Goal: Task Accomplishment & Management: Manage account settings

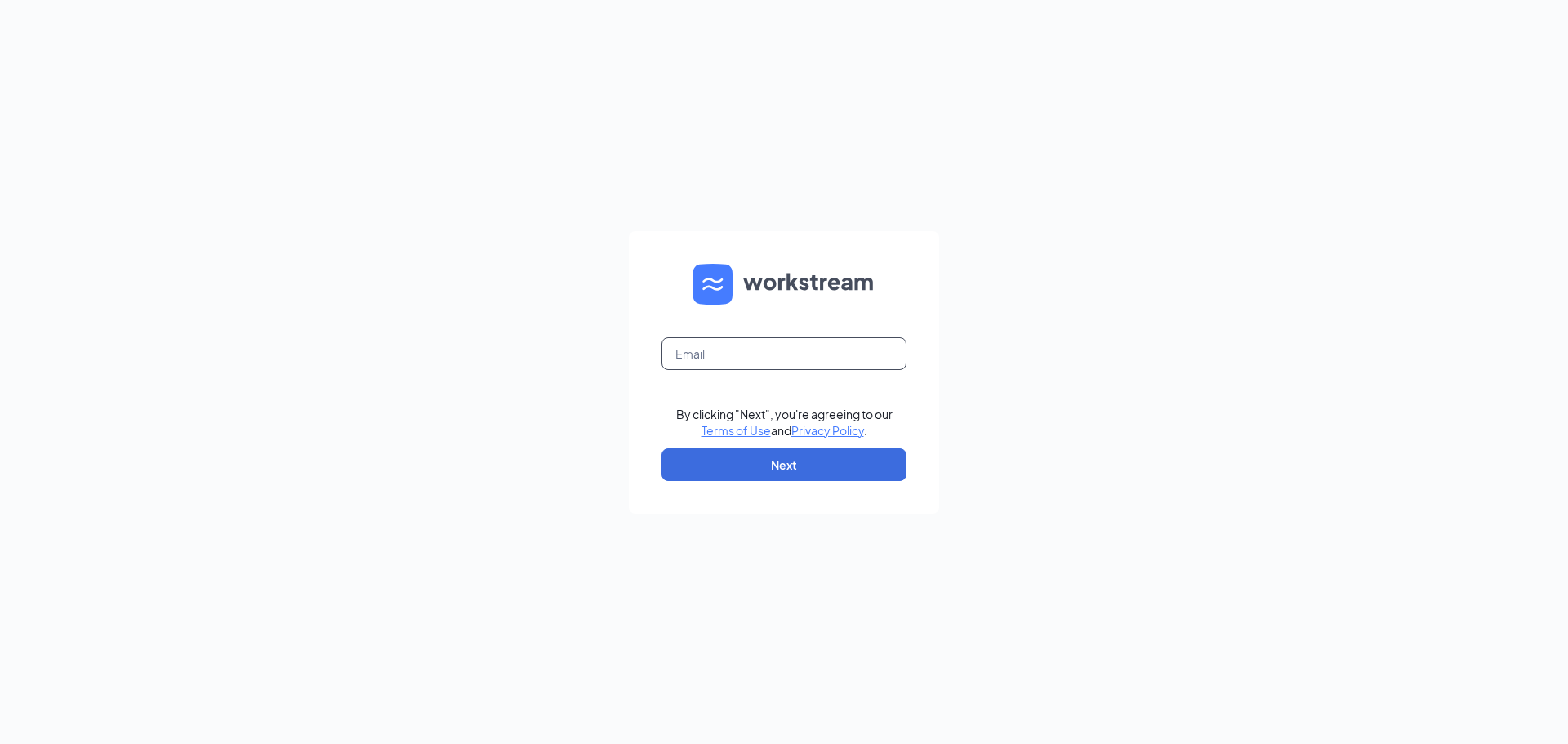
click at [736, 349] on input "text" at bounding box center [784, 353] width 245 height 33
type input "amanda.mignano@hcihospitality.com"
click at [769, 452] on button "Next" at bounding box center [784, 465] width 245 height 33
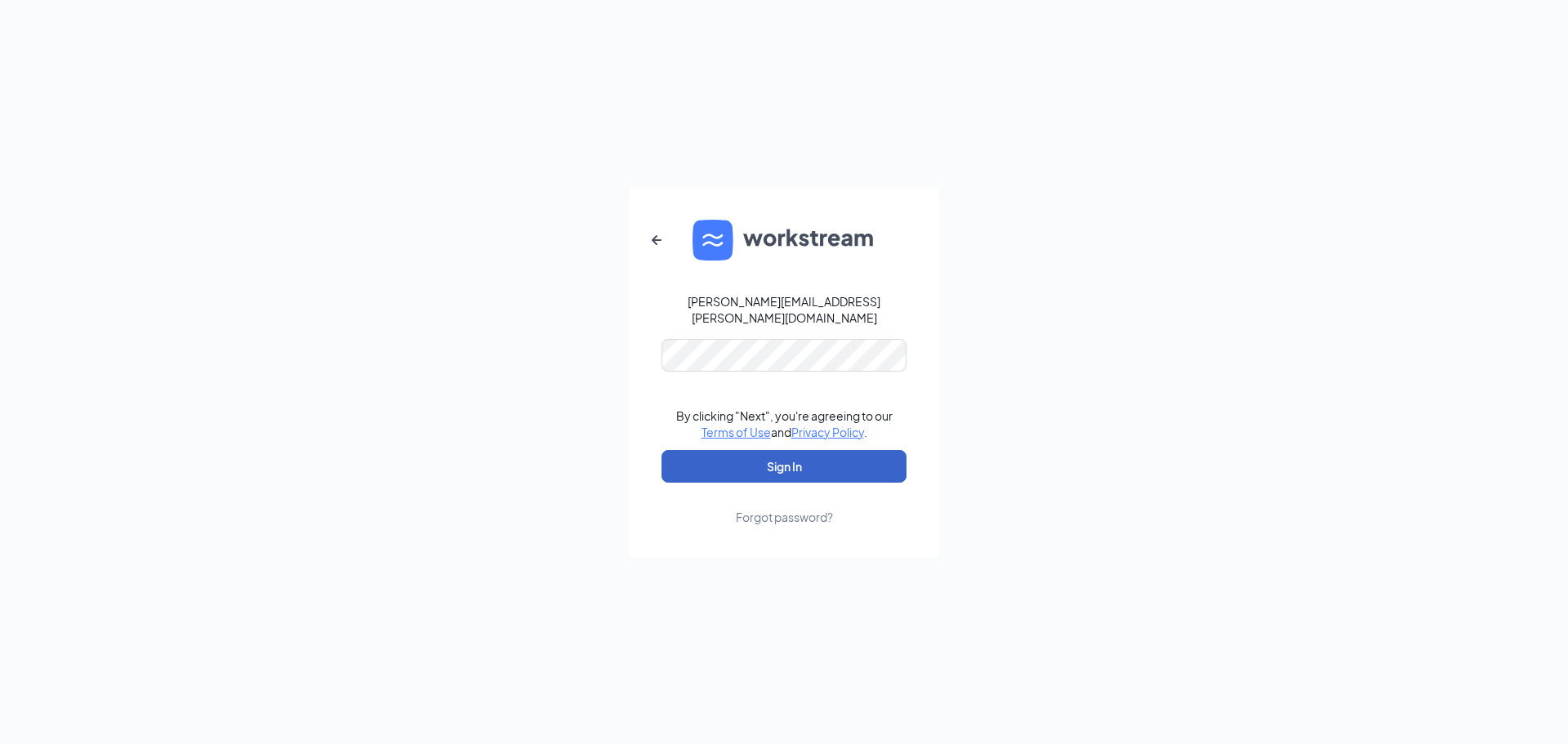
click at [766, 451] on button "Sign In" at bounding box center [784, 466] width 245 height 33
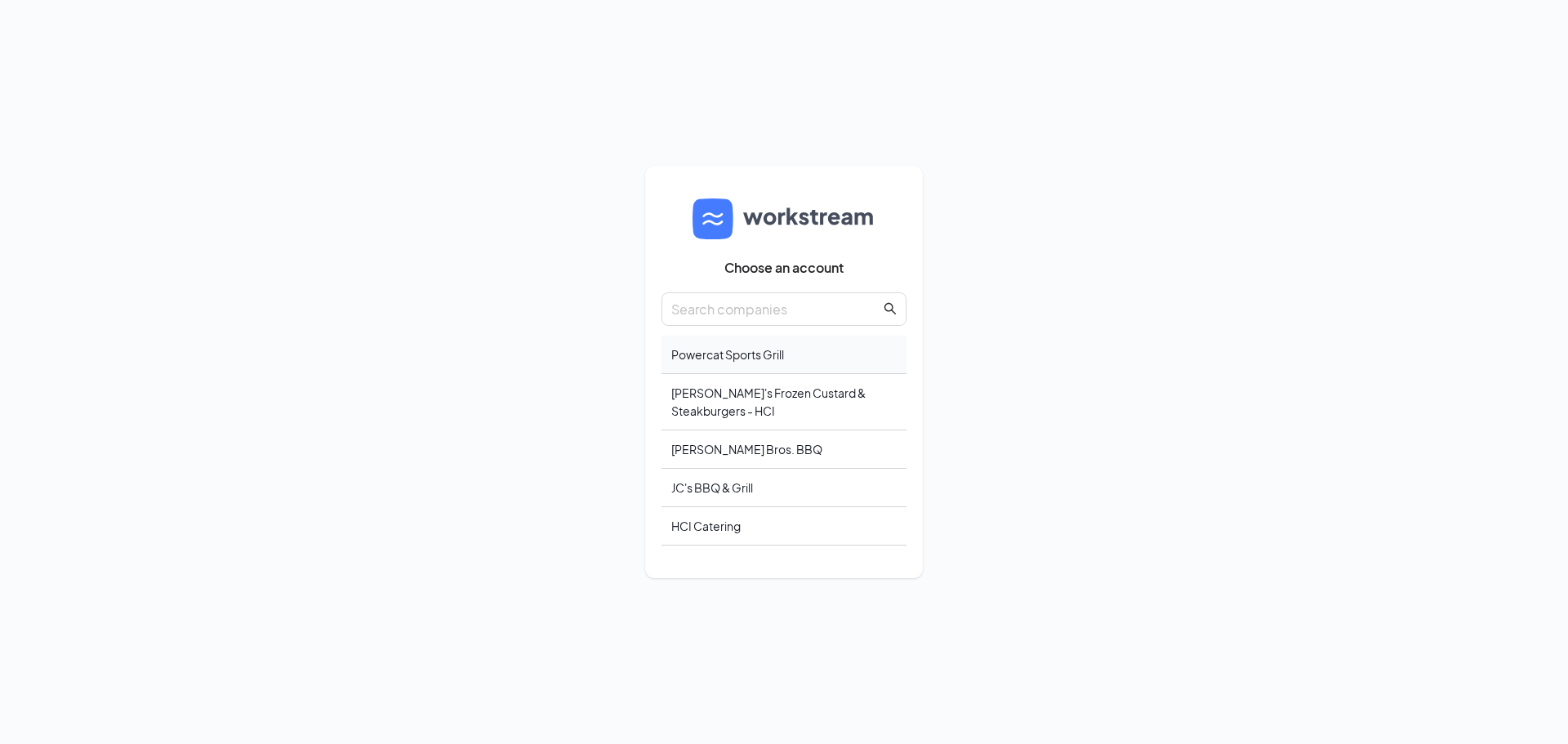
click at [803, 363] on div "Powercat Sports Grill" at bounding box center [784, 354] width 245 height 39
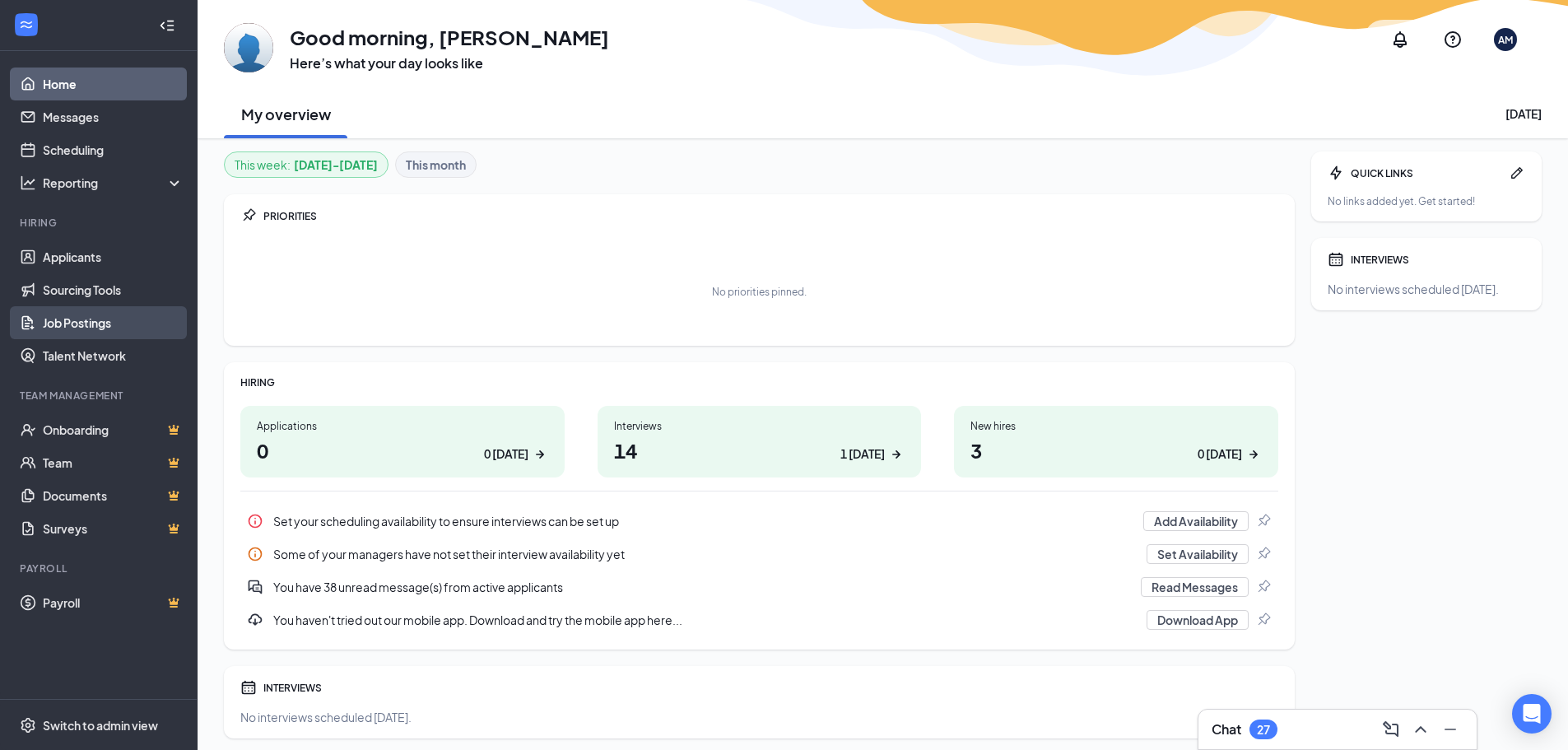
click at [86, 322] on link "Job Postings" at bounding box center [113, 323] width 140 height 33
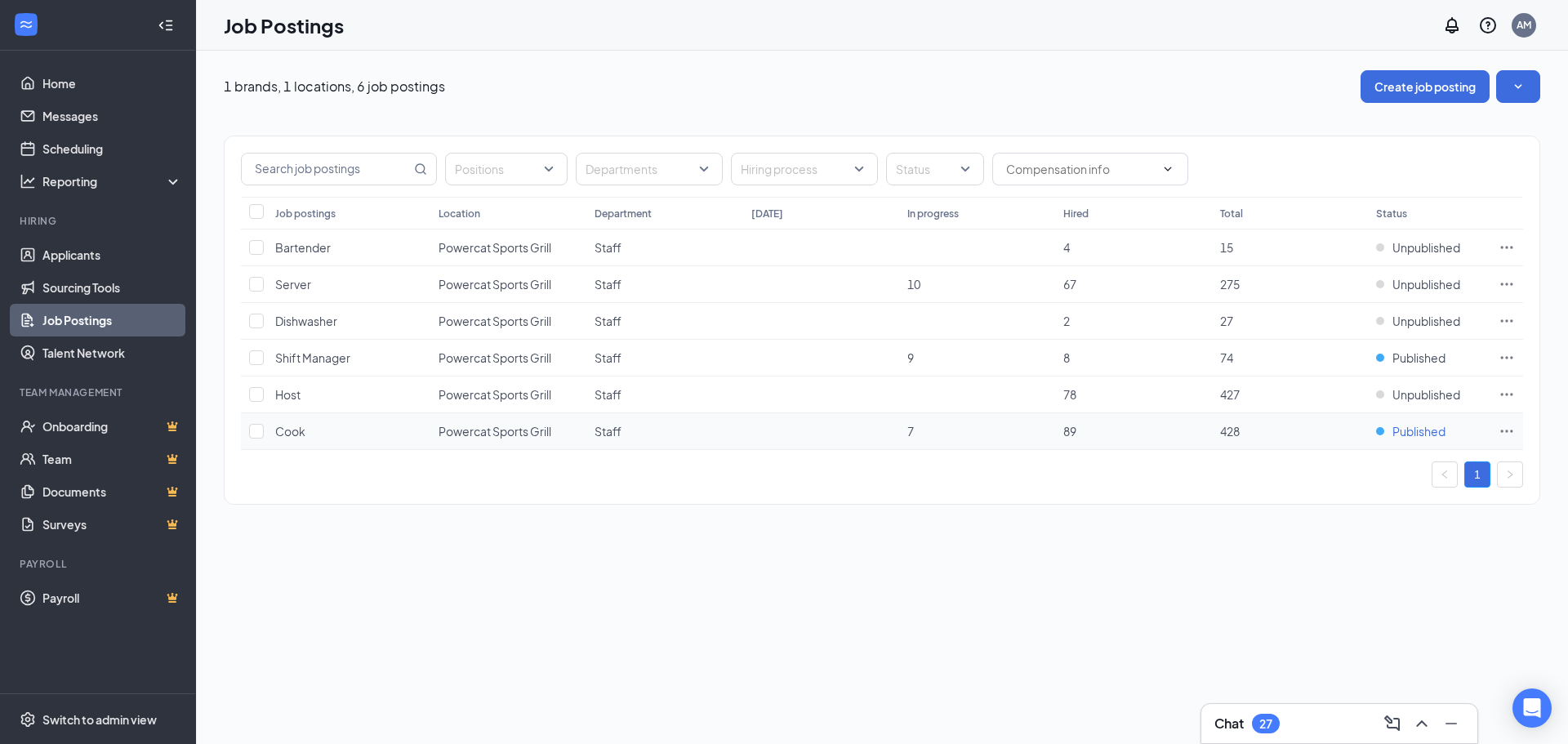
click at [1411, 431] on span "Published" at bounding box center [1419, 431] width 53 height 16
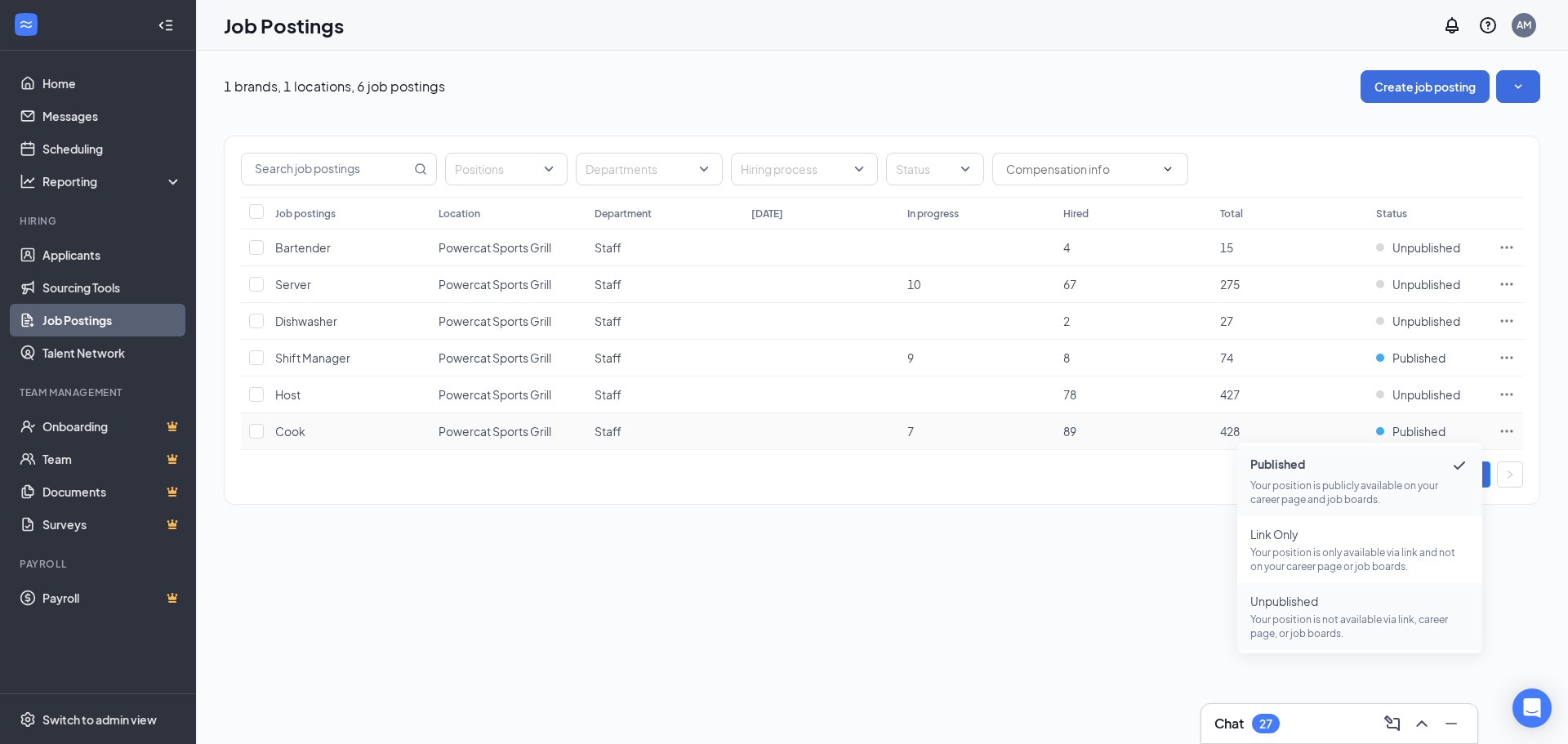
click at [1327, 607] on span "Unpublished" at bounding box center [1360, 601] width 219 height 16
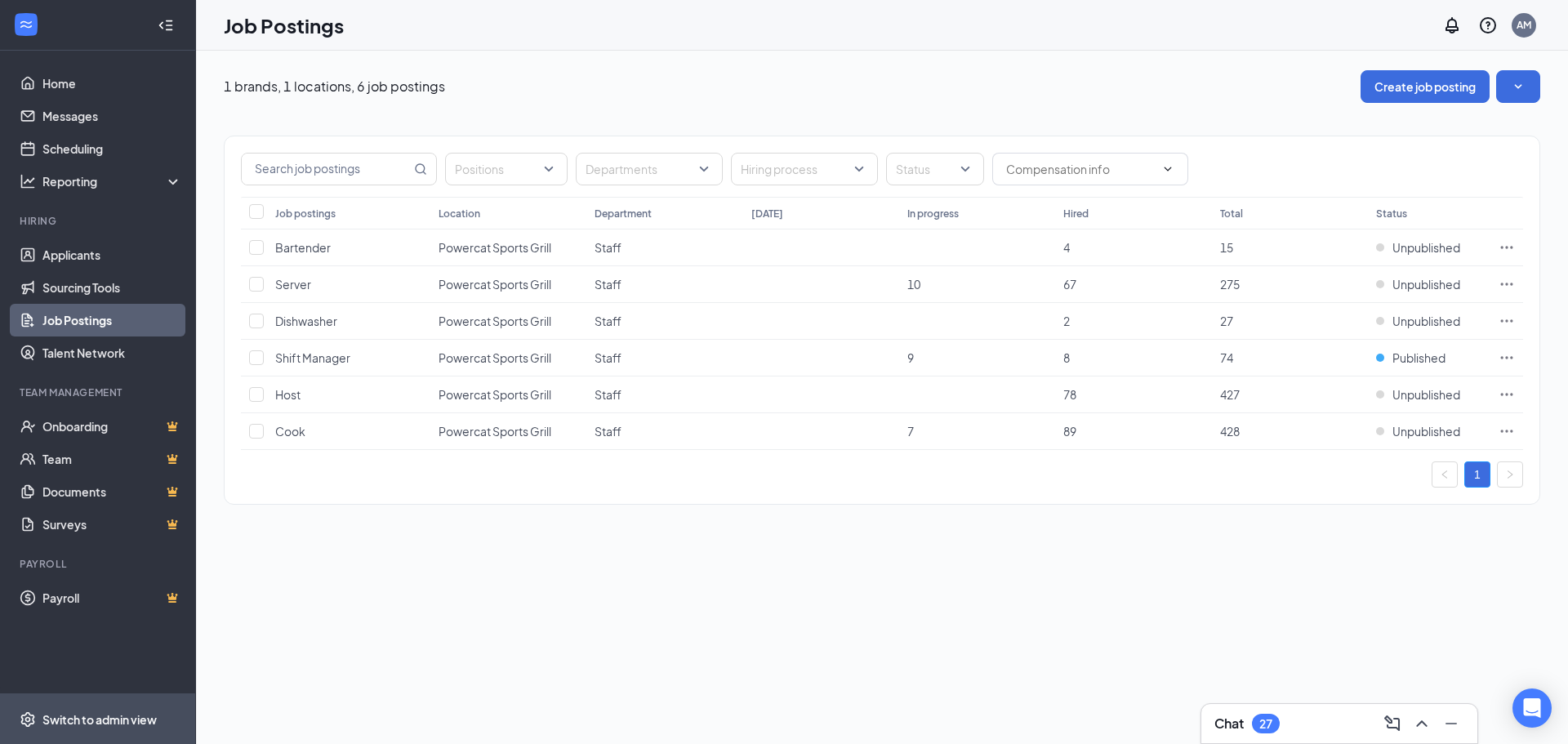
click at [113, 720] on div "Switch to admin view" at bounding box center [100, 719] width 115 height 16
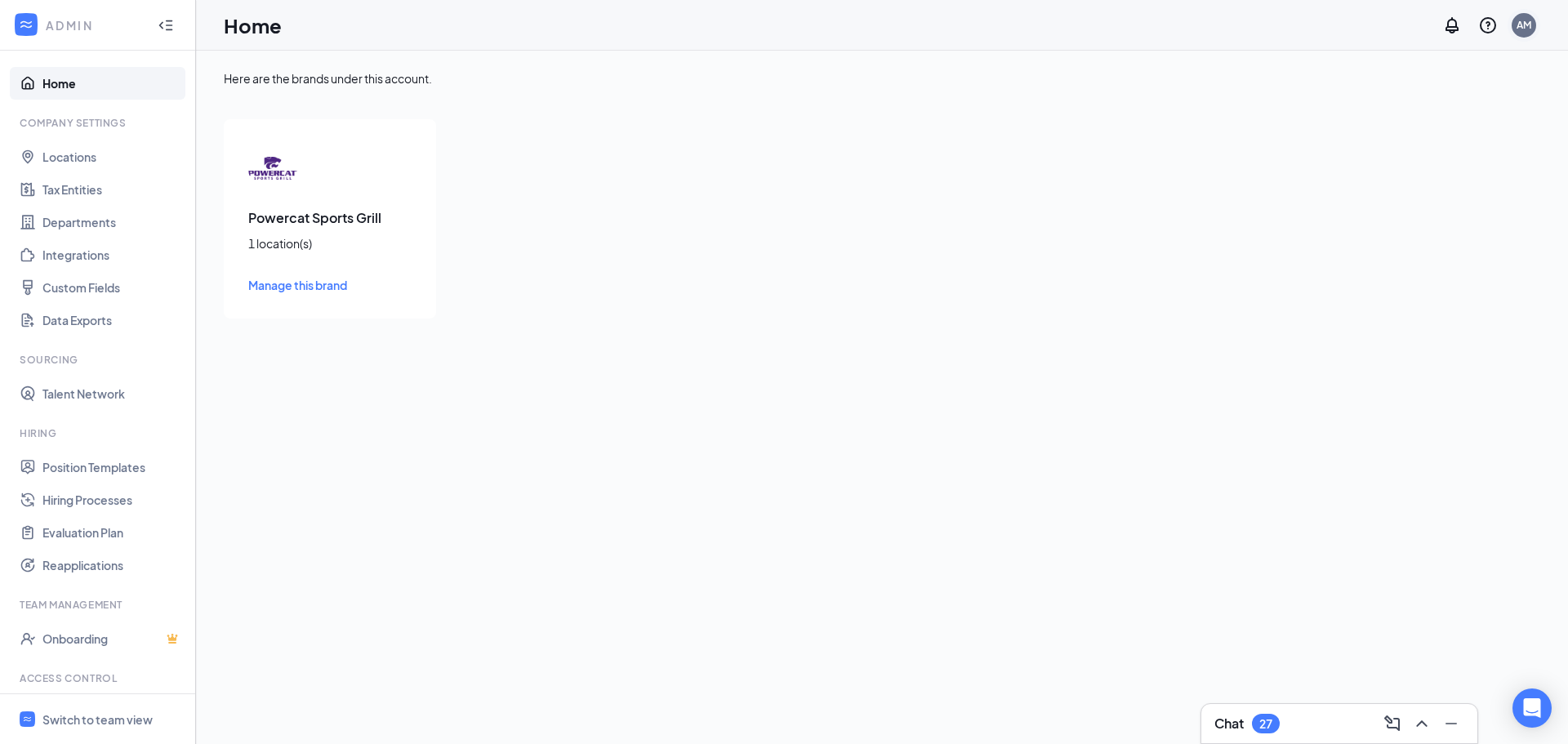
click at [1519, 25] on div "AM" at bounding box center [1524, 25] width 15 height 14
click at [1435, 212] on link "Switch account" at bounding box center [1394, 210] width 82 height 15
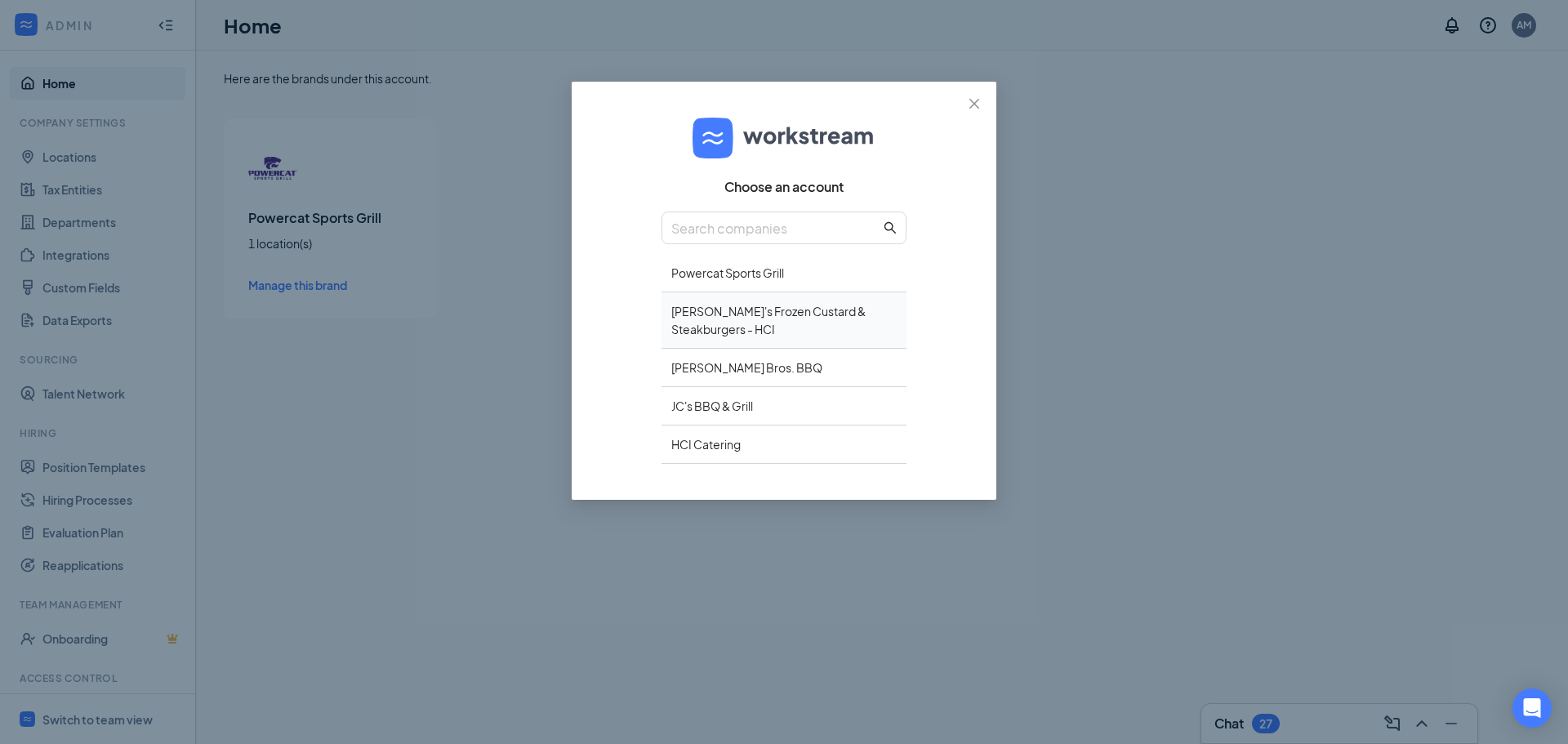
click at [733, 299] on div "Freddy's Frozen Custard & Steakburgers - HCI" at bounding box center [784, 321] width 245 height 56
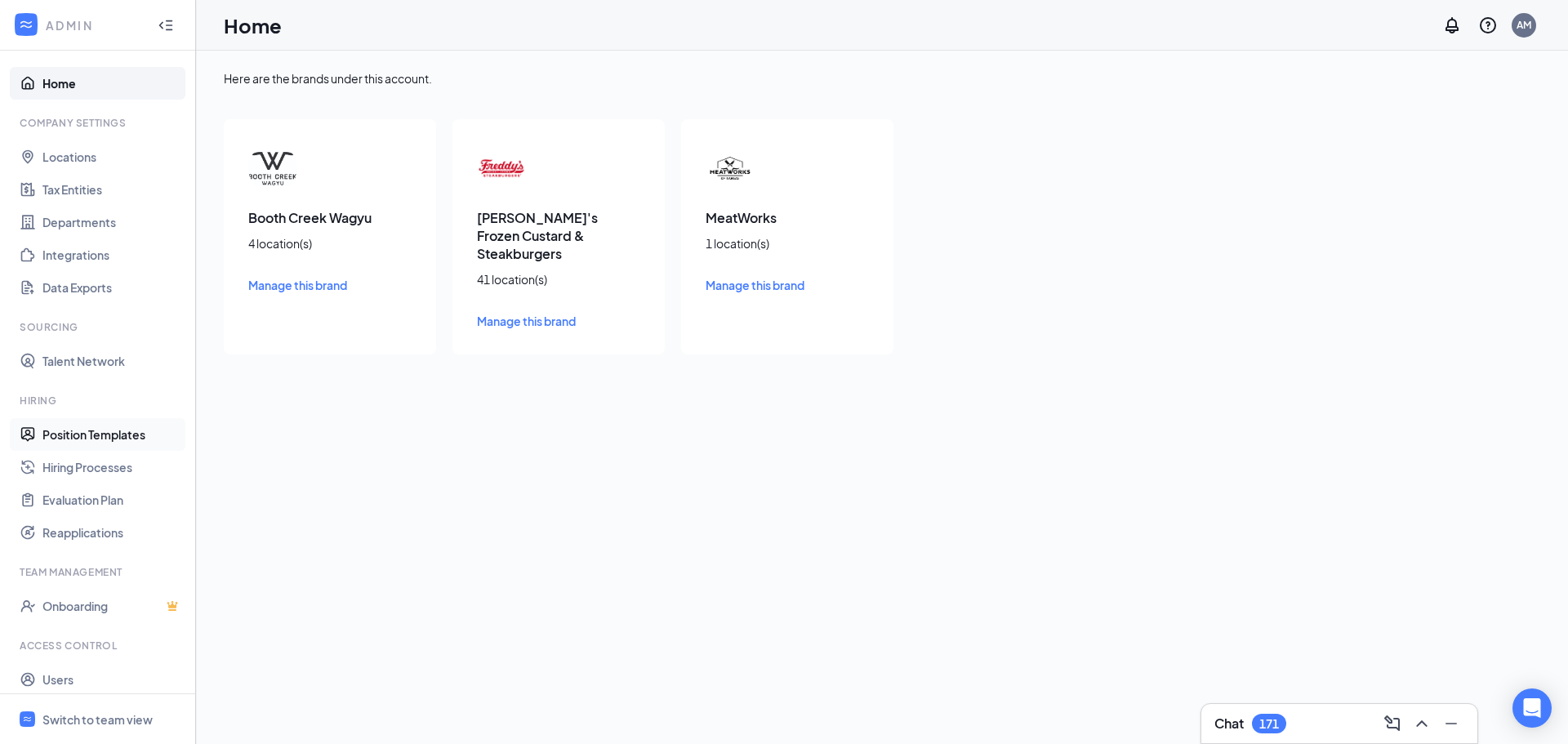
click at [122, 434] on link "Position Templates" at bounding box center [112, 434] width 139 height 33
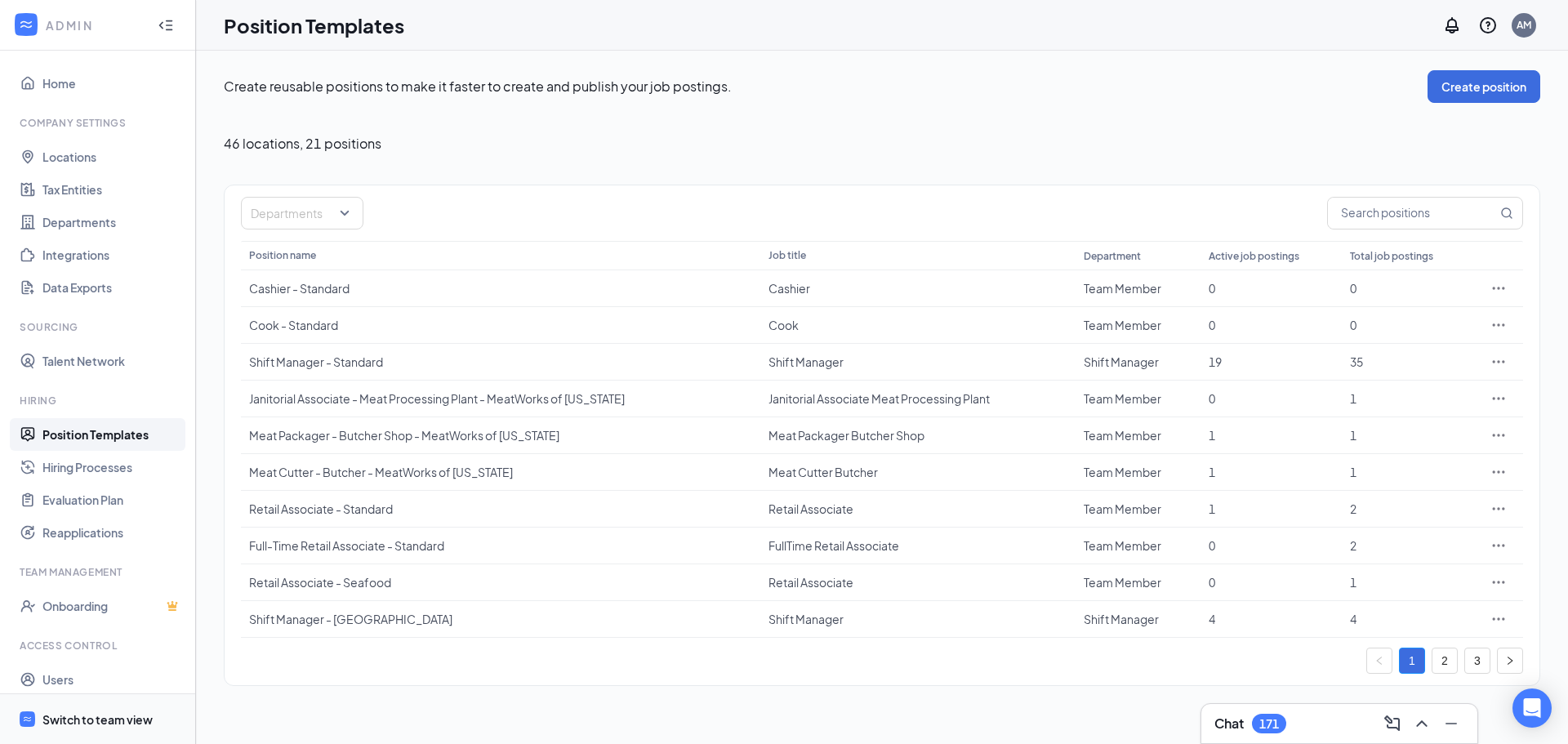
click at [103, 711] on div "Switch to team view" at bounding box center [98, 719] width 110 height 16
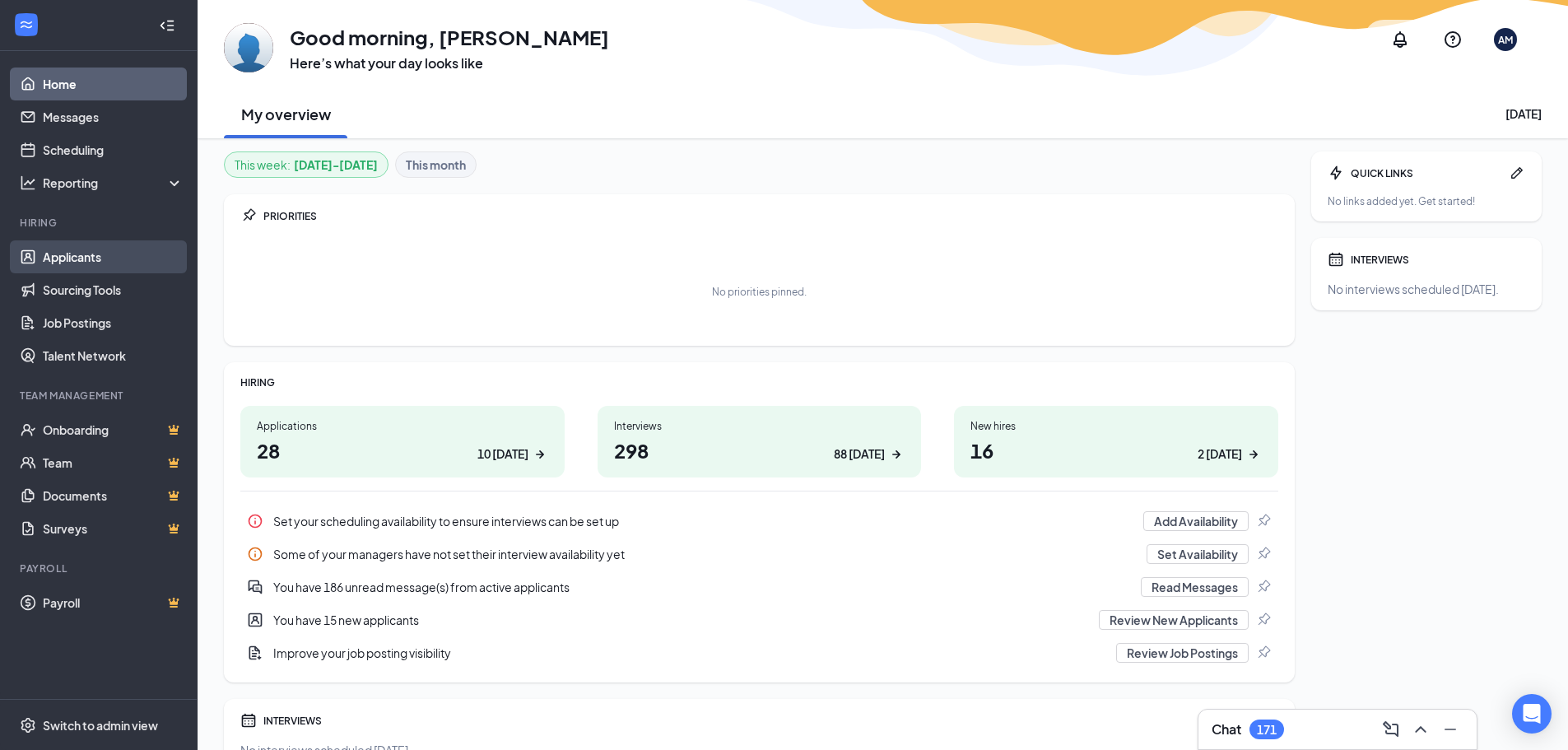
click at [93, 265] on link "Applicants" at bounding box center [113, 257] width 140 height 33
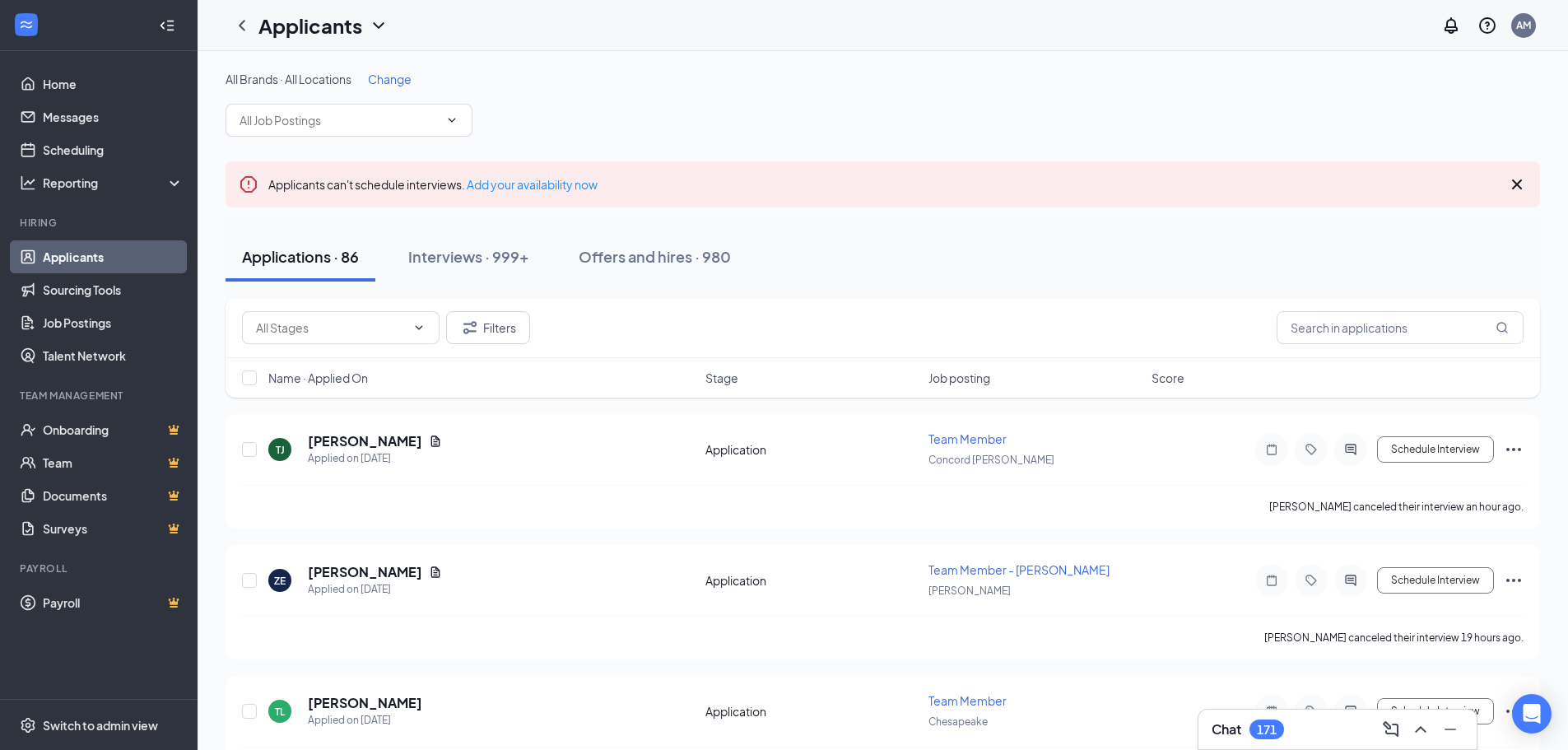
click at [102, 322] on link "Job Postings" at bounding box center [113, 323] width 140 height 33
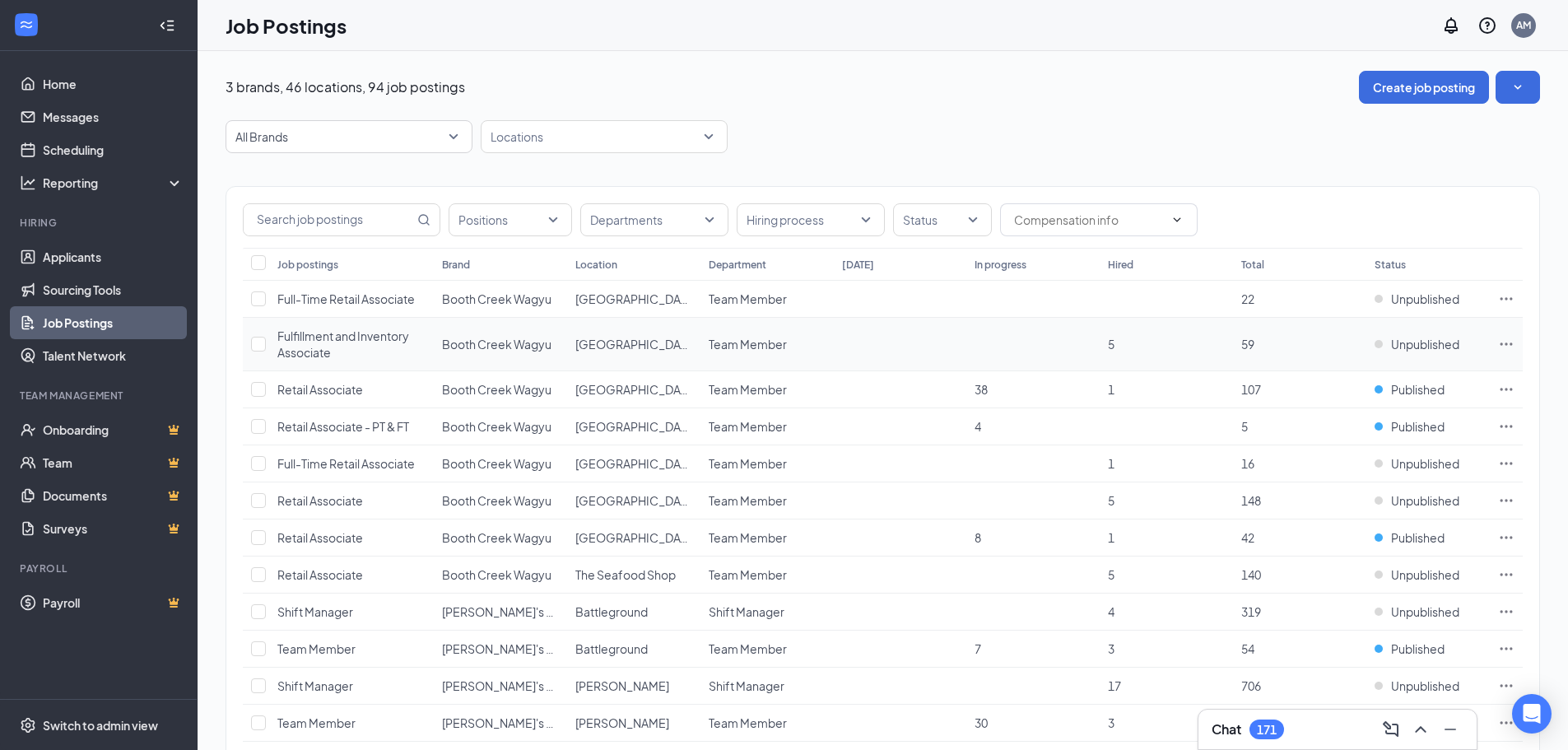
click at [336, 333] on span "Fulfillment and Inventory Associate" at bounding box center [343, 344] width 132 height 32
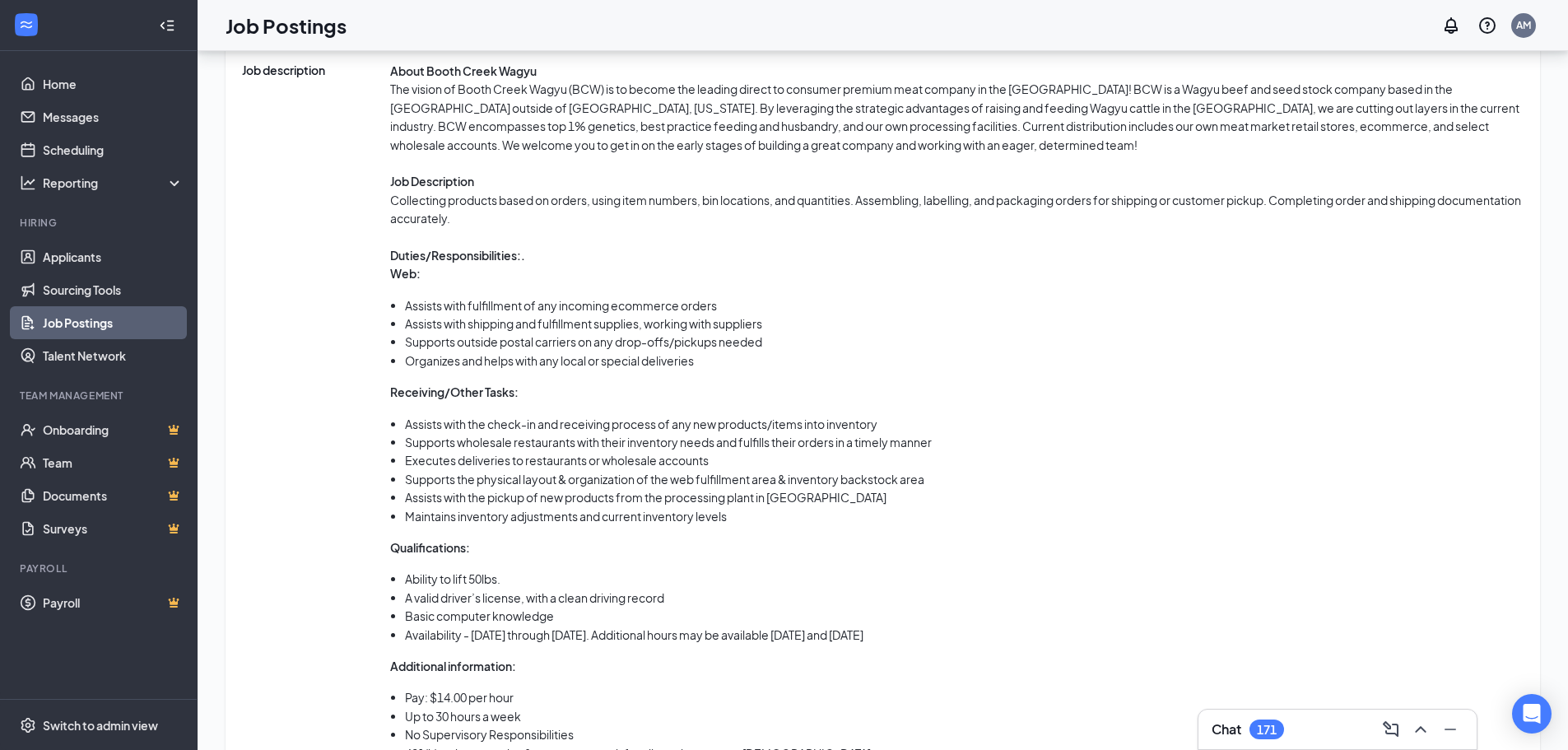
scroll to position [888, 0]
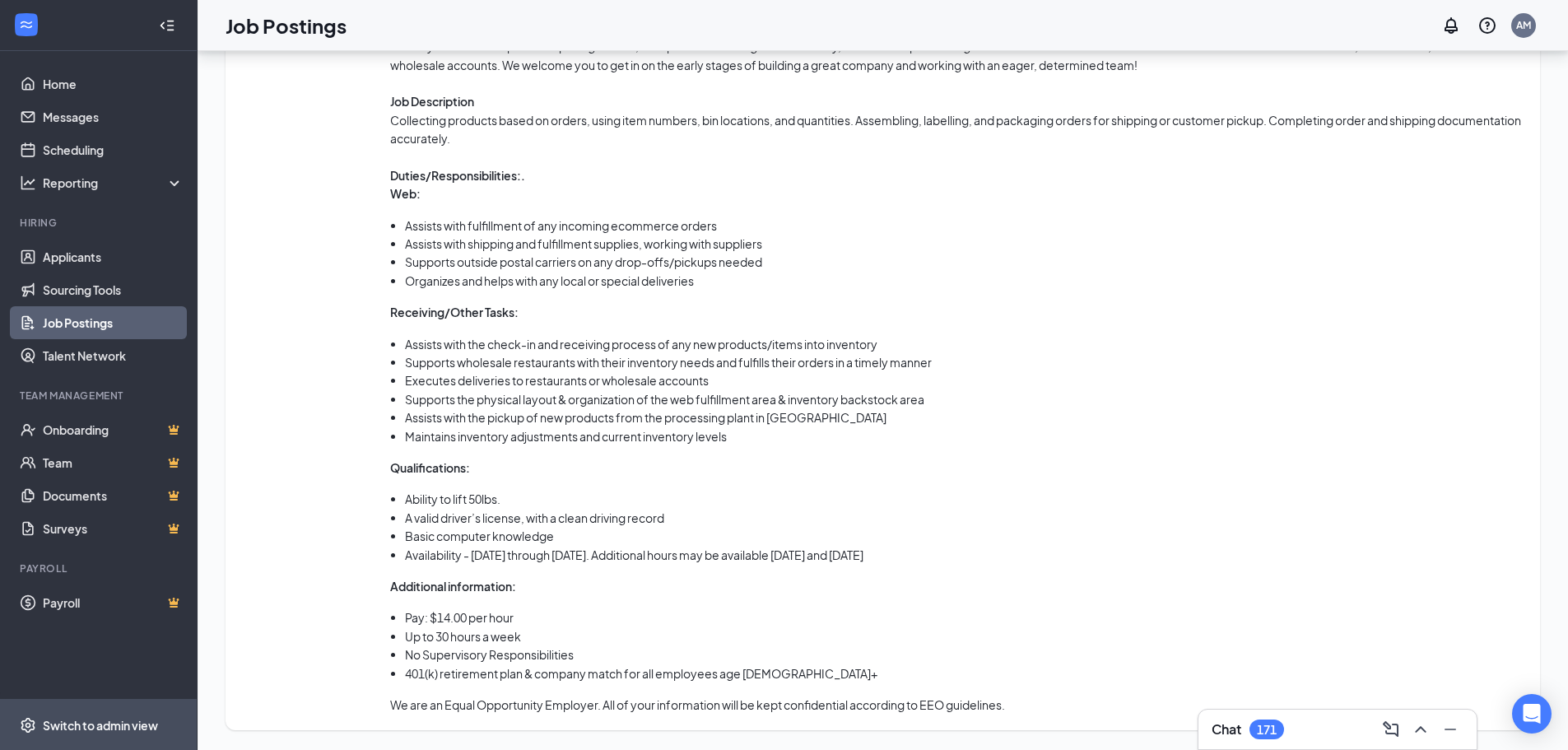
click at [106, 718] on div "Switch to admin view" at bounding box center [100, 725] width 115 height 17
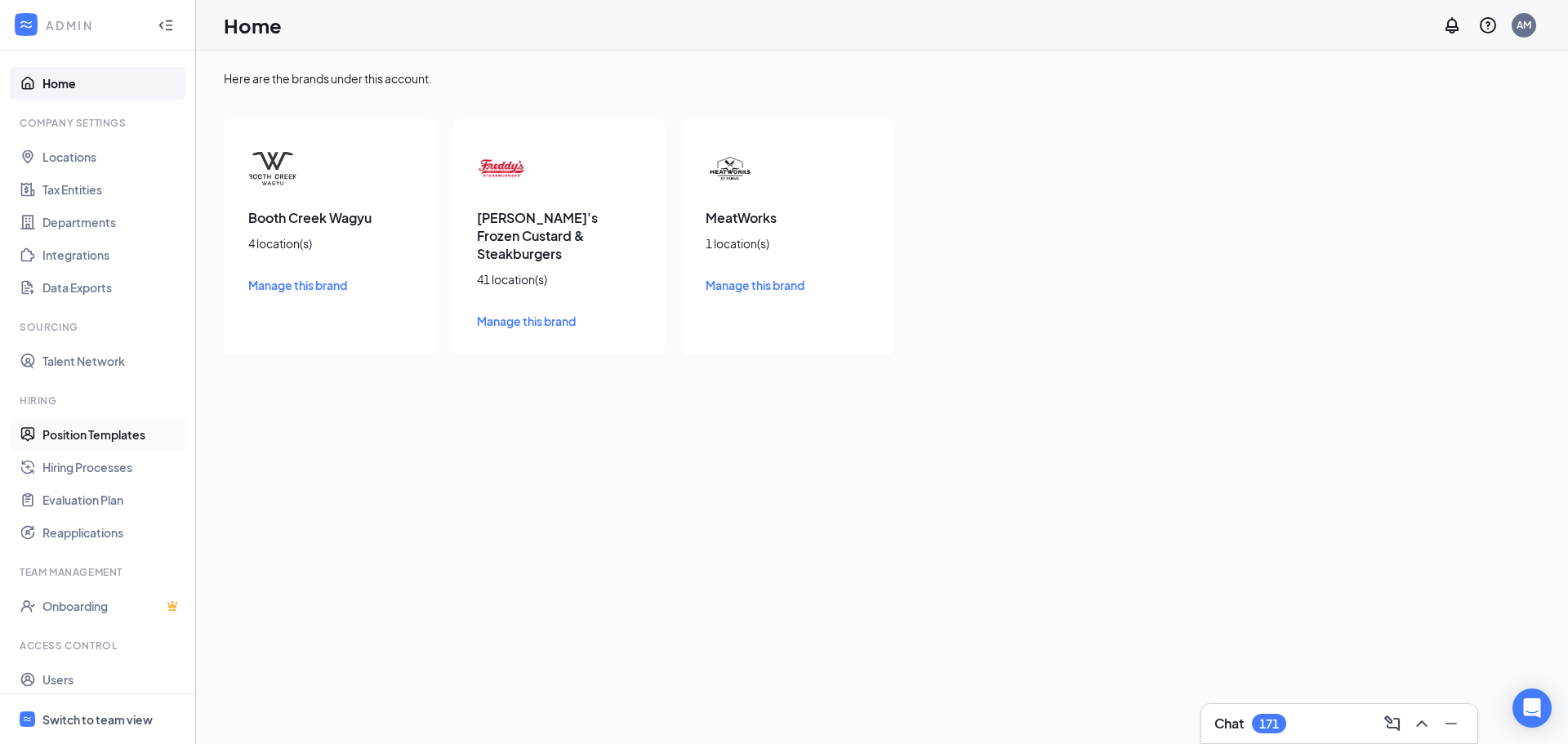
click at [87, 429] on link "Position Templates" at bounding box center [112, 434] width 139 height 33
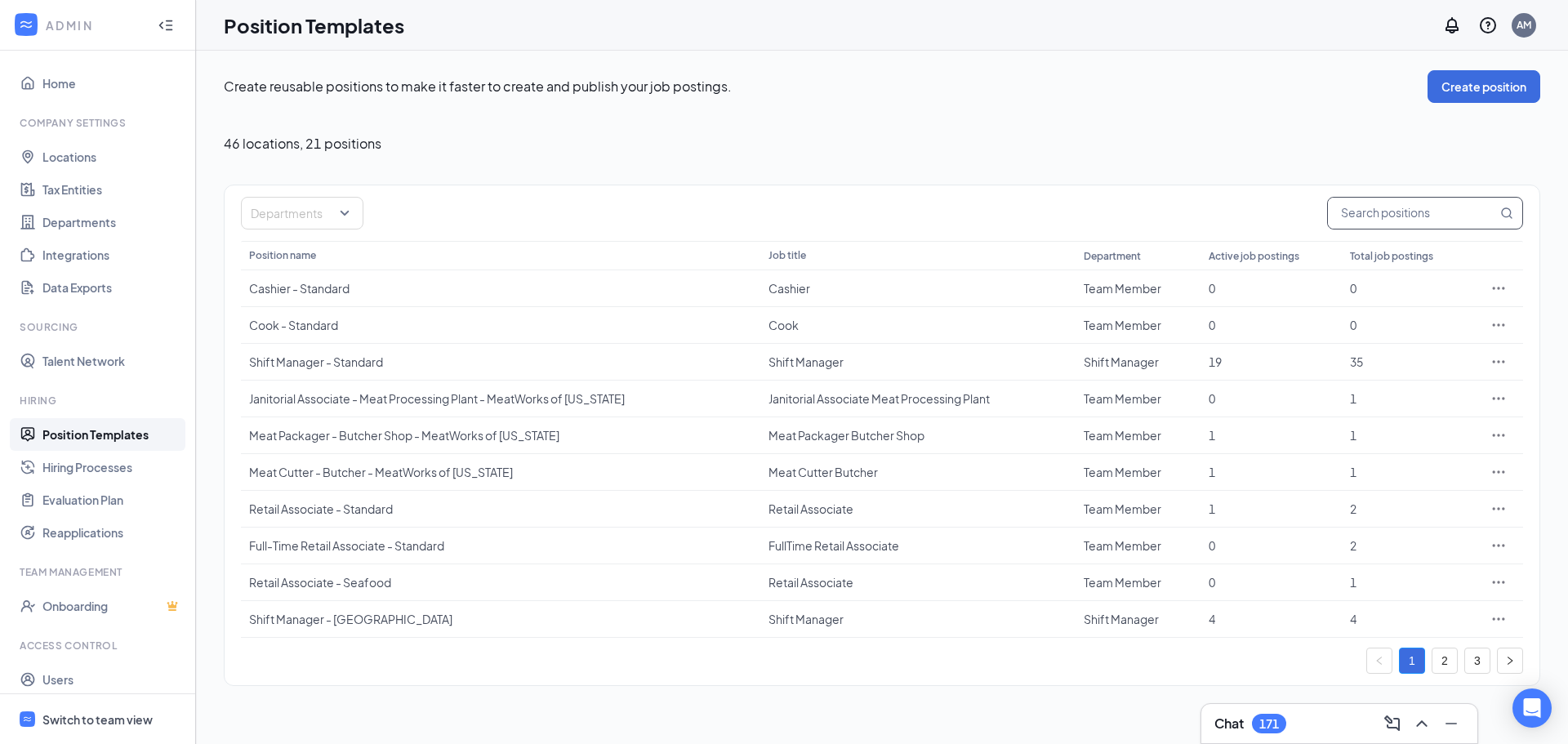
click at [1457, 218] on input "text" at bounding box center [1411, 213] width 169 height 31
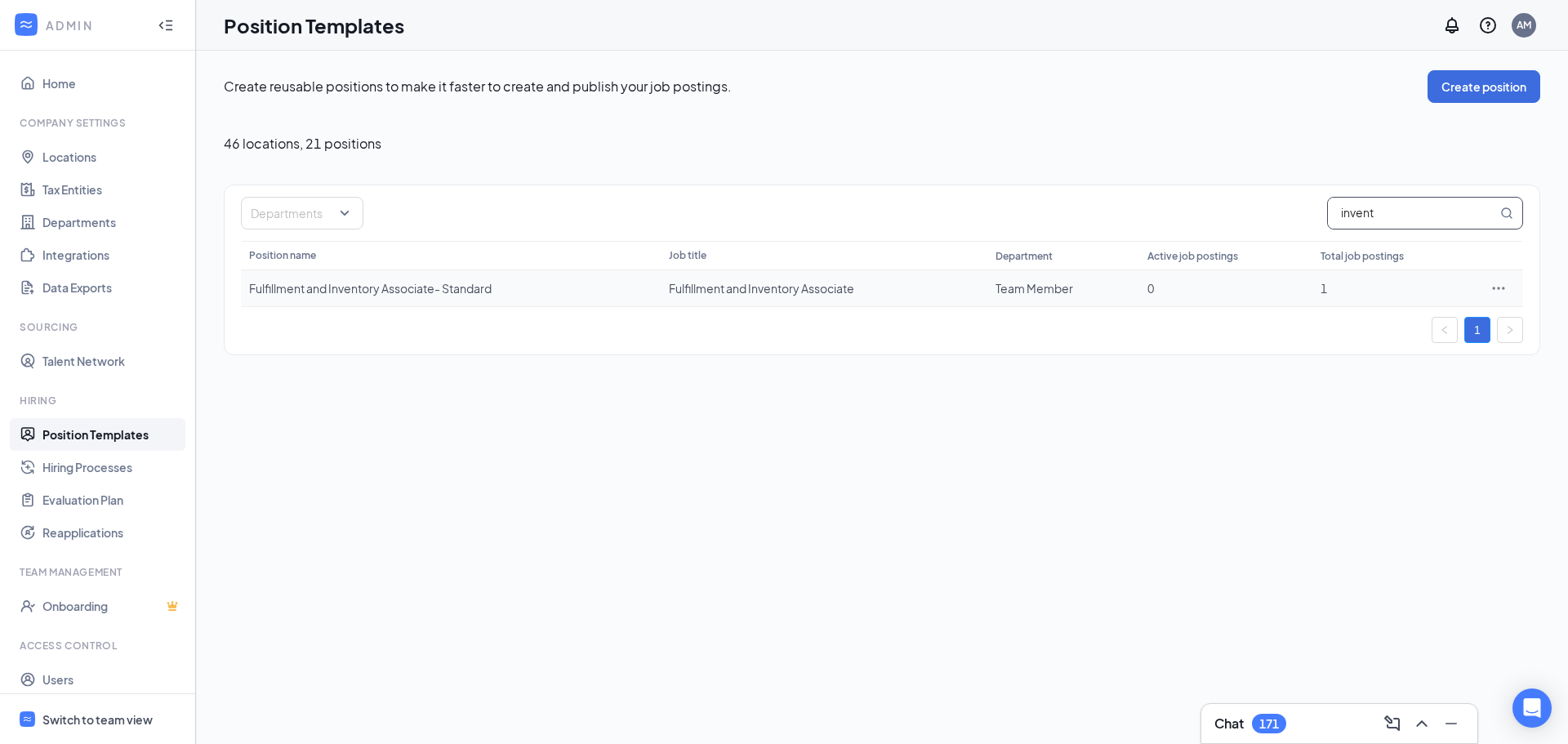
type input "invent"
click at [1503, 288] on icon "Ellipses" at bounding box center [1499, 288] width 12 height 2
click at [1486, 310] on li "Edit" at bounding box center [1423, 322] width 166 height 38
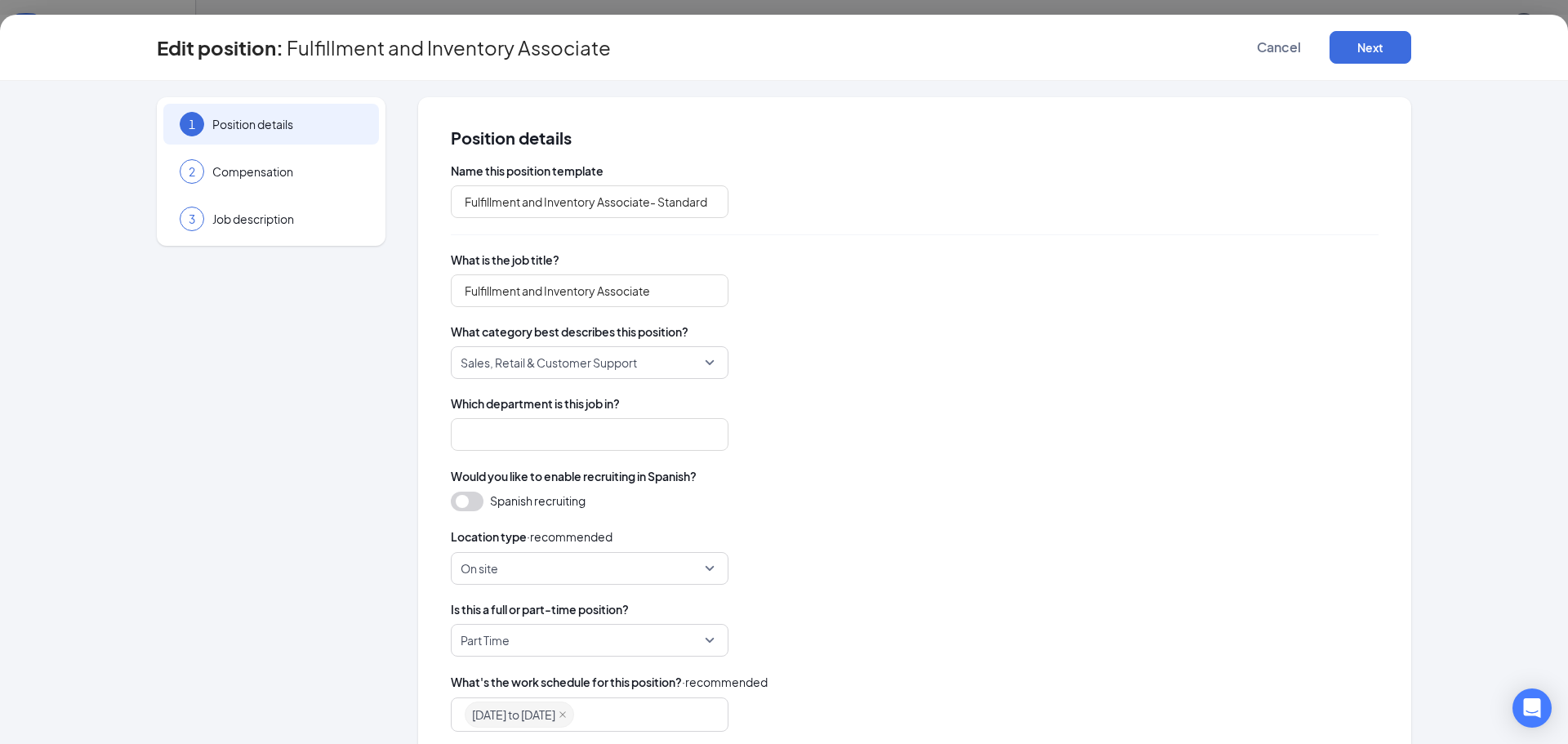
type input "Team Member"
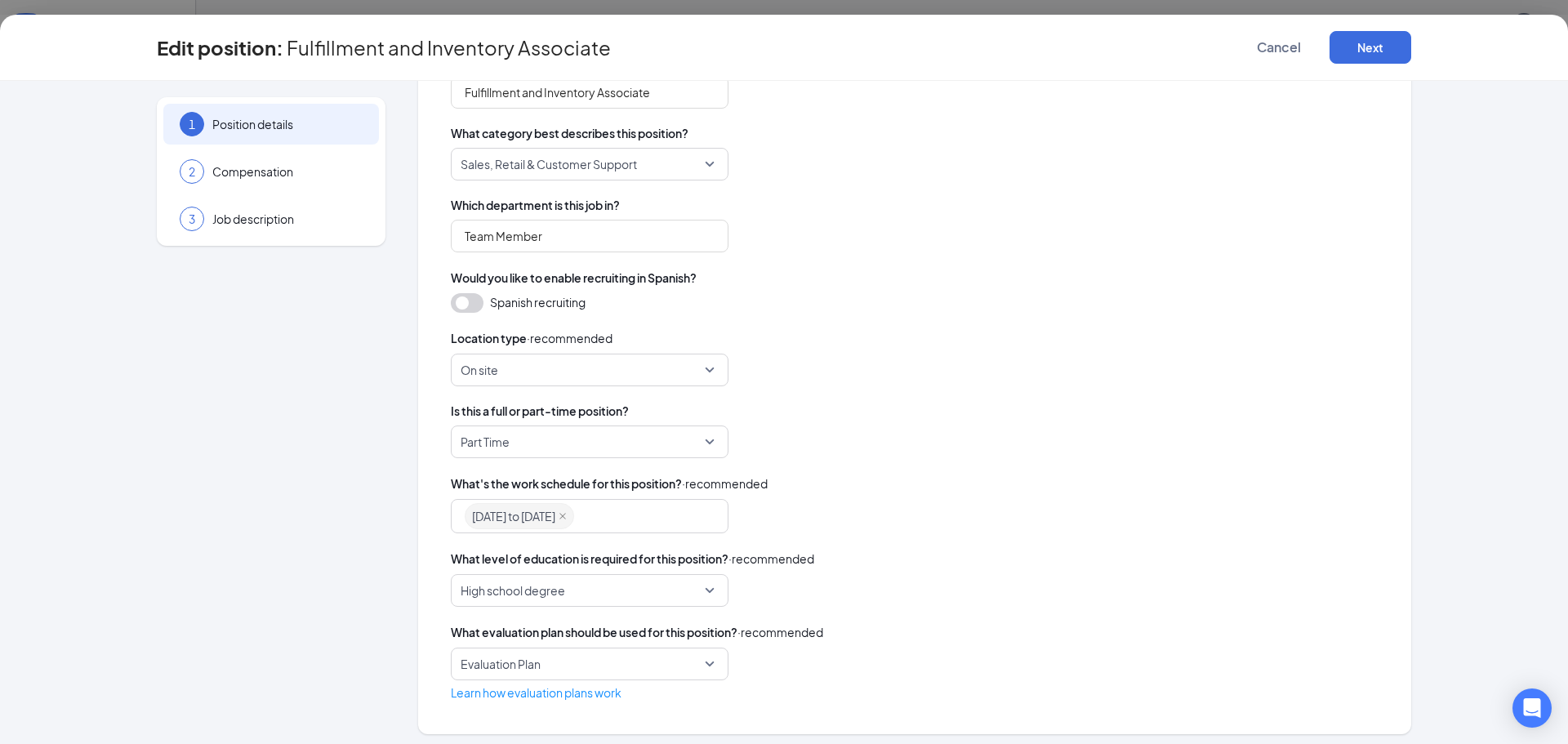
scroll to position [205, 0]
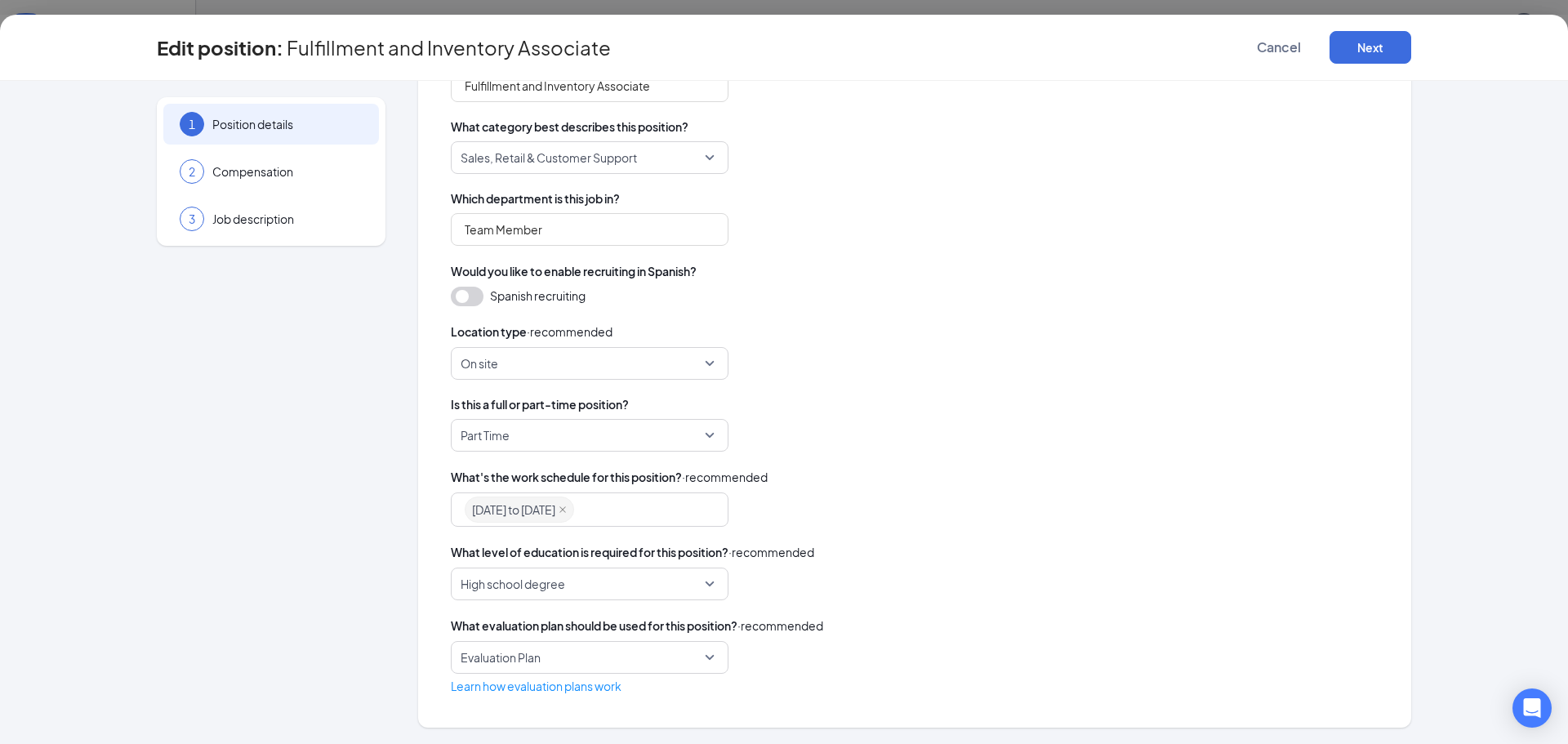
click at [664, 429] on span "Part Time" at bounding box center [582, 435] width 243 height 31
click at [639, 549] on span "Either full time or part time" at bounding box center [583, 557] width 251 height 18
click at [709, 588] on span "High school degree" at bounding box center [589, 584] width 258 height 31
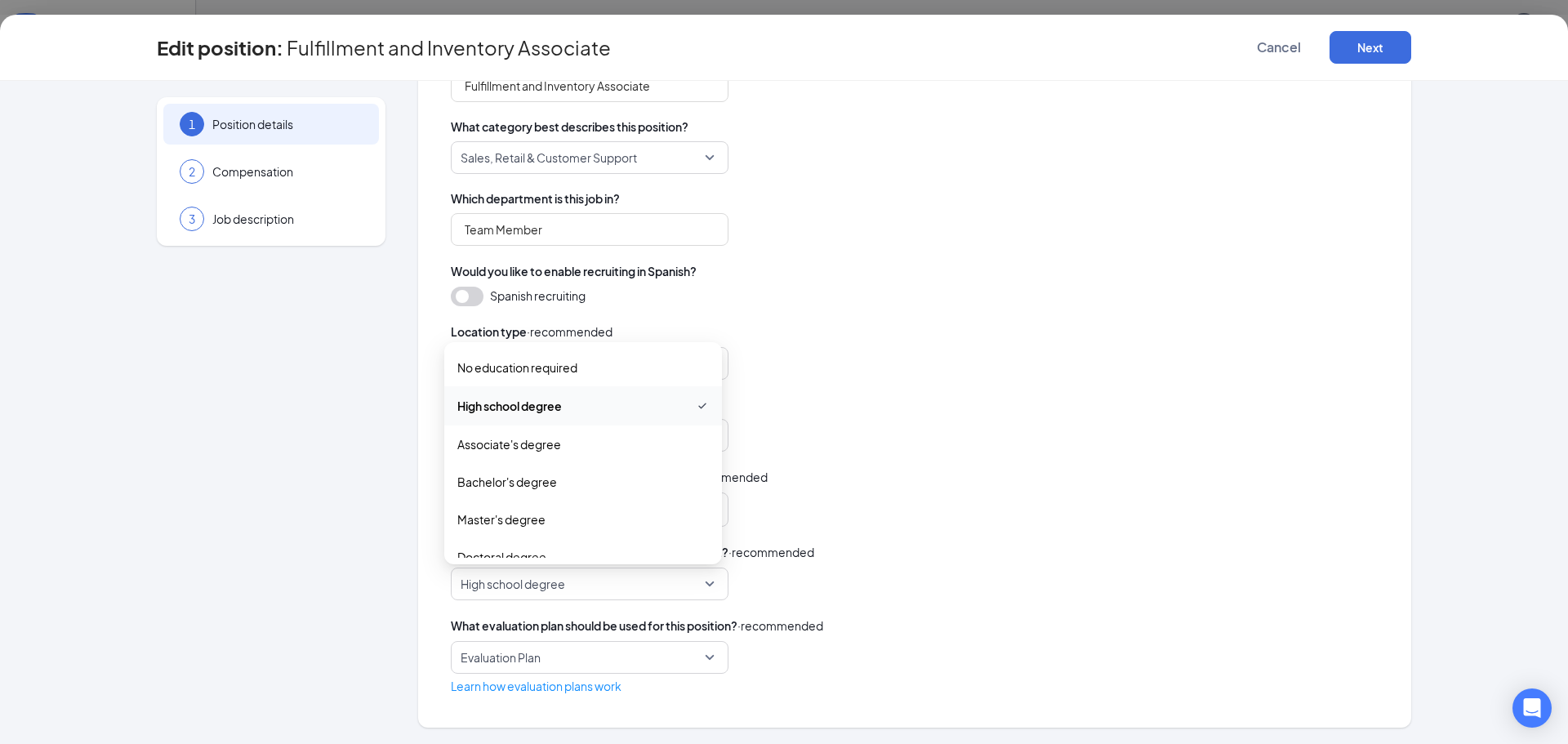
click at [1044, 524] on div "[DATE] to [DATE]" at bounding box center [915, 510] width 928 height 35
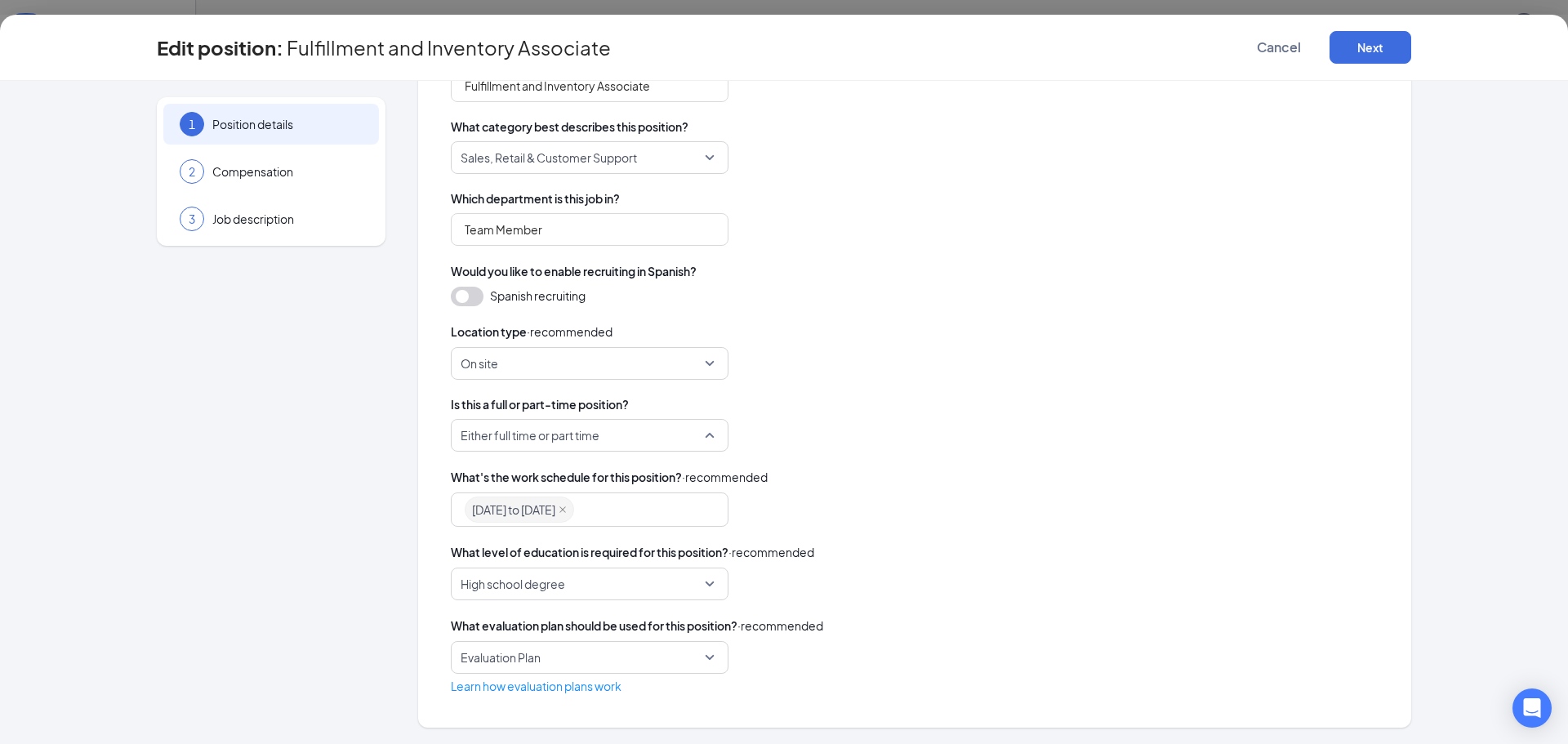
click at [623, 434] on span "Either full time or part time" at bounding box center [582, 435] width 243 height 31
click at [592, 473] on span "Full Time" at bounding box center [583, 480] width 251 height 18
click at [680, 584] on span "High school degree" at bounding box center [582, 584] width 243 height 31
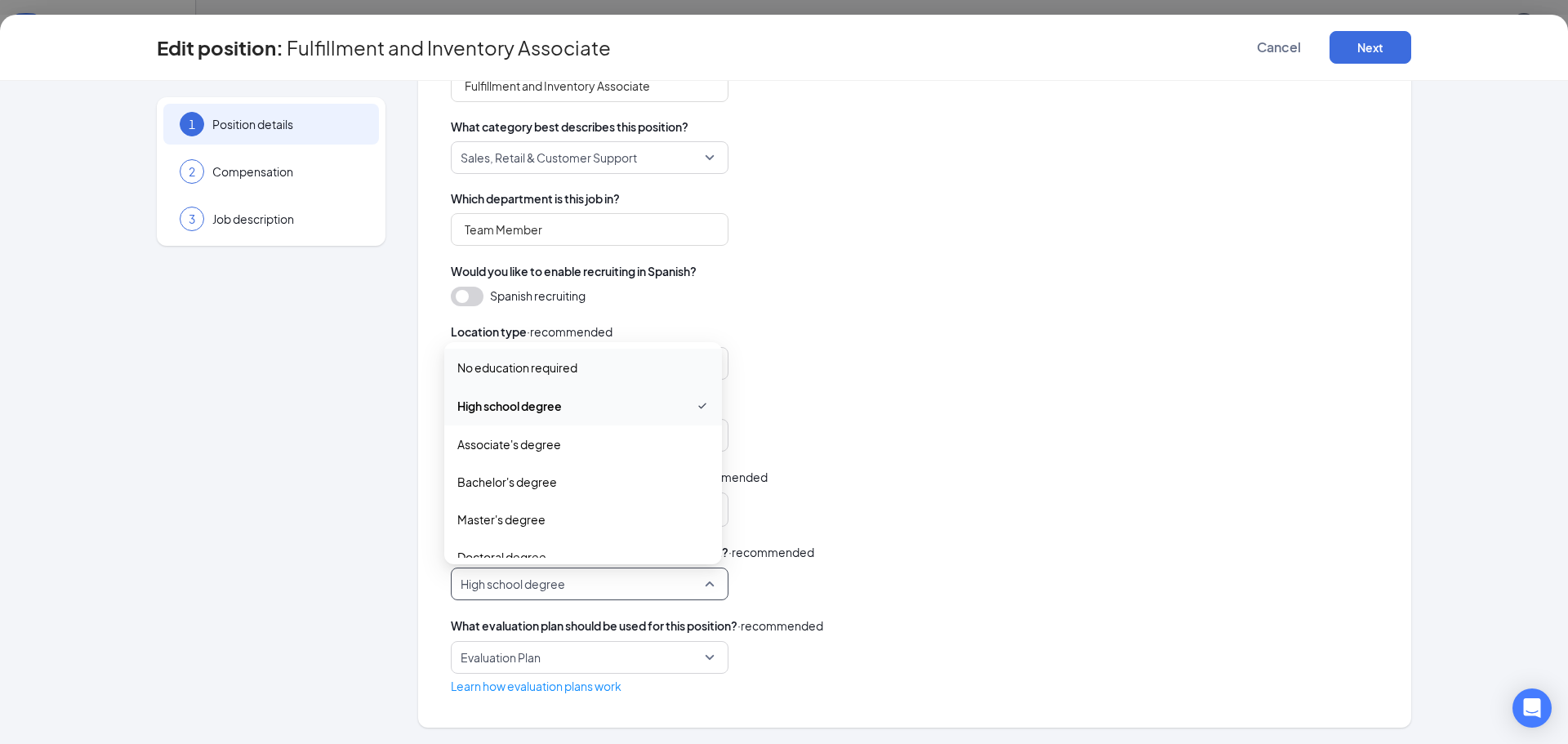
click at [615, 377] on span "No education required" at bounding box center [583, 367] width 251 height 18
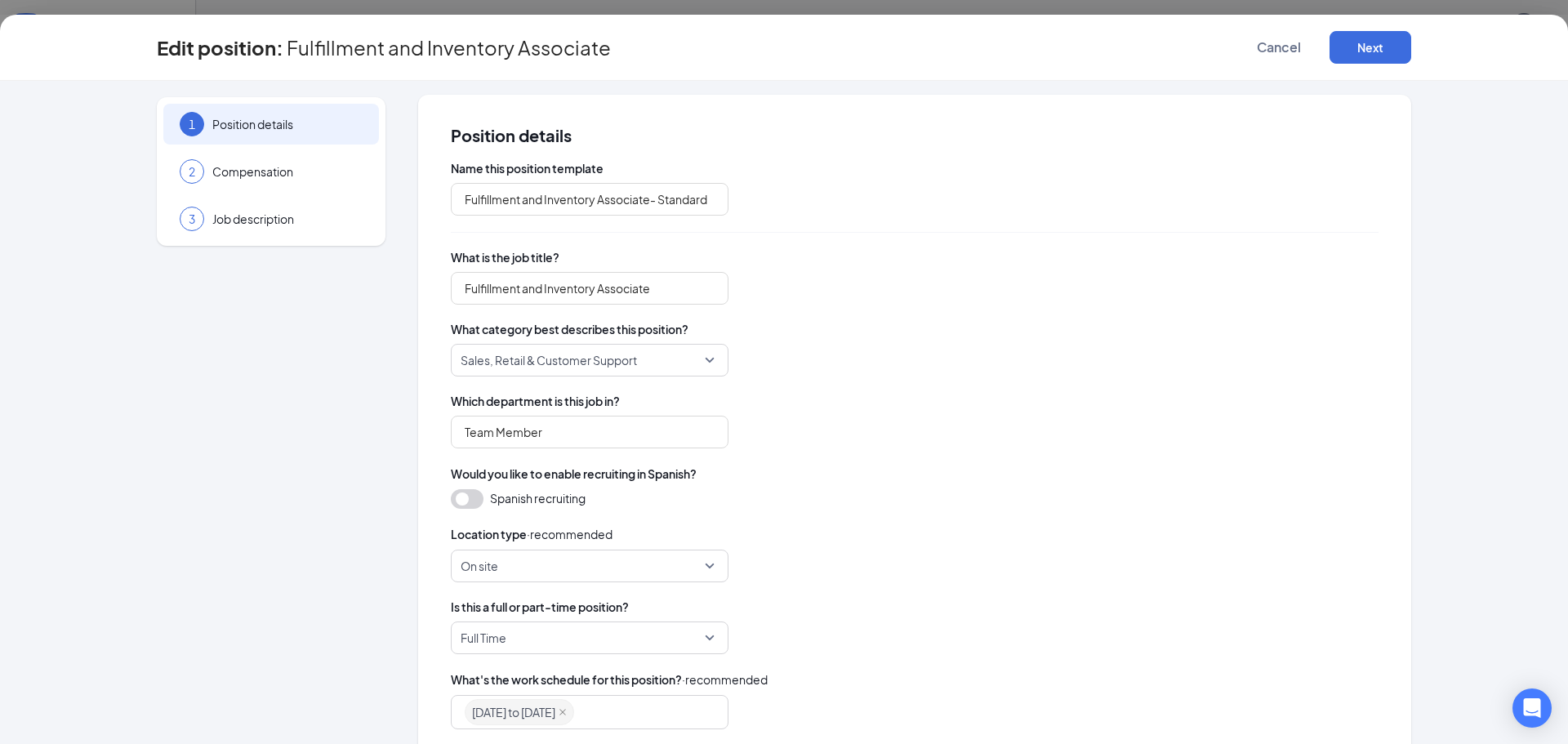
scroll to position [0, 0]
click at [1344, 49] on button "Next" at bounding box center [1369, 48] width 82 height 33
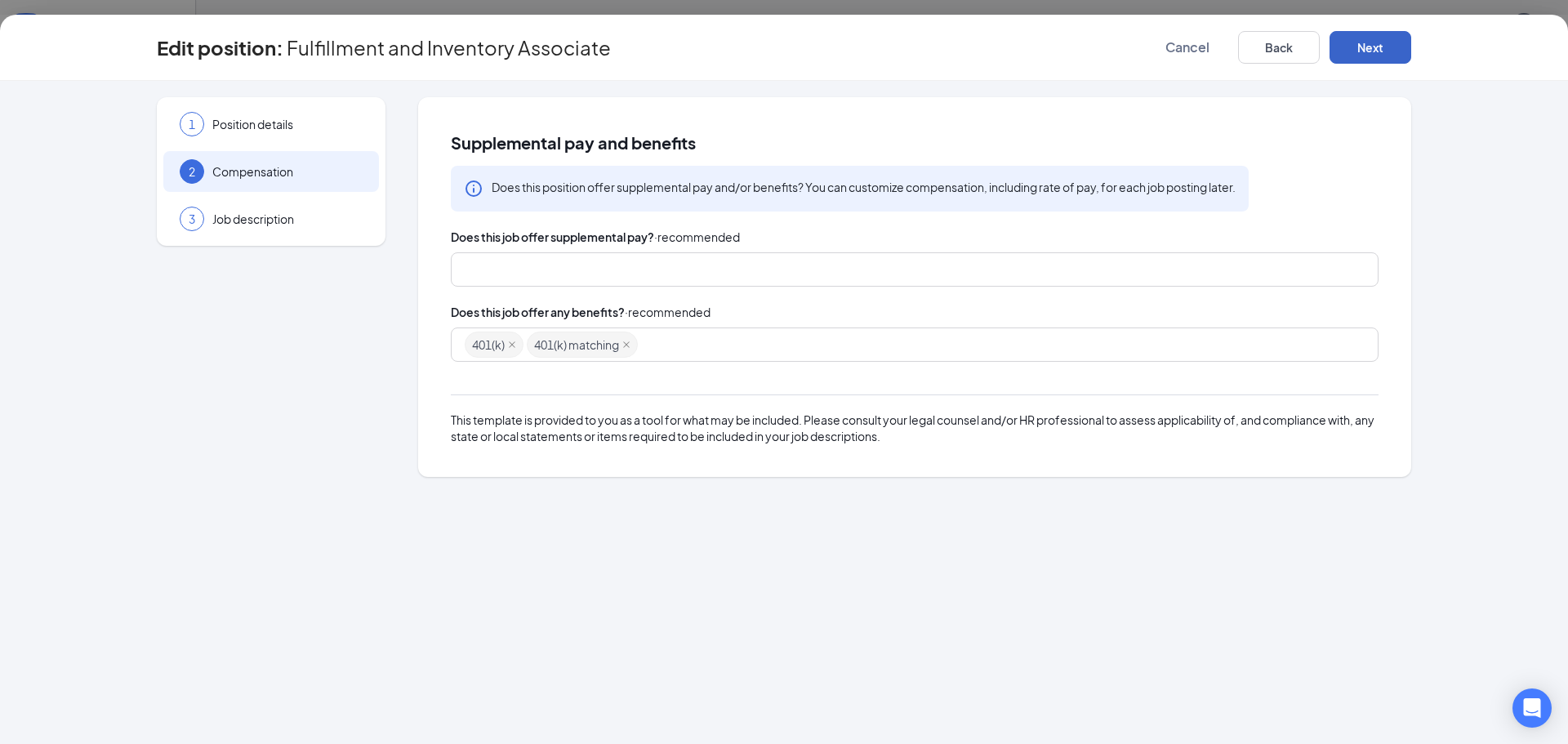
click at [718, 281] on div at bounding box center [906, 269] width 884 height 26
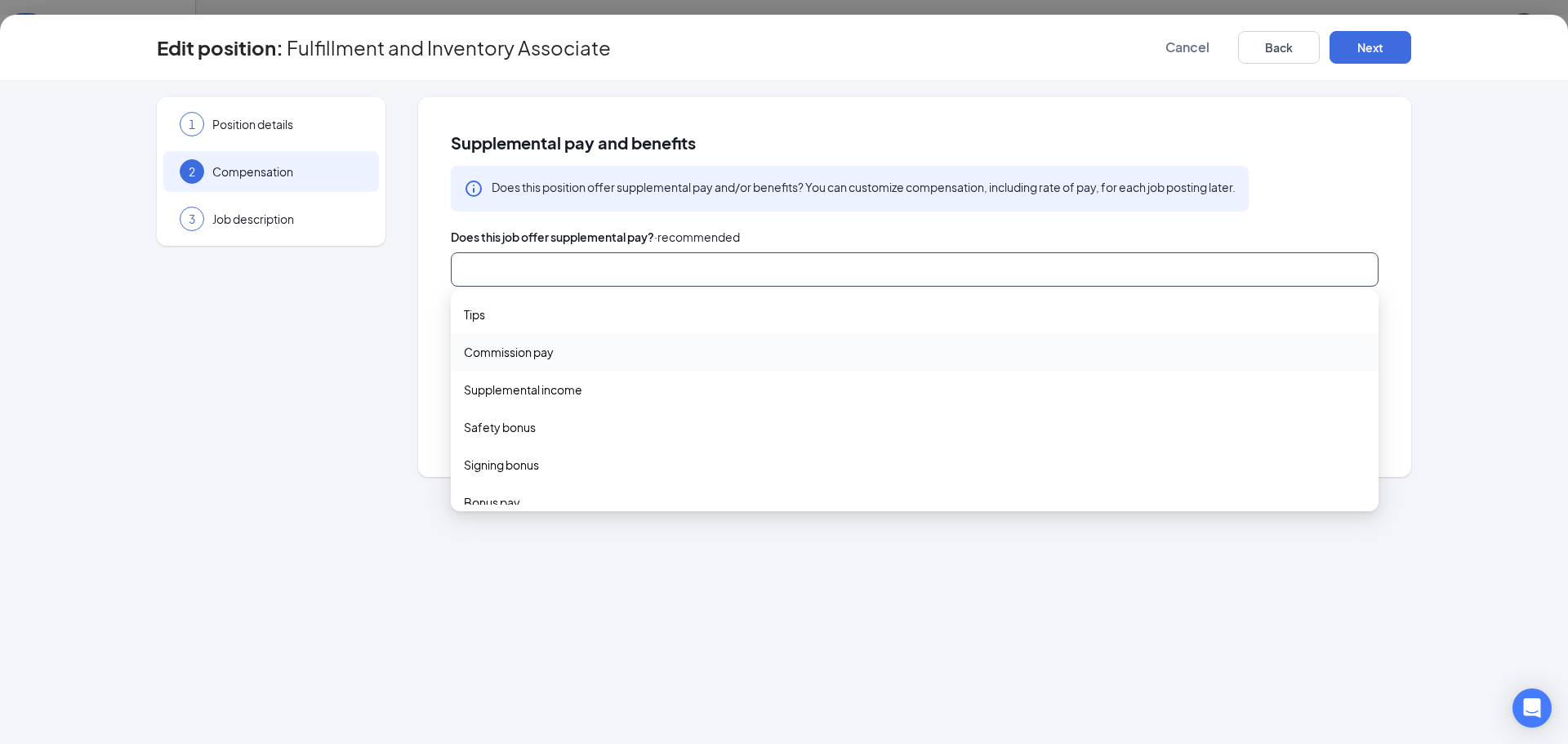
scroll to position [54, 0]
click at [146, 372] on div "1 Position details 2 Compensation 3 Job description Supplemental pay and benefi…" at bounding box center [784, 412] width 1568 height 663
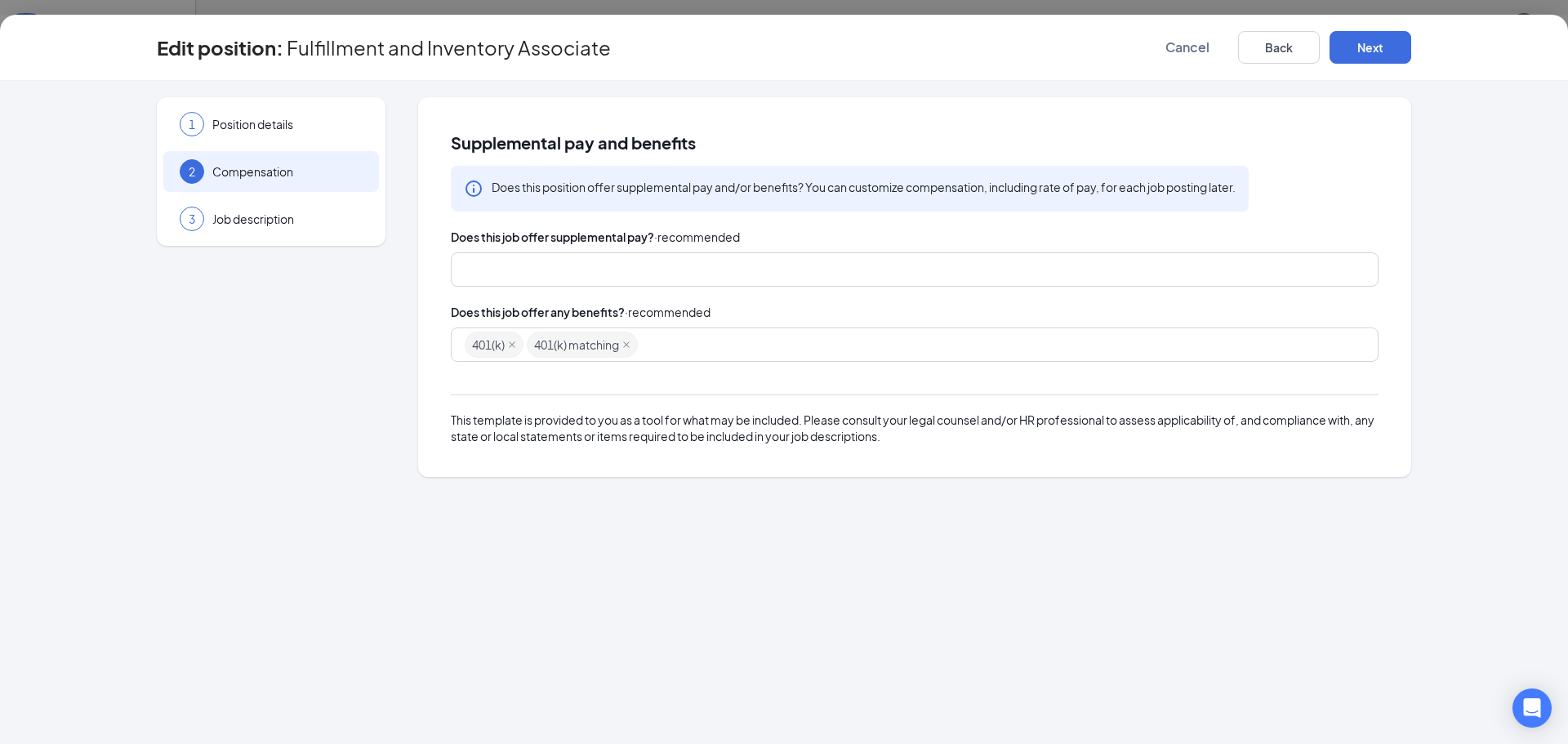
click at [768, 346] on div "401(k) 401(k) matching" at bounding box center [906, 344] width 884 height 30
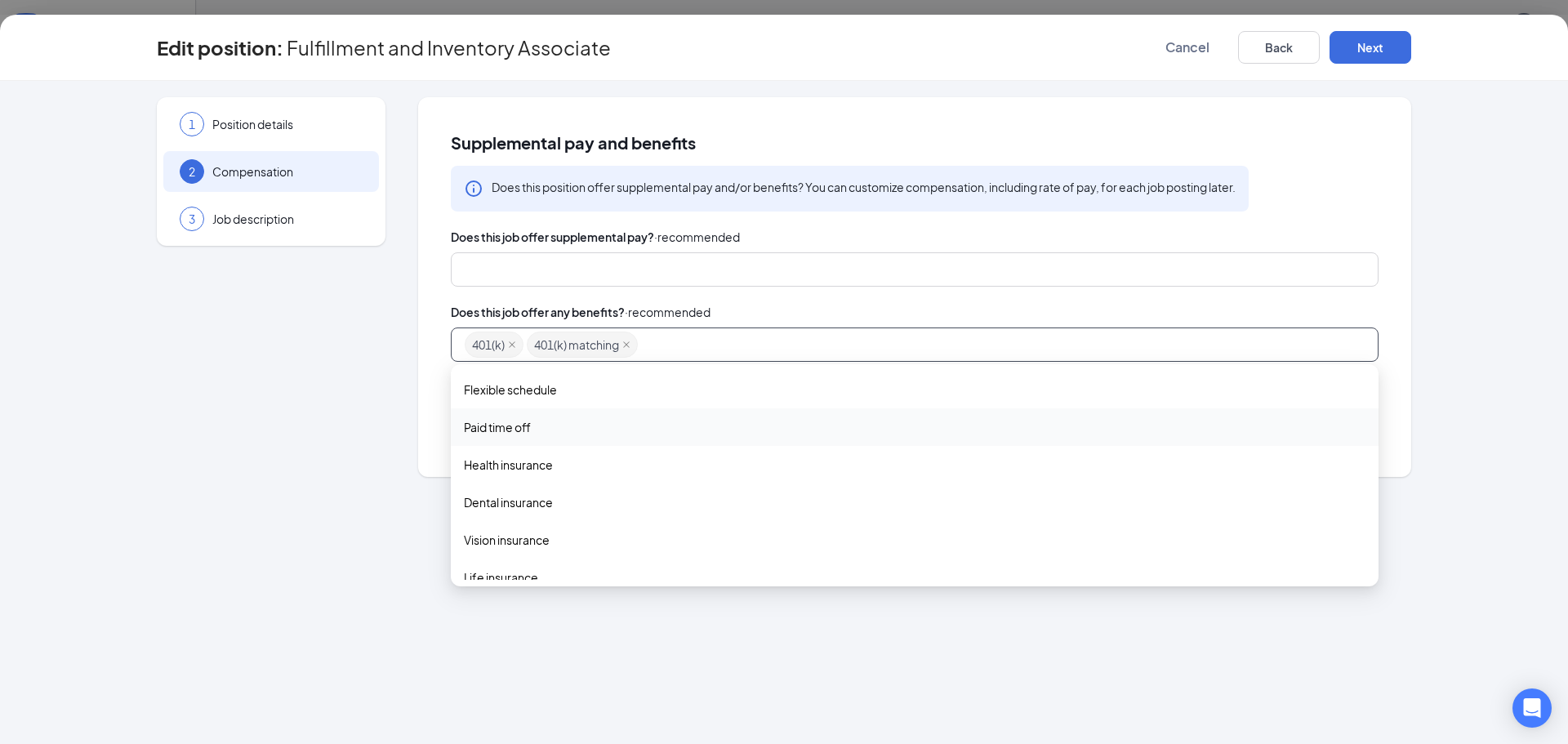
click at [749, 421] on span "Paid time off" at bounding box center [915, 427] width 901 height 18
click at [749, 467] on span "Health insurance" at bounding box center [915, 466] width 901 height 18
click at [749, 512] on span "Dental insurance" at bounding box center [915, 506] width 901 height 18
click at [747, 544] on span "Vision insurance" at bounding box center [915, 545] width 901 height 18
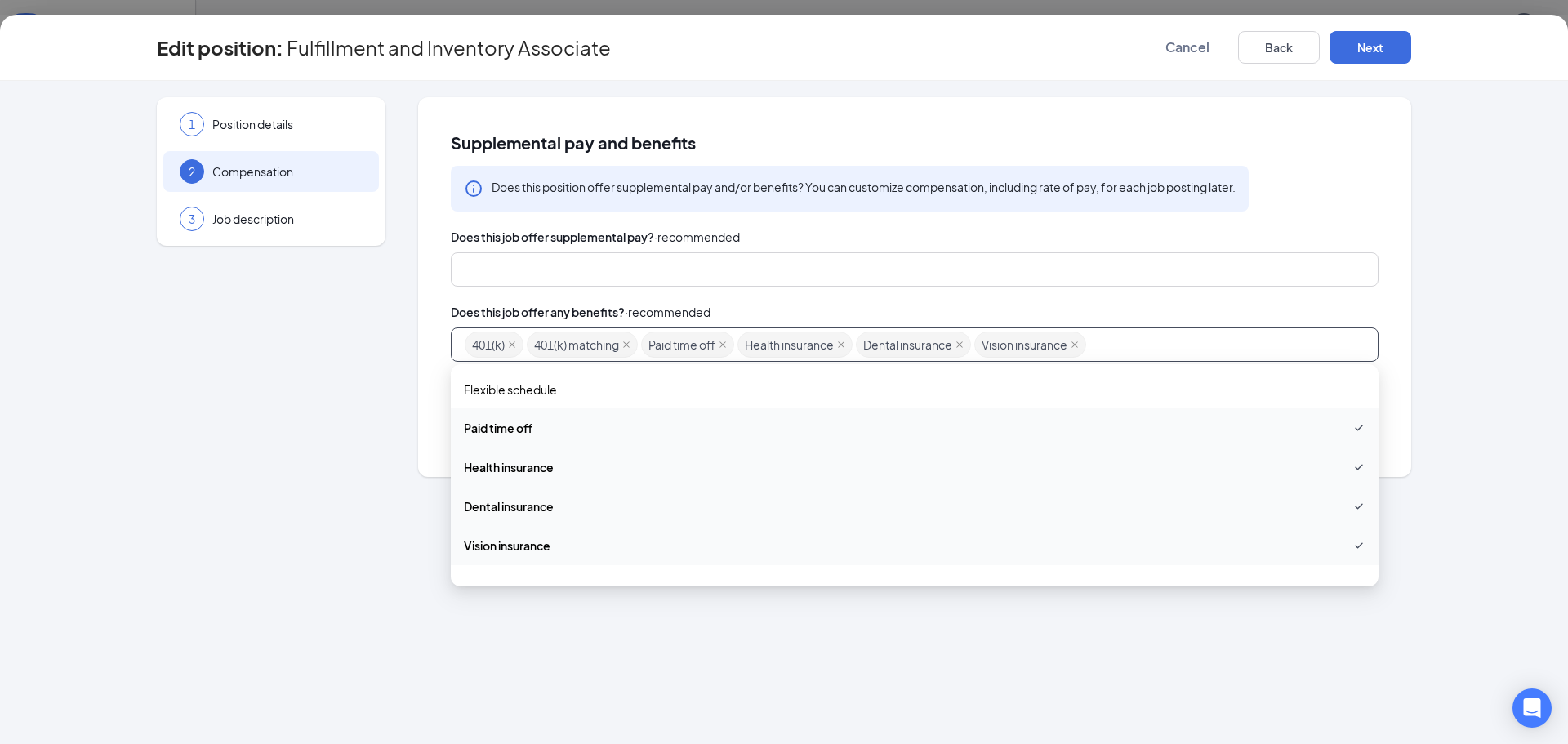
scroll to position [82, 0]
click at [738, 508] on span "Life insurance" at bounding box center [915, 503] width 901 height 18
click at [738, 542] on span "Disability insurance" at bounding box center [915, 541] width 901 height 18
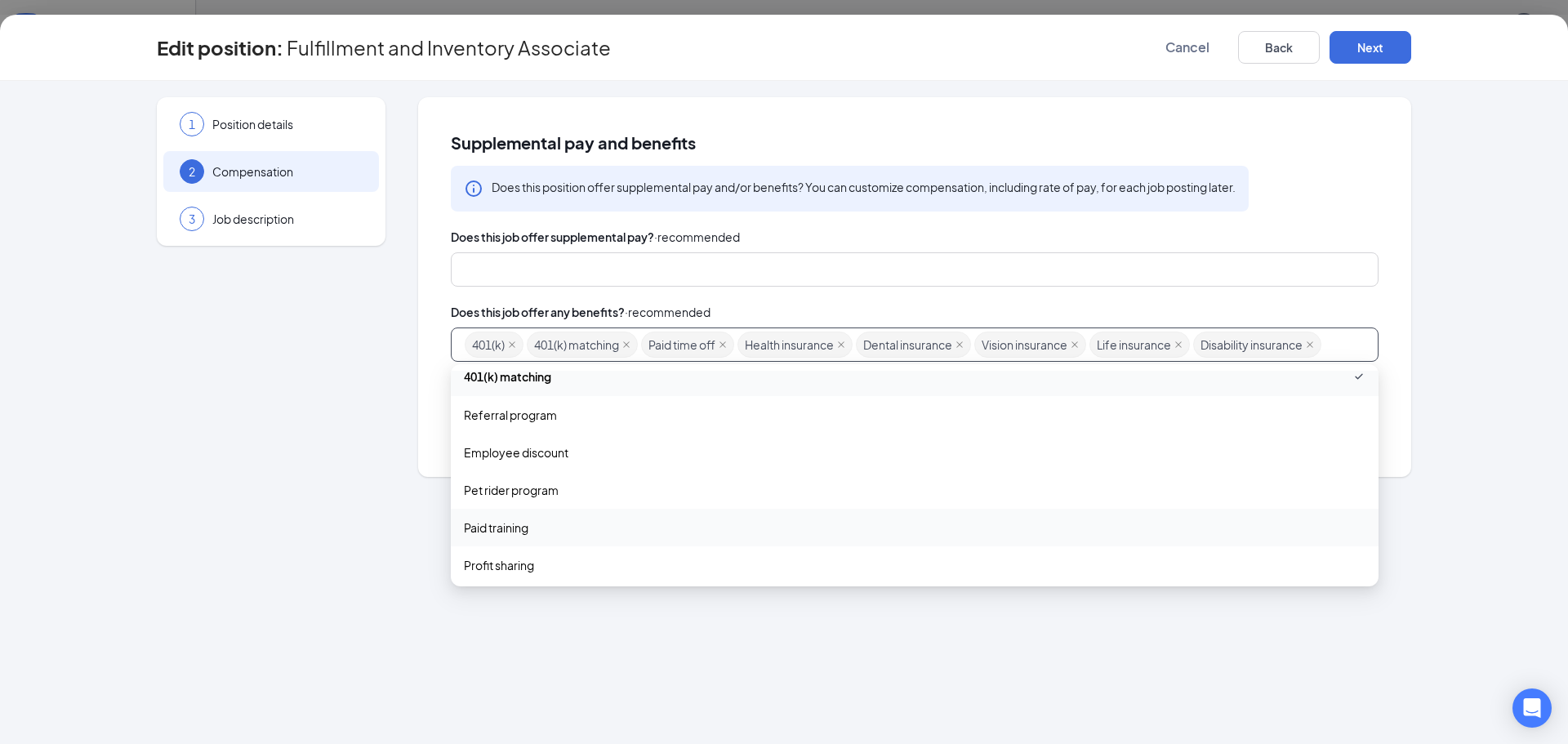
scroll to position [326, 0]
click at [633, 461] on div "Employee discount" at bounding box center [915, 452] width 928 height 38
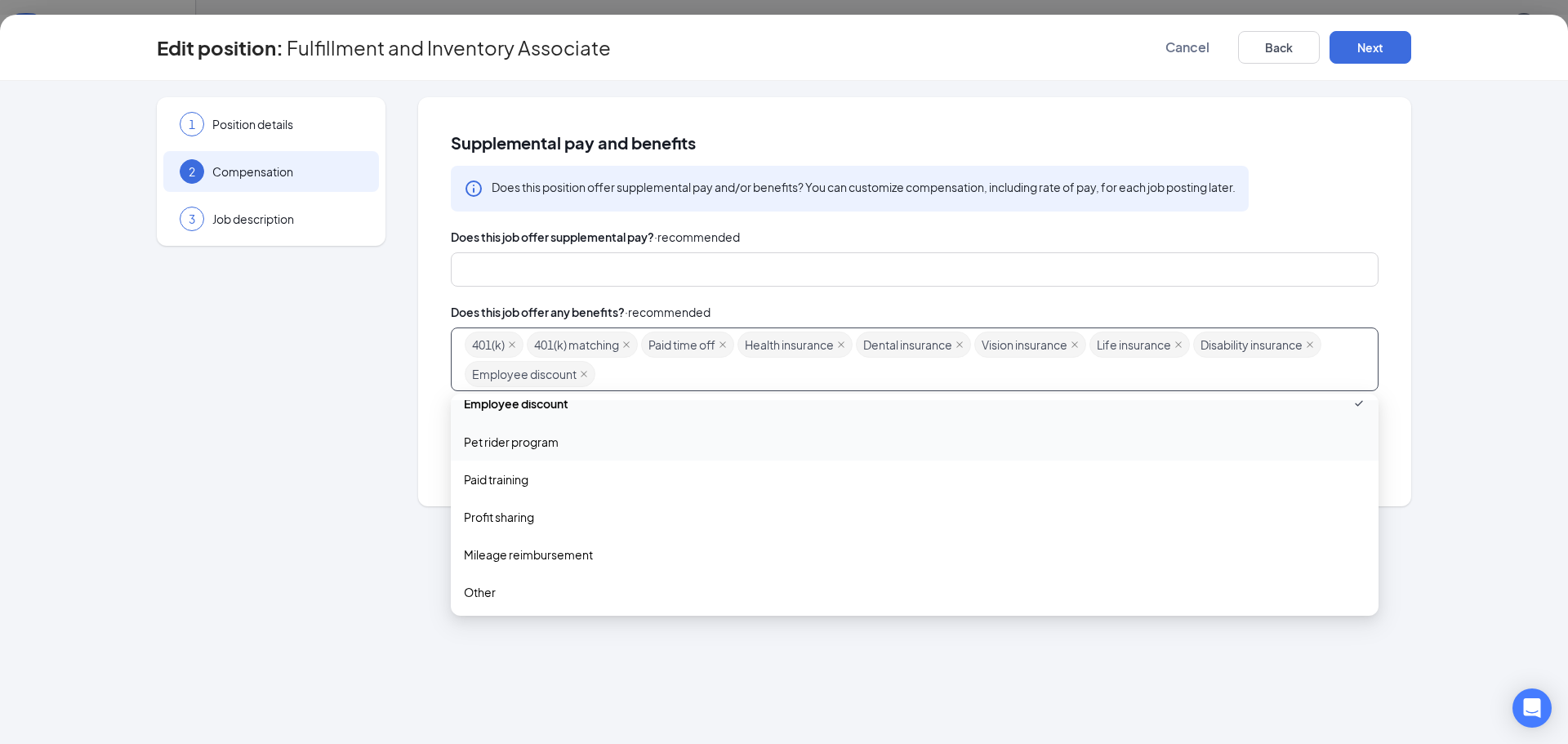
scroll to position [407, 0]
click at [627, 480] on span "Paid training" at bounding box center [915, 478] width 901 height 18
click at [579, 670] on div "1 Position details 2 Compensation 3 Job description Supplemental pay and benefi…" at bounding box center [784, 412] width 1568 height 663
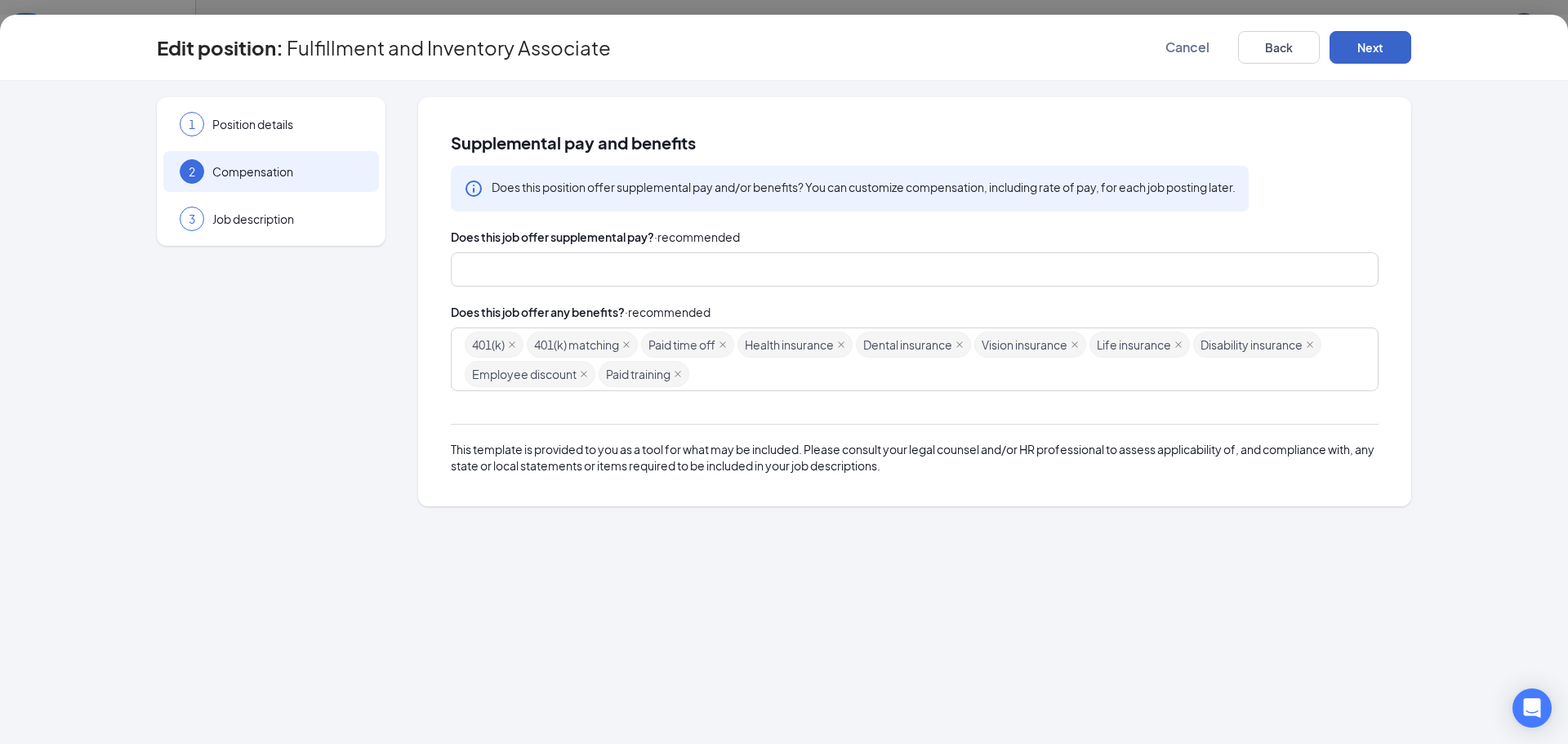
click at [1366, 50] on button "Next" at bounding box center [1369, 48] width 82 height 33
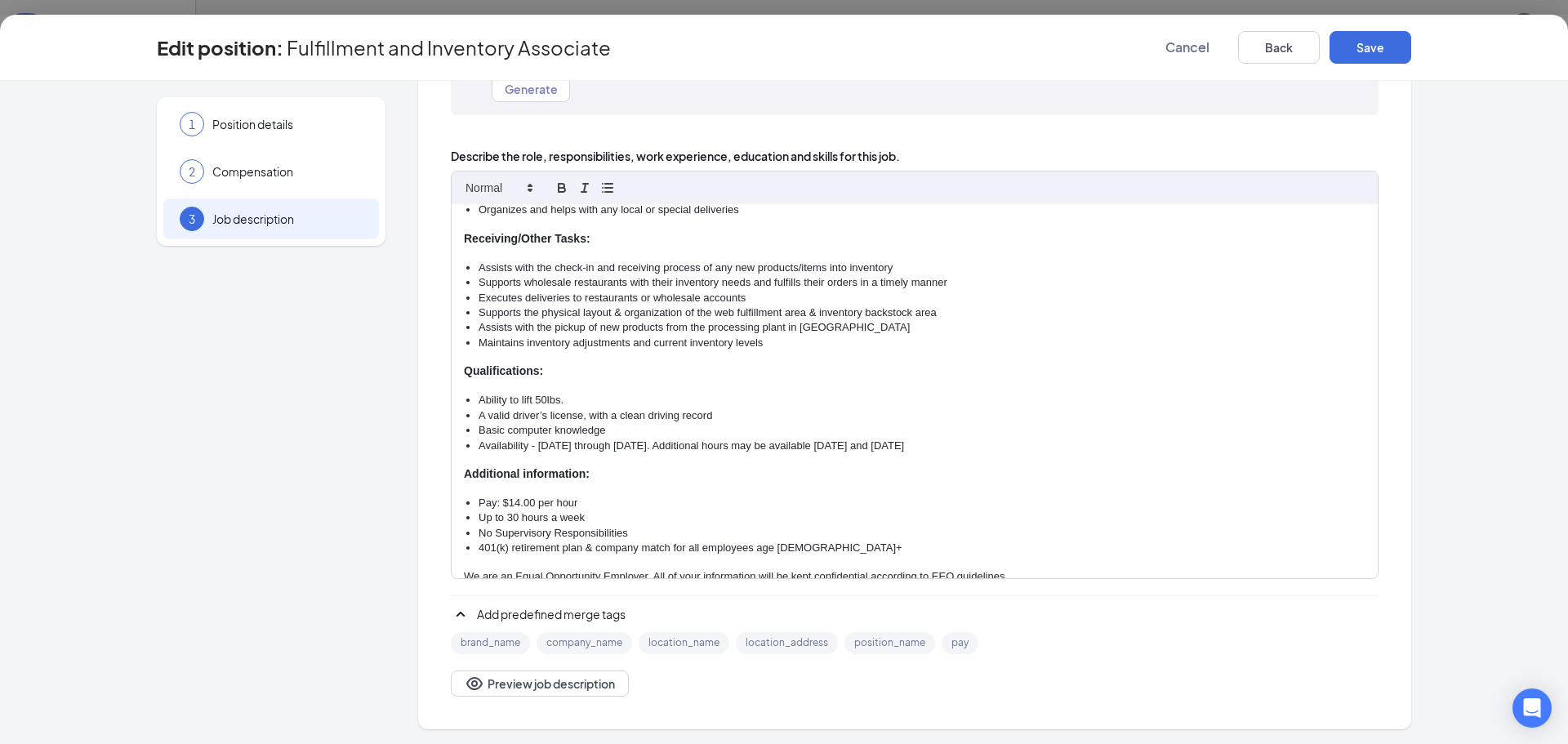
scroll to position [199, 0]
click at [780, 508] on li "Up to 30 hours a week" at bounding box center [922, 516] width 887 height 15
click at [751, 508] on li "Up to 30 hours a week" at bounding box center [922, 516] width 887 height 15
drag, startPoint x: 589, startPoint y: 498, endPoint x: 471, endPoint y: 498, distance: 118.0
click at [471, 498] on ul "Pay: $14.00 per hour Up to 30 hours a week No Supervisory Responsibilities 401(…" at bounding box center [915, 524] width 901 height 60
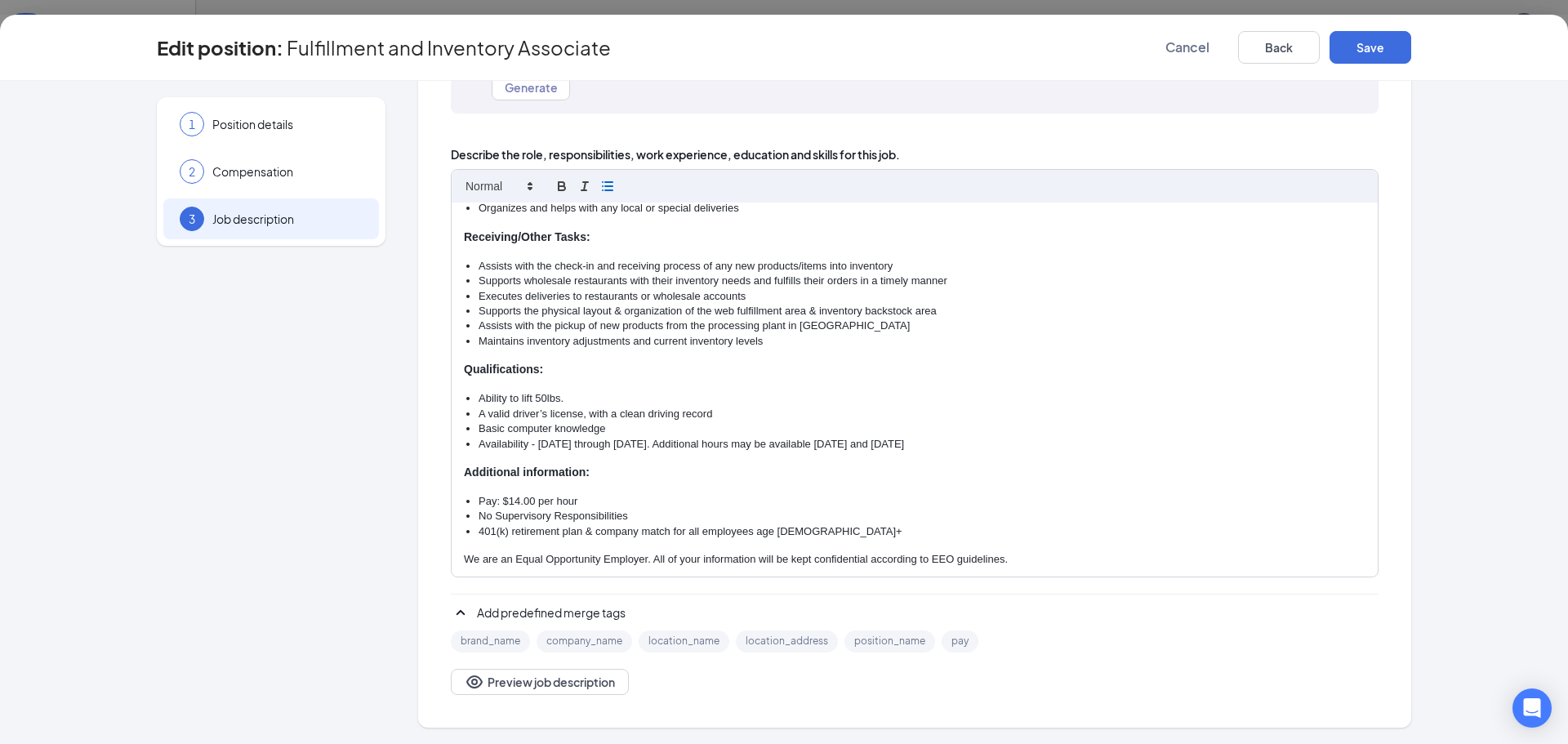
scroll to position [255, 0]
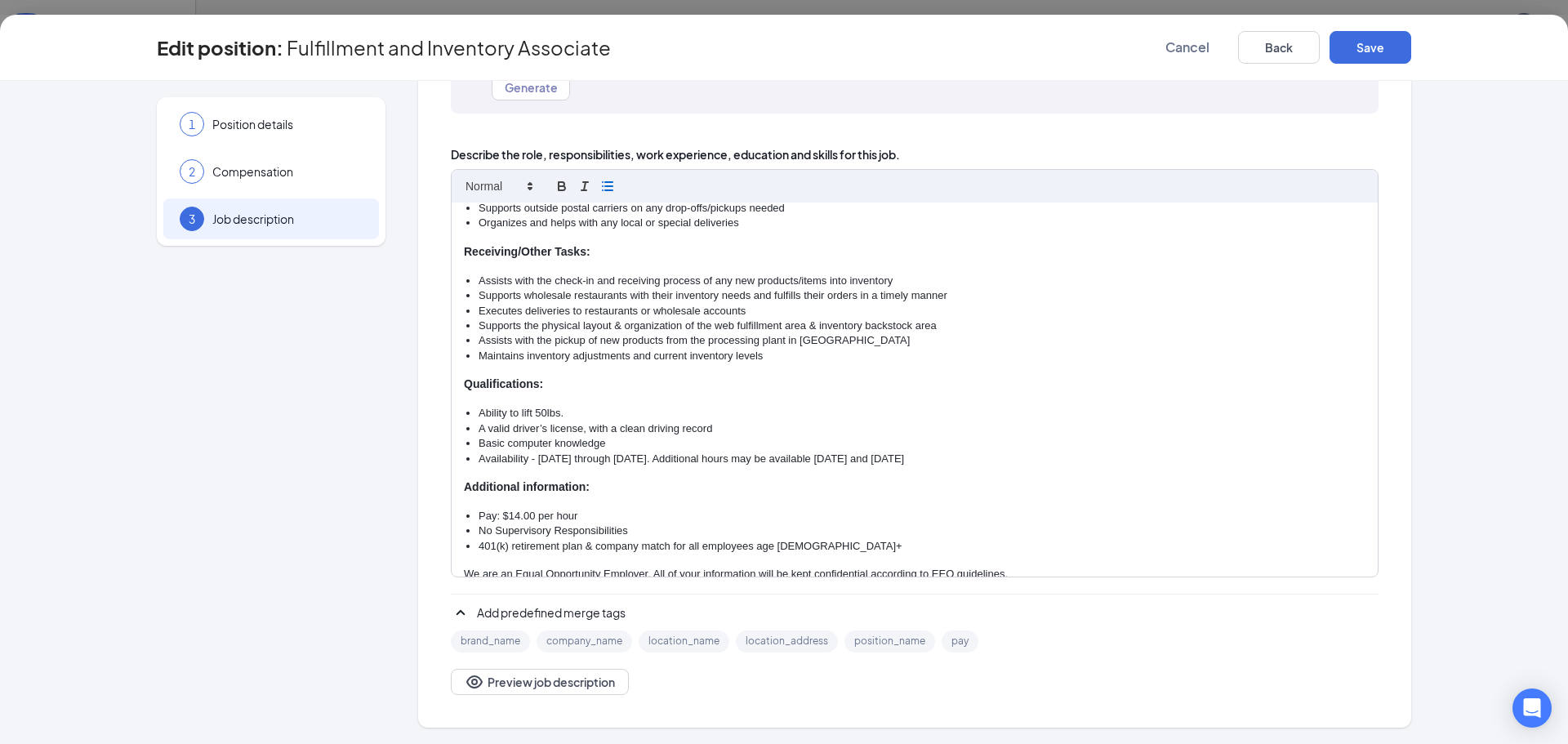
drag, startPoint x: 627, startPoint y: 508, endPoint x: 464, endPoint y: 516, distance: 163.2
click at [479, 523] on li "No Supervisory Responsibilities" at bounding box center [922, 531] width 887 height 15
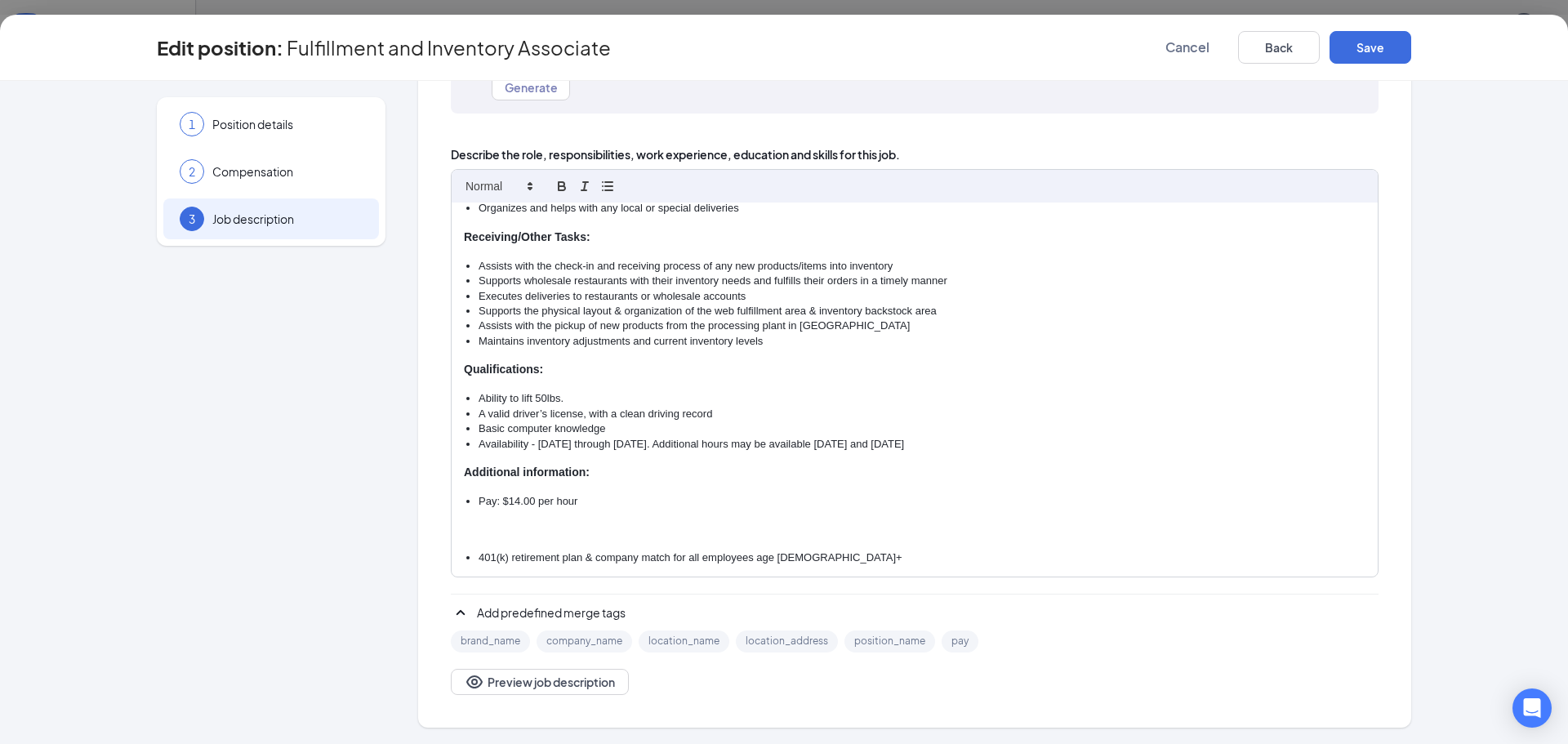
scroll to position [240, 0]
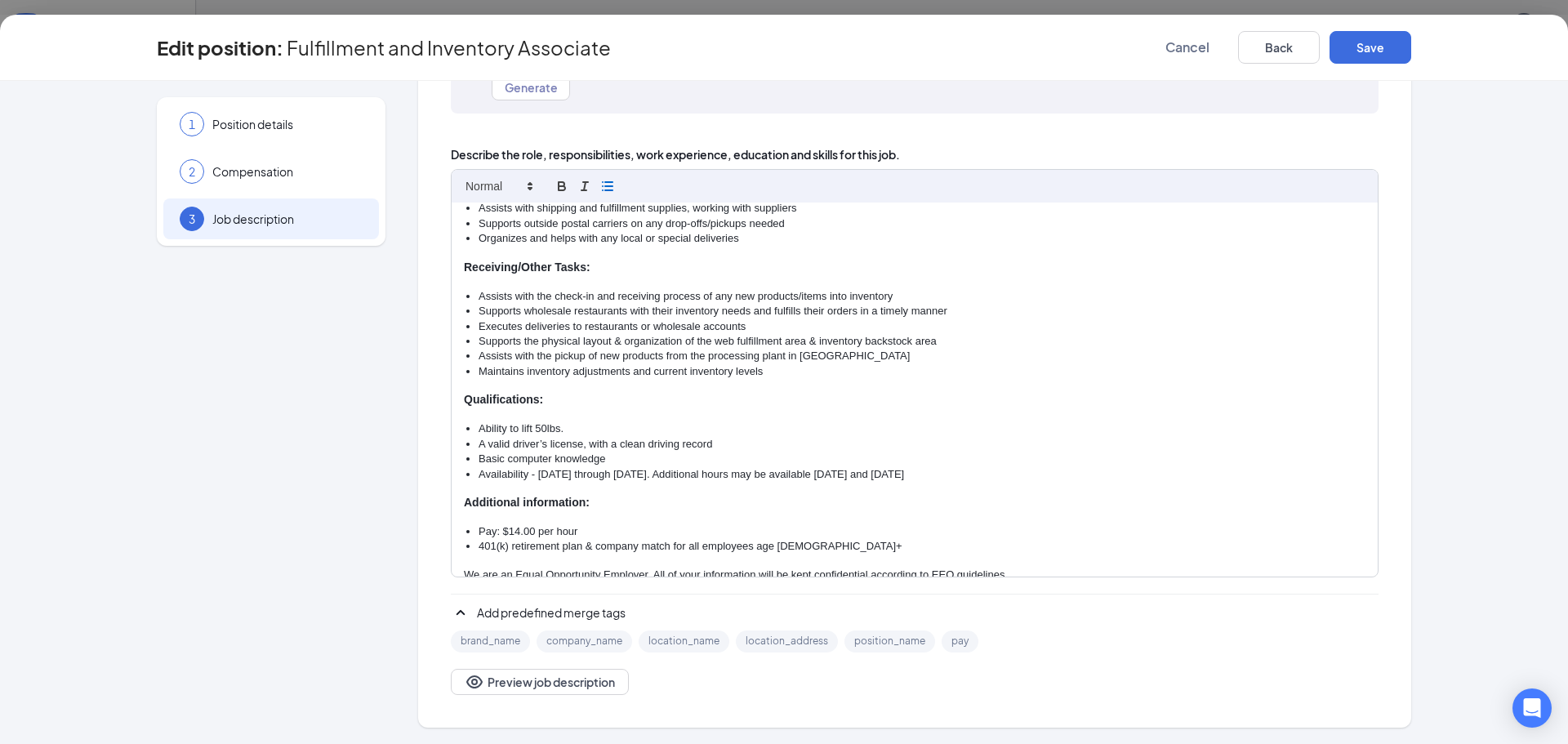
click at [521, 524] on li "Pay: $14.00 per hour" at bounding box center [922, 531] width 887 height 15
drag, startPoint x: 947, startPoint y: 456, endPoint x: 611, endPoint y: 456, distance: 336.0
click at [611, 467] on li "Availability - [DATE] through [DATE]. Additional hours may be available [DATE] …" at bounding box center [922, 475] width 887 height 15
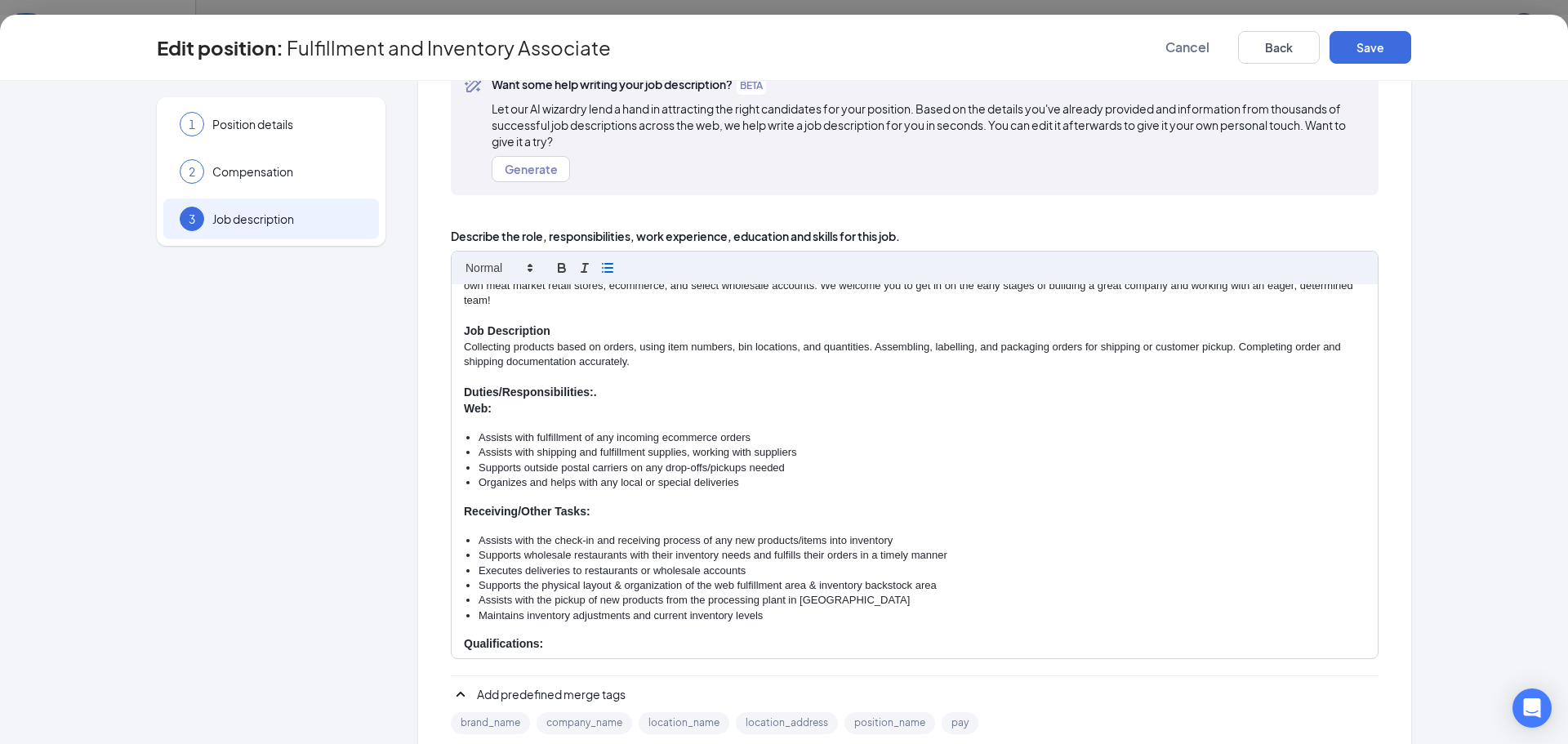
scroll to position [82, 0]
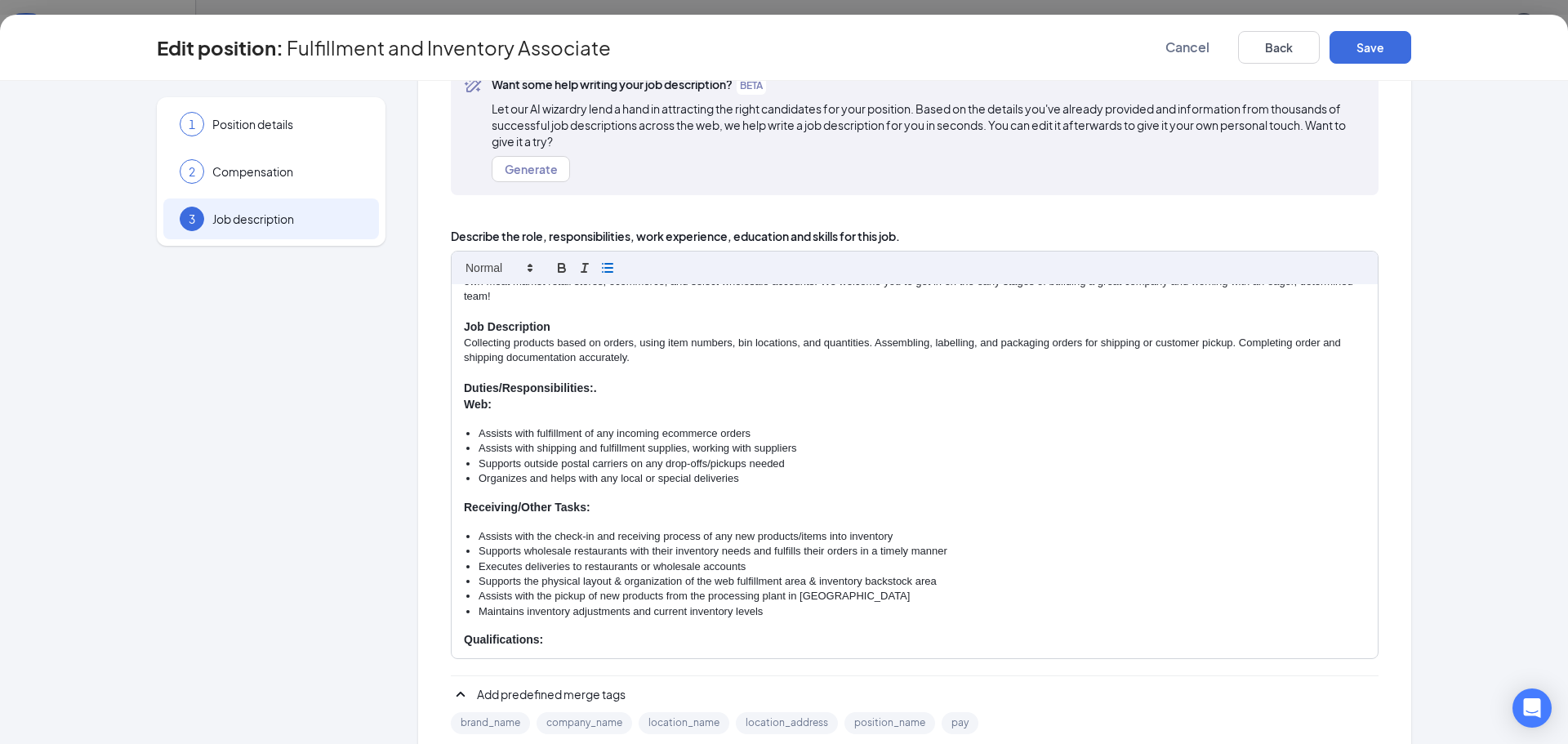
click at [455, 391] on div "About Booth Creek Wagyu The vision of Booth Creek Wagyu (BCW) is to become the …" at bounding box center [915, 471] width 926 height 374
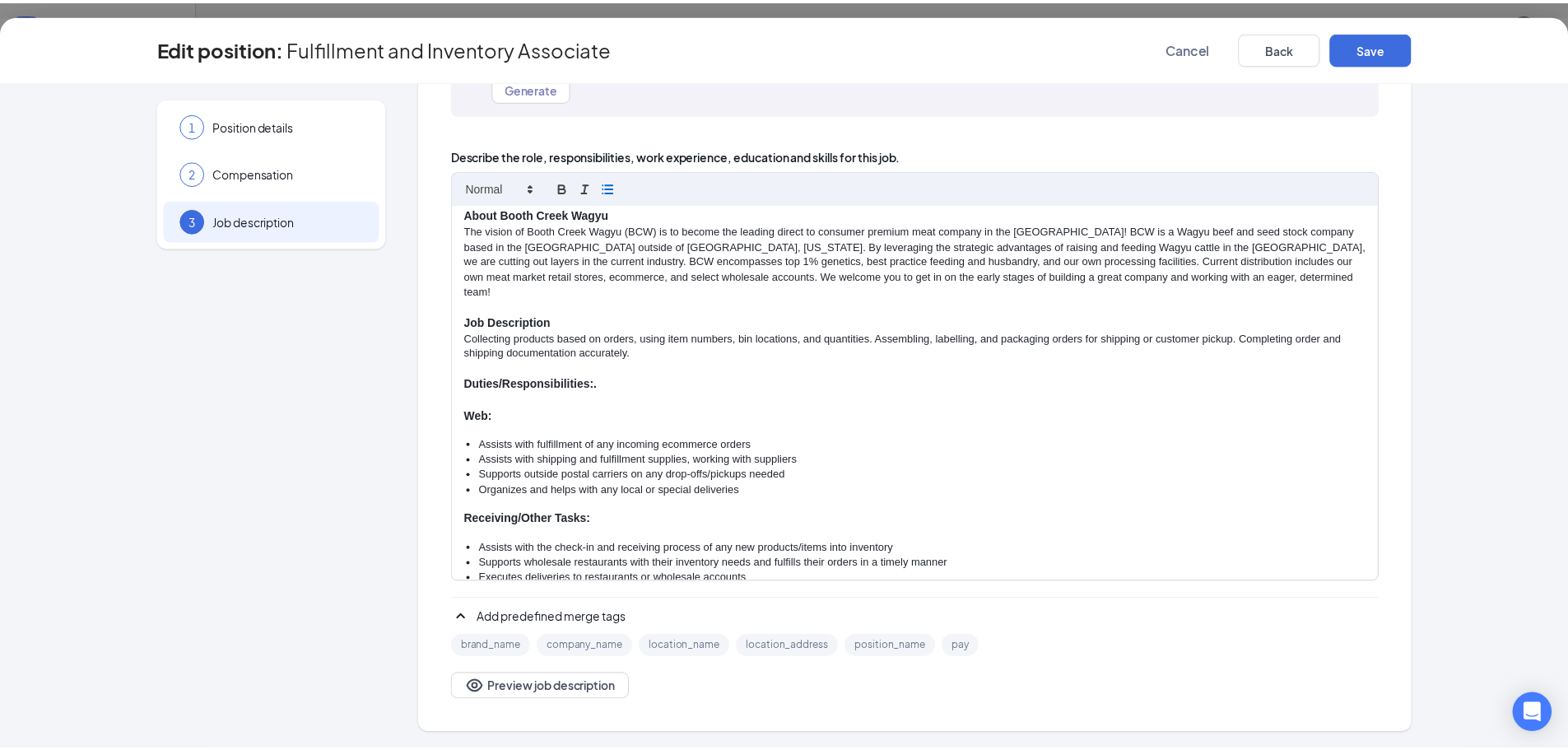
scroll to position [0, 0]
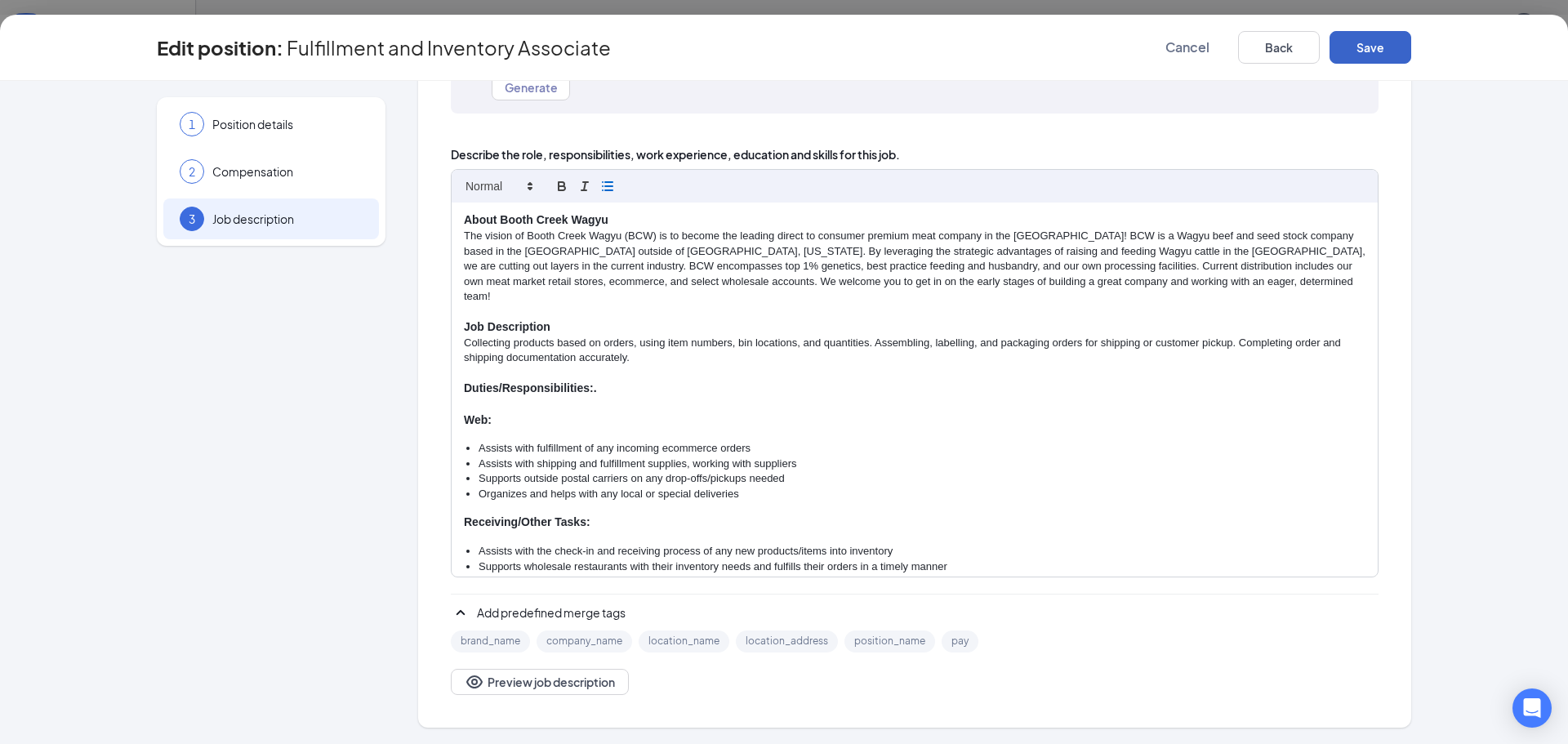
click at [1369, 40] on button "Save" at bounding box center [1369, 48] width 82 height 33
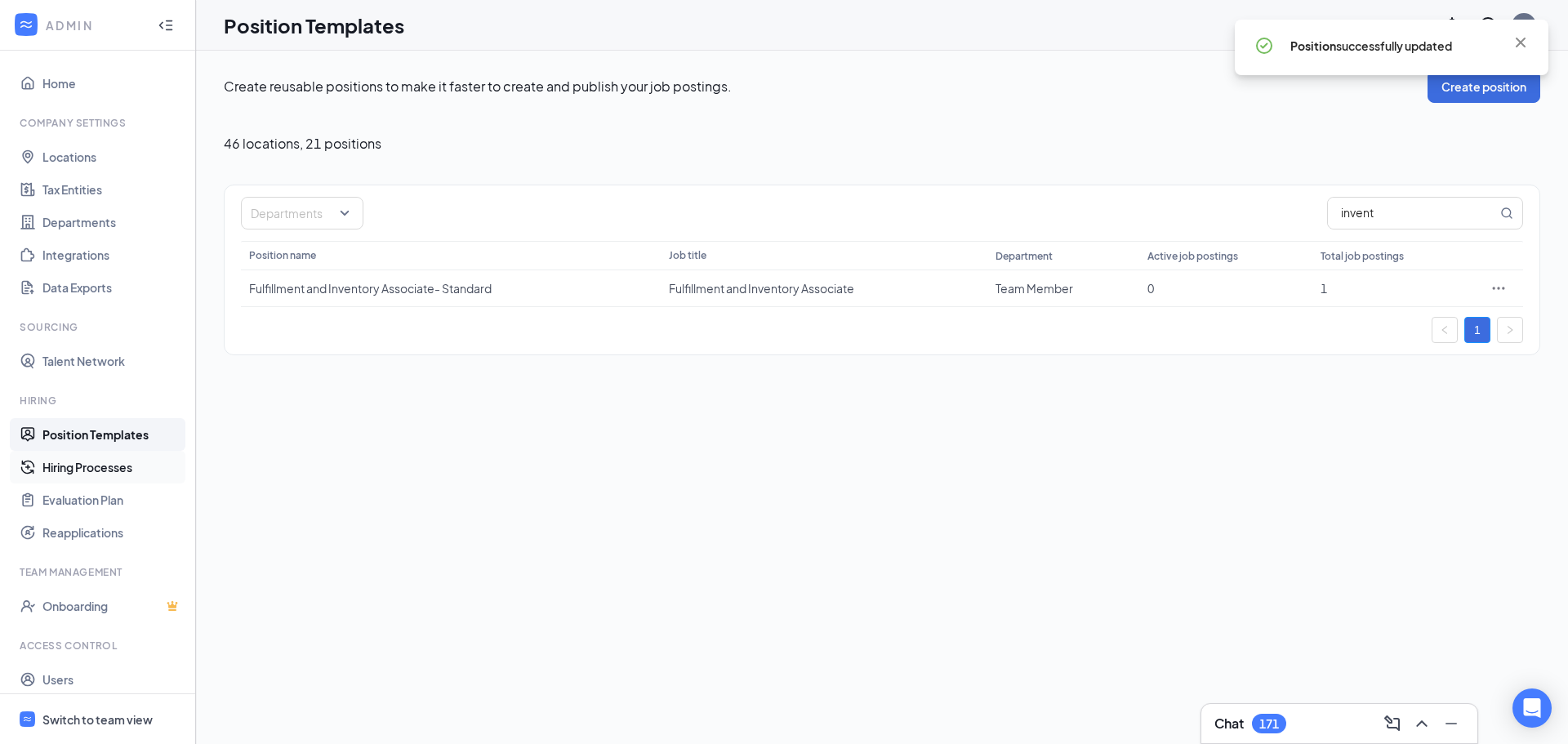
click at [86, 452] on link "Hiring Processes" at bounding box center [112, 467] width 139 height 33
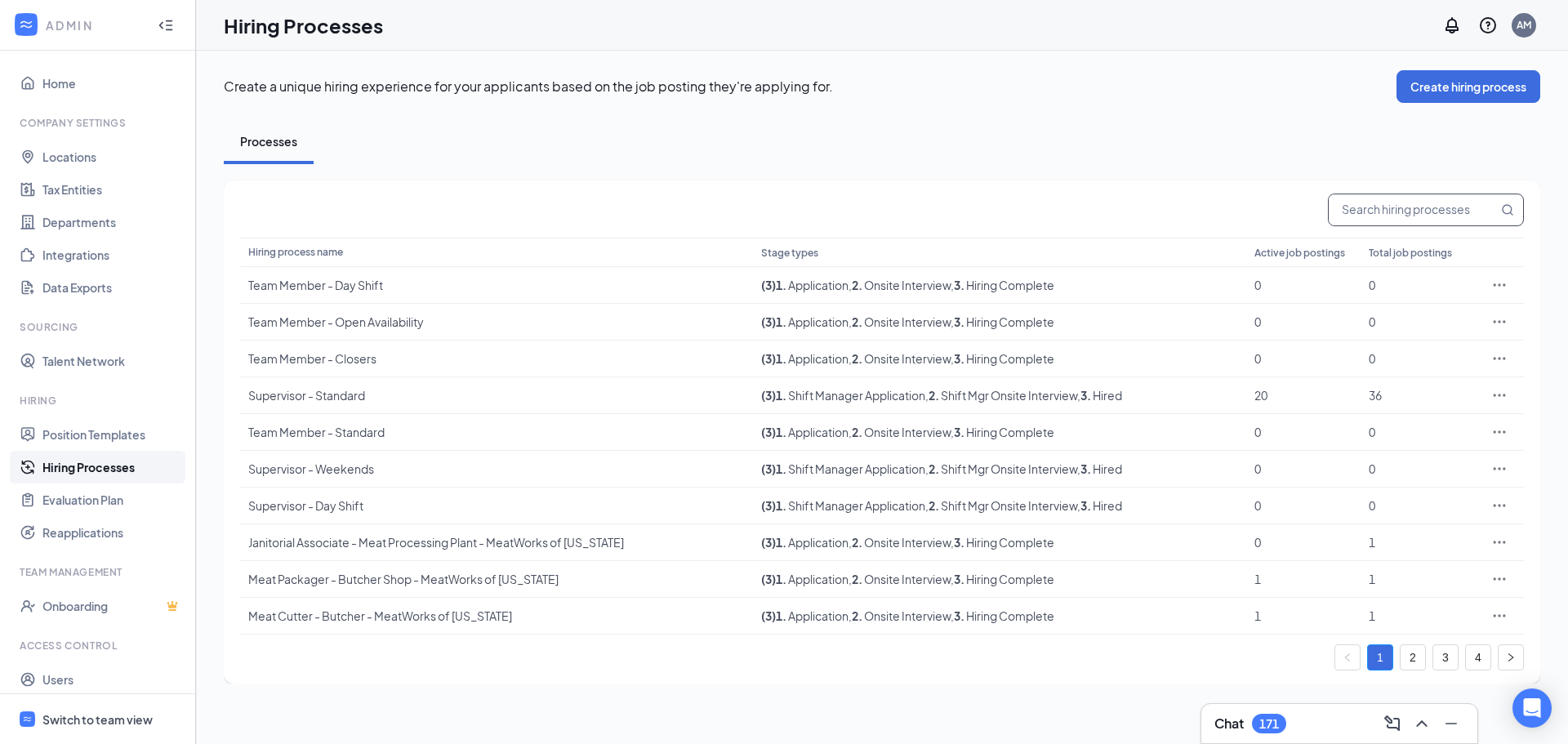
click at [1406, 215] on input "text" at bounding box center [1412, 210] width 169 height 31
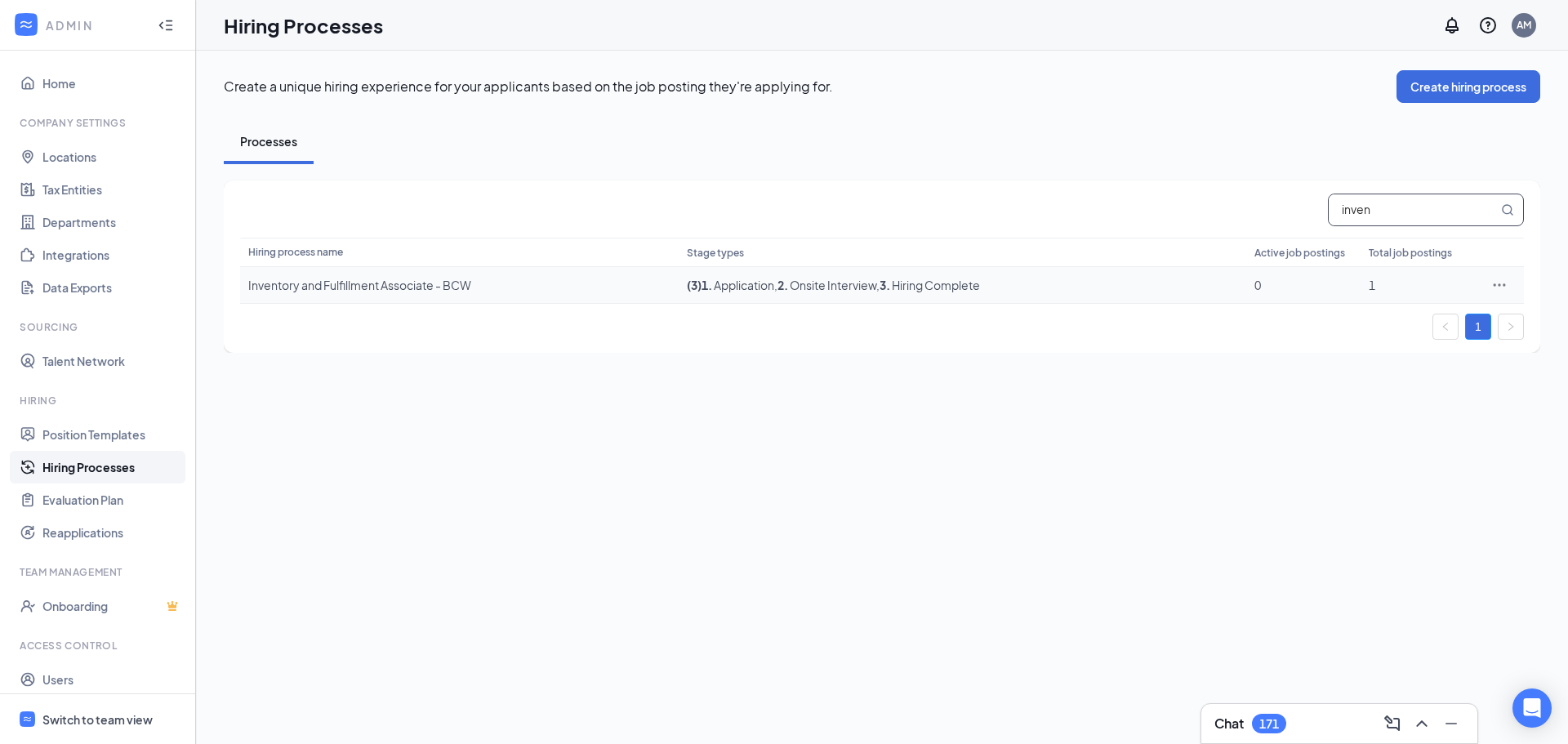
type input "inven"
click at [388, 291] on div "Inventory and Fulfillment Associate - BCW" at bounding box center [459, 285] width 422 height 16
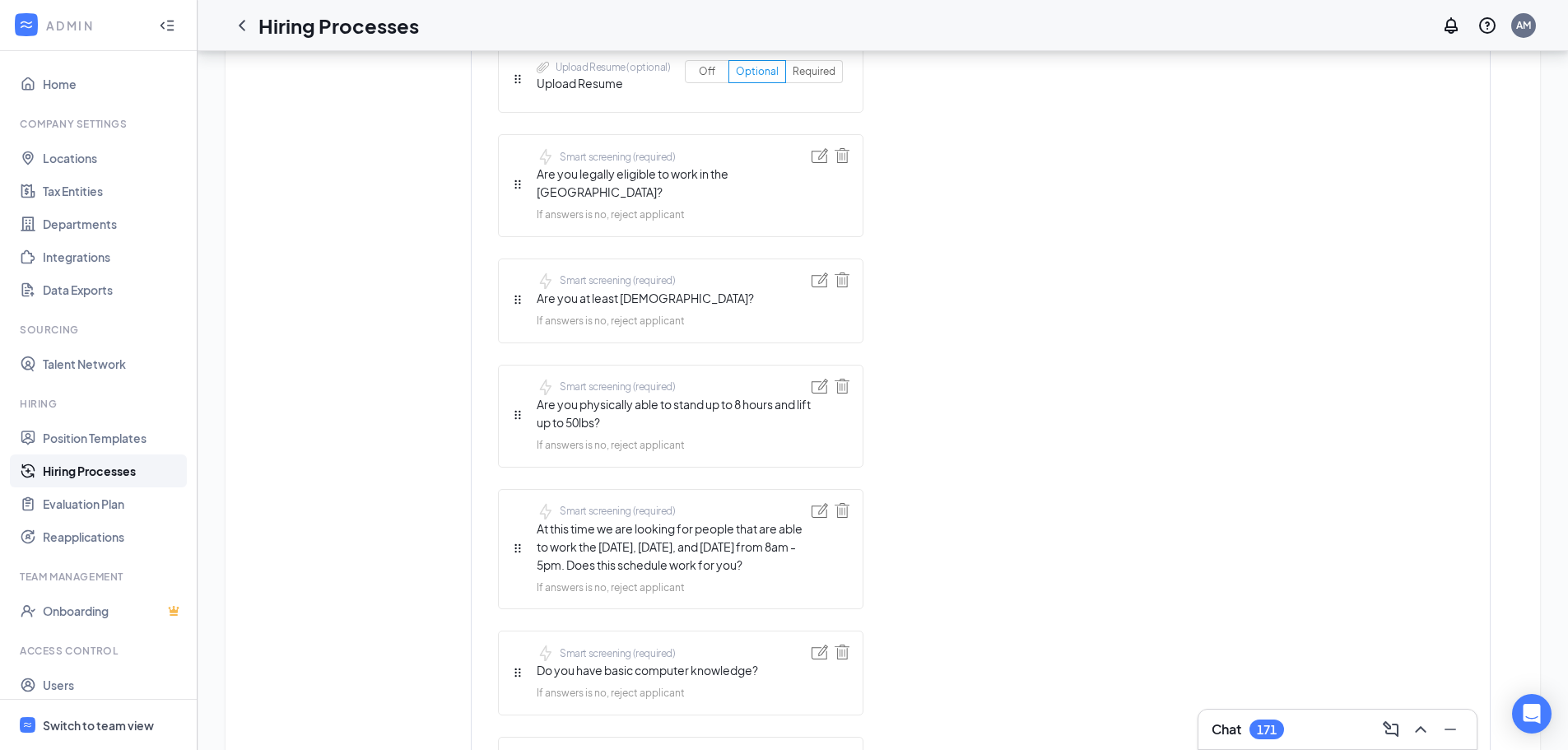
scroll to position [823, 0]
click at [823, 502] on img at bounding box center [820, 510] width 17 height 15
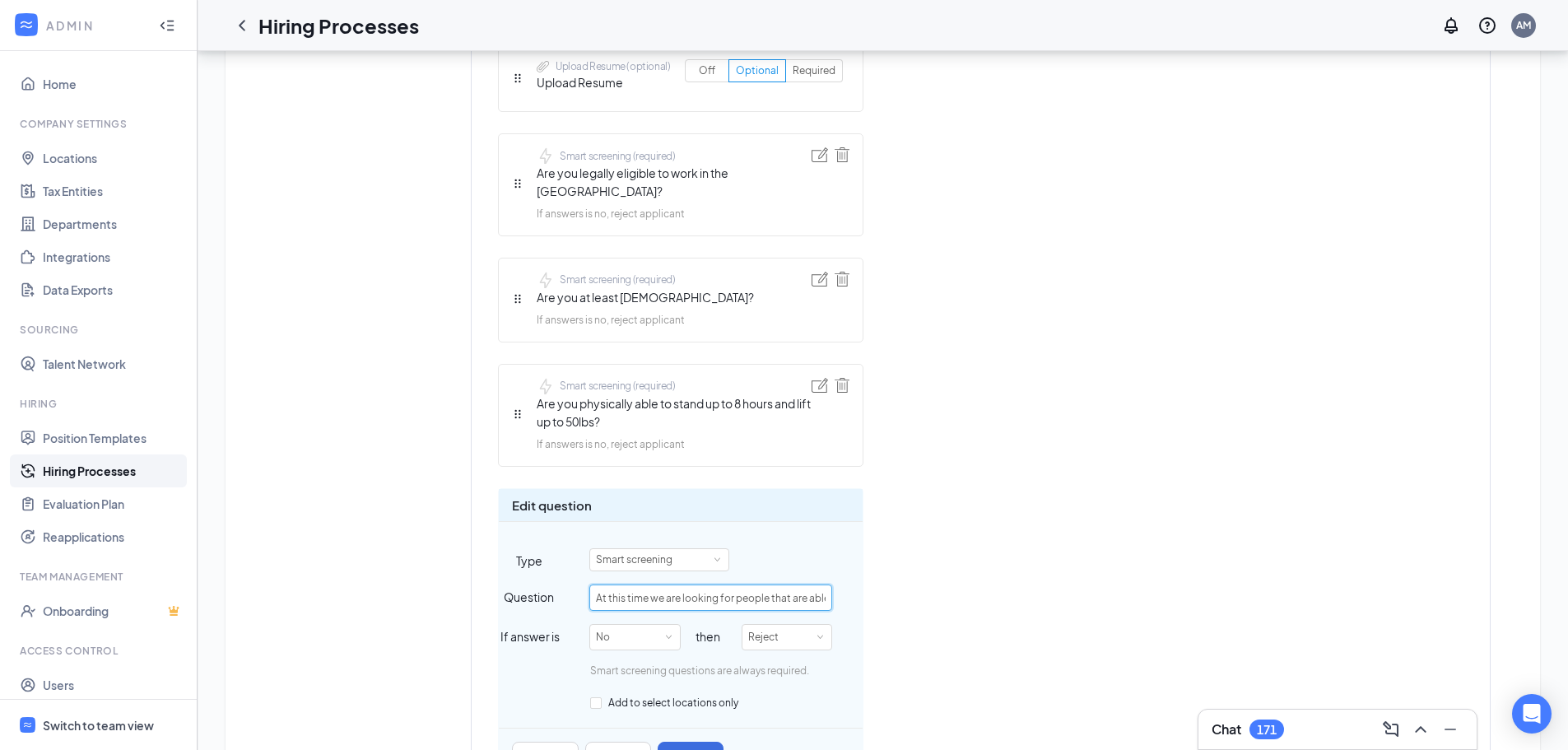
click at [725, 585] on input "At this time we are looking for people that are able to work the [DATE], [DATE]…" at bounding box center [711, 598] width 243 height 27
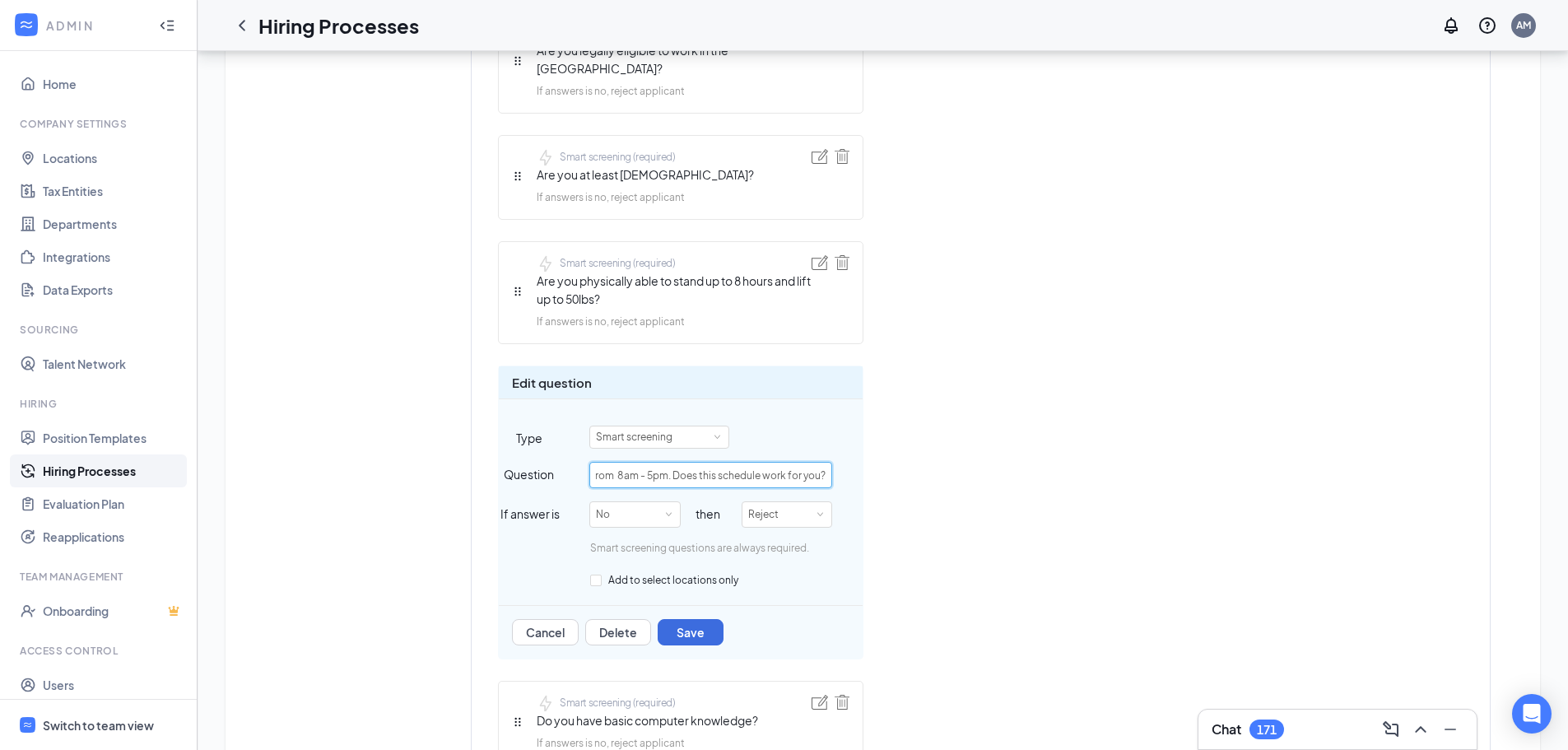
scroll to position [988, 0]
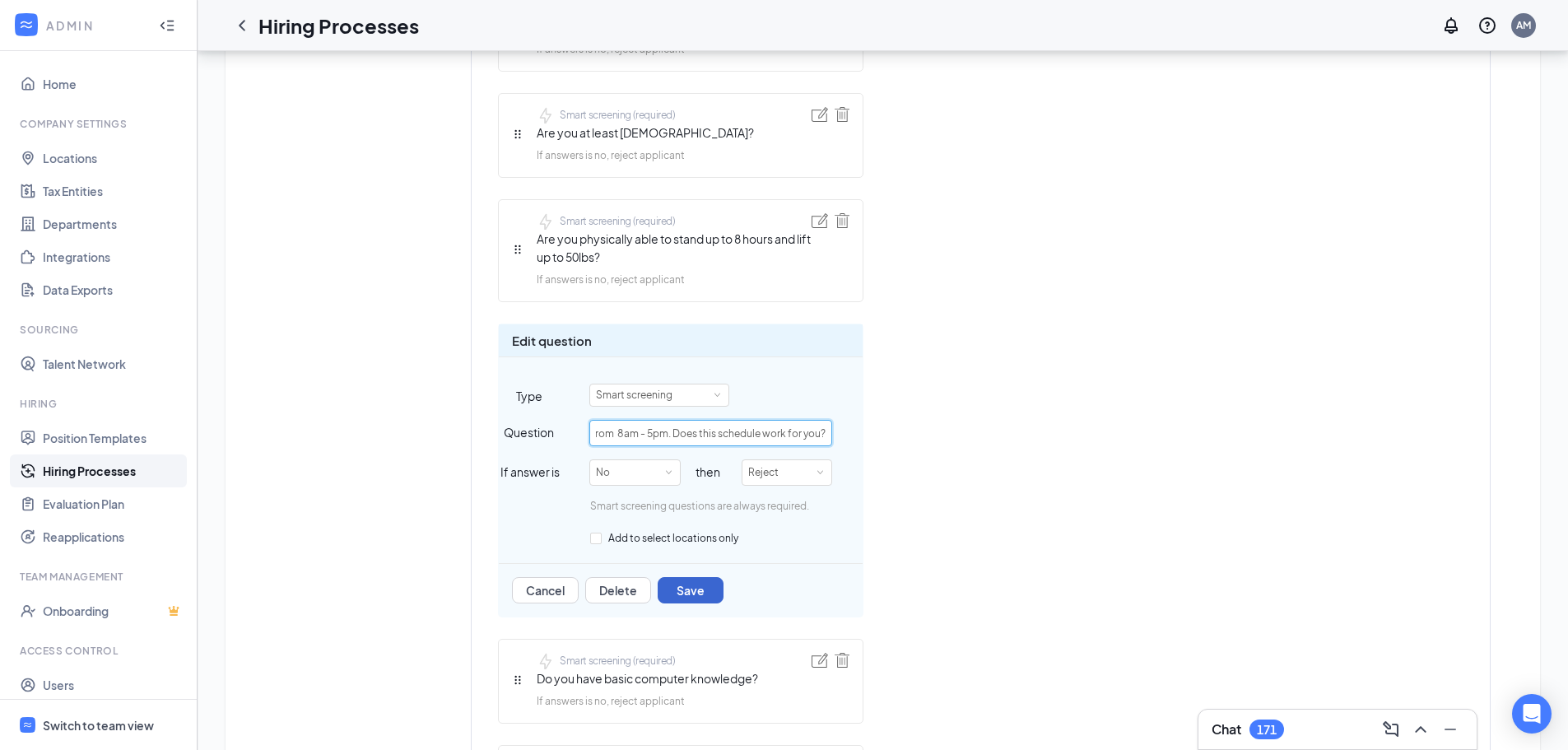
type input "At this time we are looking for people that are able to work the [DATE] - [DATE…"
click at [678, 580] on button "Save" at bounding box center [690, 591] width 66 height 27
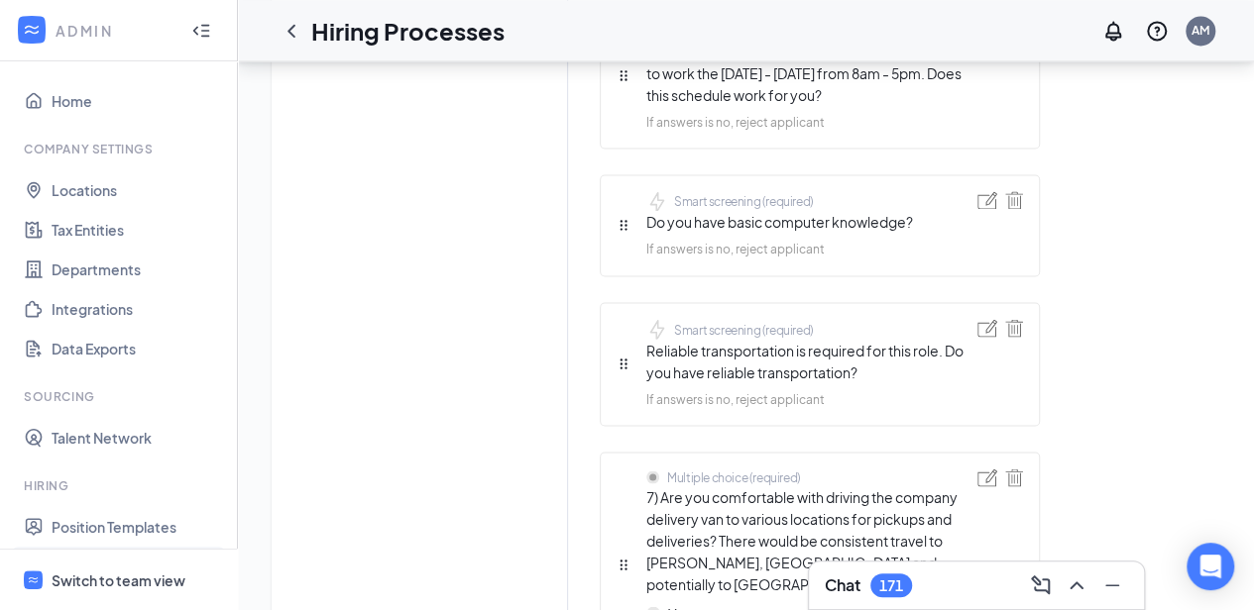
scroll to position [1576, 0]
click at [979, 318] on img at bounding box center [987, 327] width 20 height 18
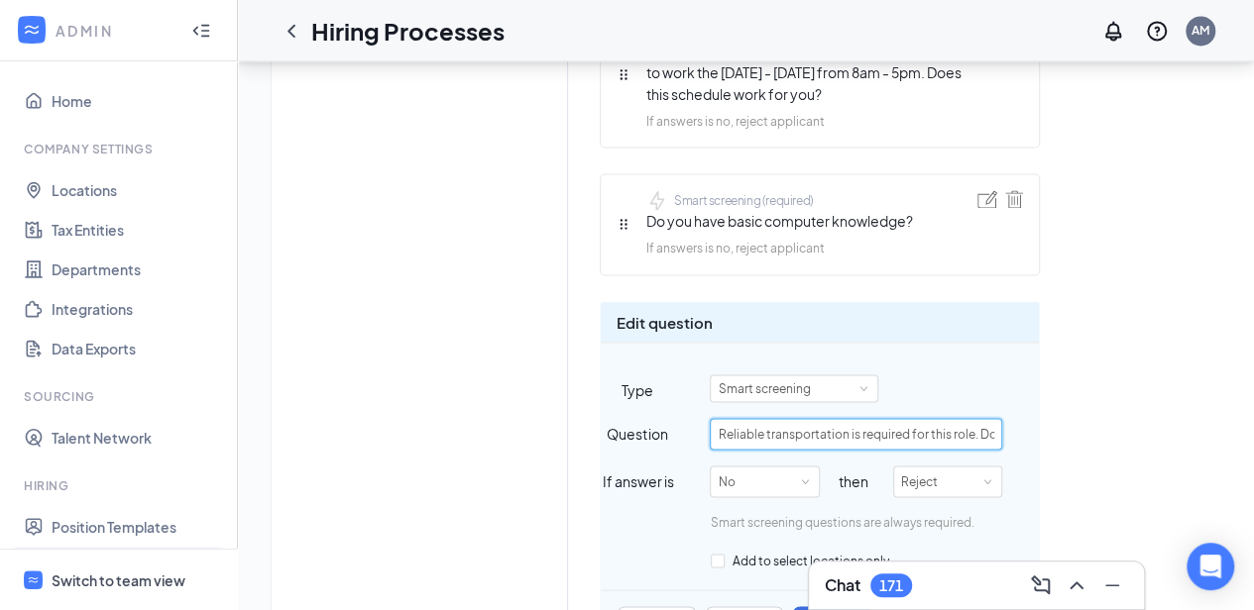
click at [845, 418] on input "Reliable transportation is required for this role. Do you have reliable transpo…" at bounding box center [856, 434] width 292 height 32
type input "R"
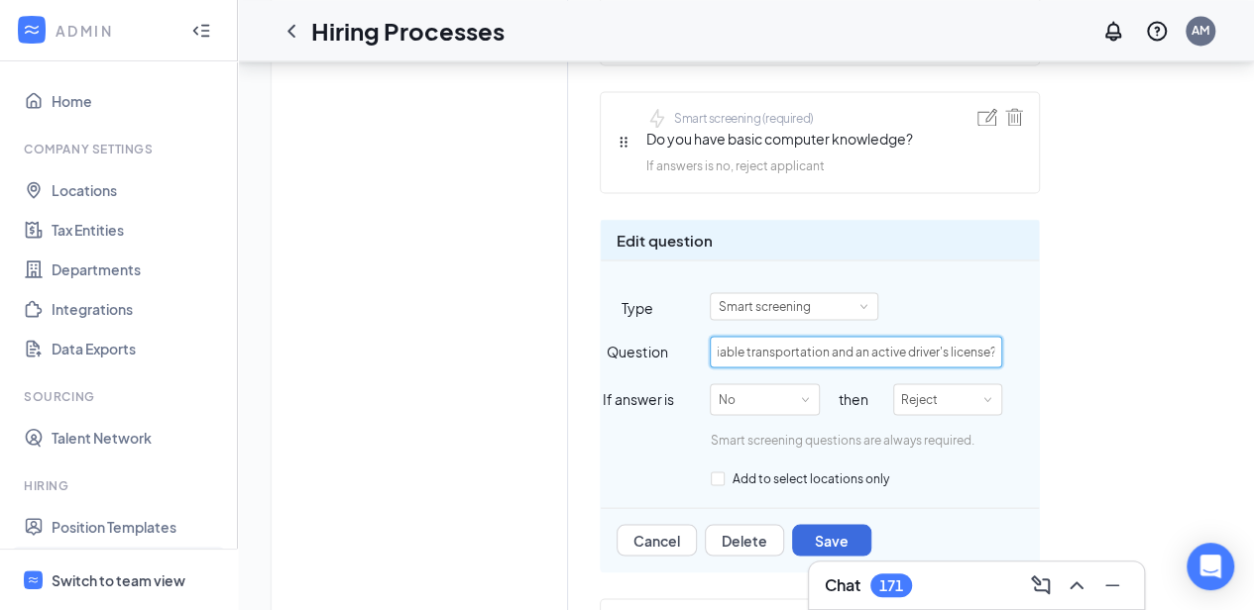
scroll to position [1662, 0]
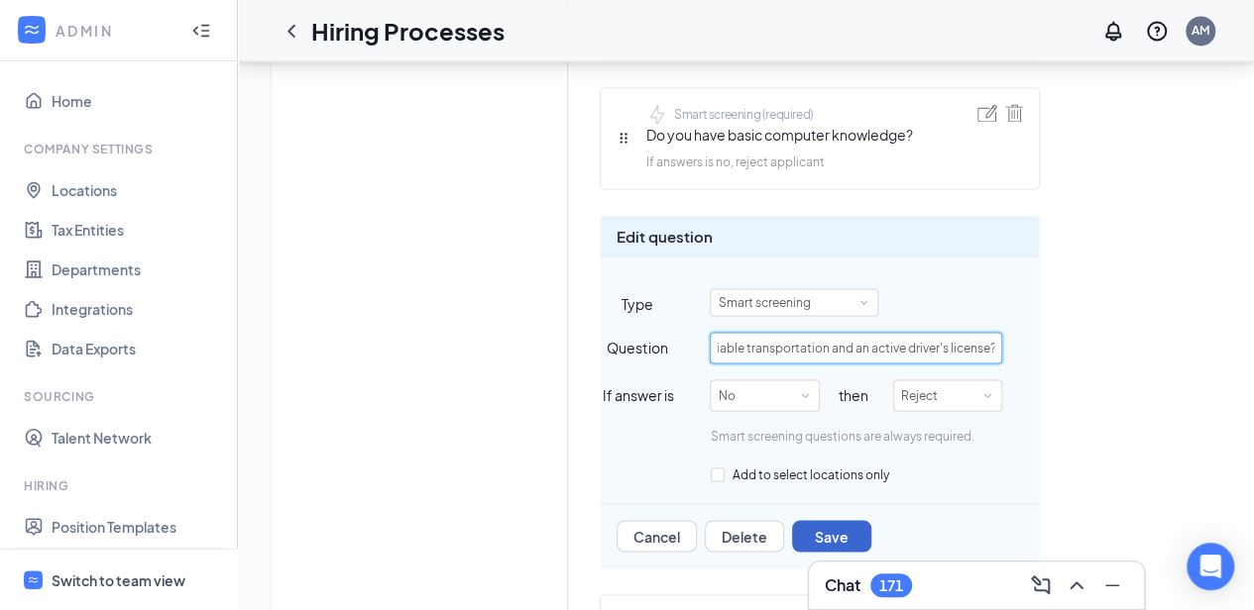
type input "Do you have reliable transportation and an active driver's license?"
click at [861, 520] on button "Save" at bounding box center [831, 536] width 79 height 32
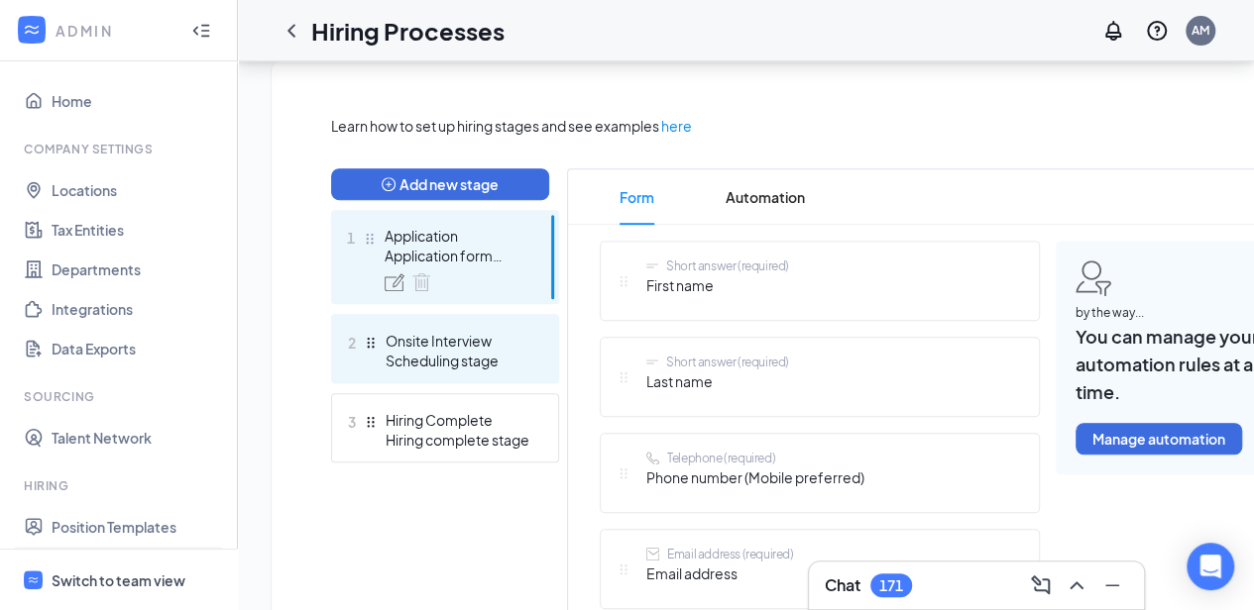
click at [411, 356] on div "Scheduling stage" at bounding box center [457, 361] width 145 height 20
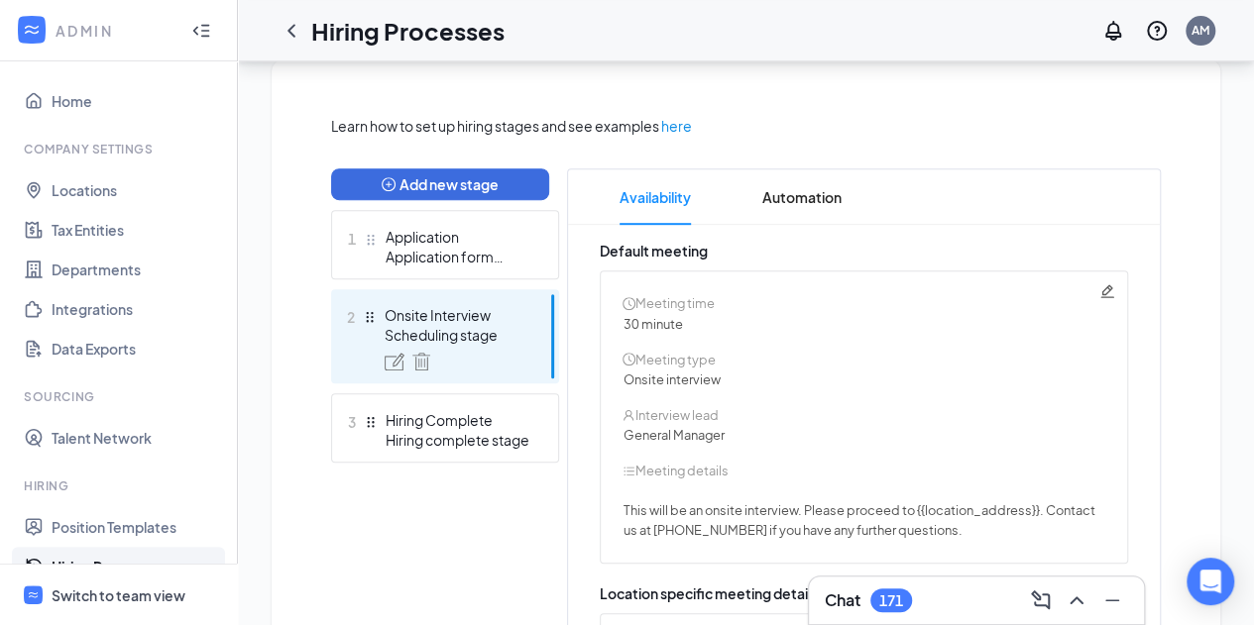
click at [668, 429] on div "General Manager" at bounding box center [863, 435] width 482 height 20
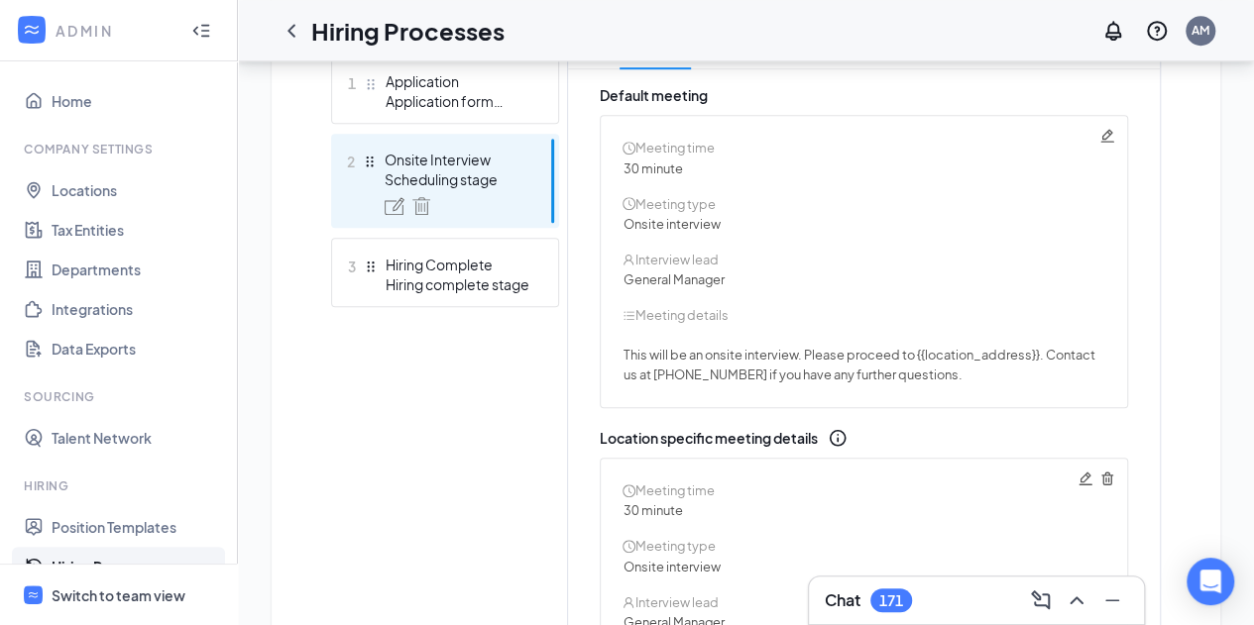
scroll to position [597, 0]
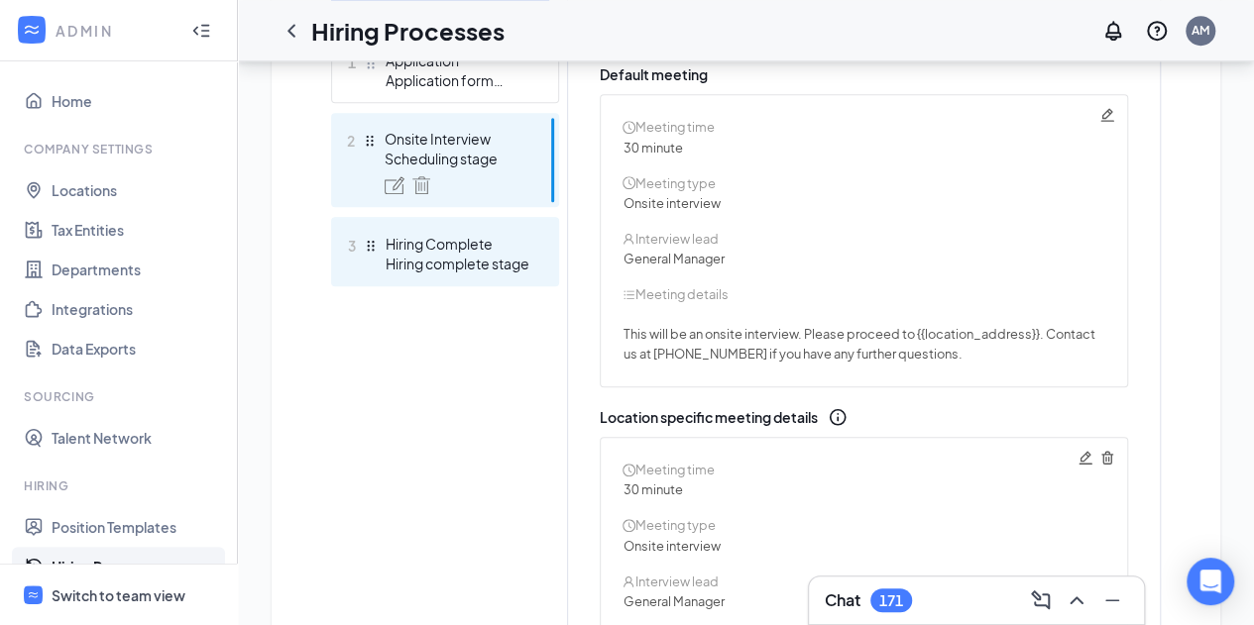
click at [499, 237] on div "Hiring Complete" at bounding box center [457, 244] width 145 height 20
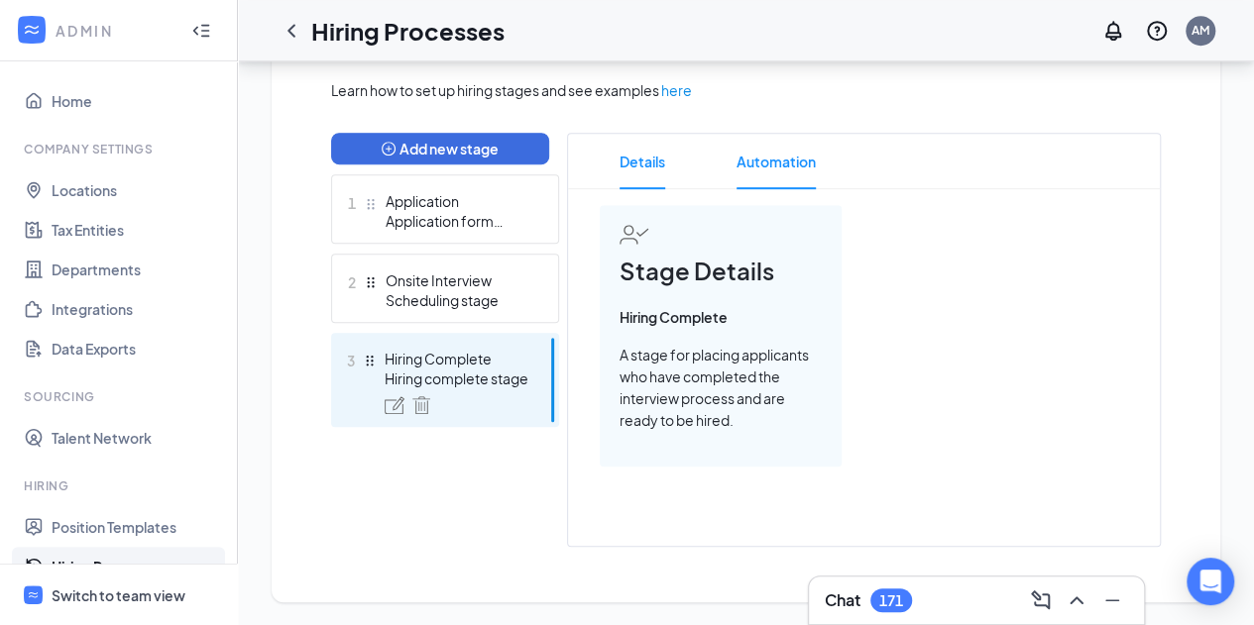
click at [777, 167] on span "Automation" at bounding box center [775, 161] width 79 height 55
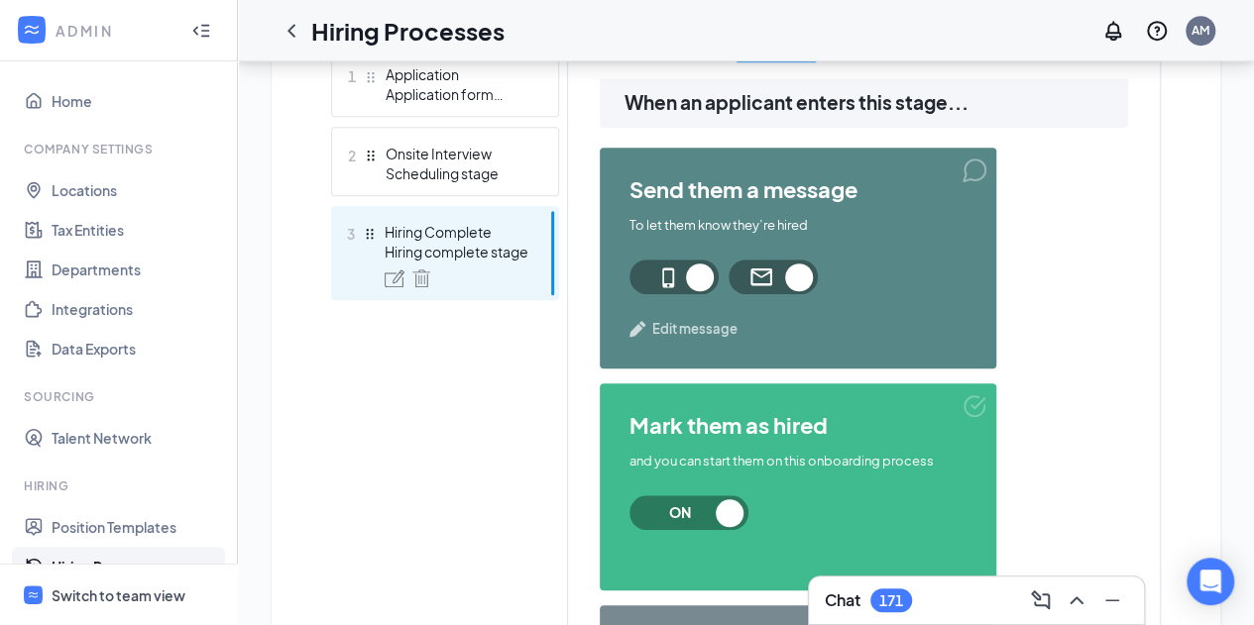
scroll to position [588, 0]
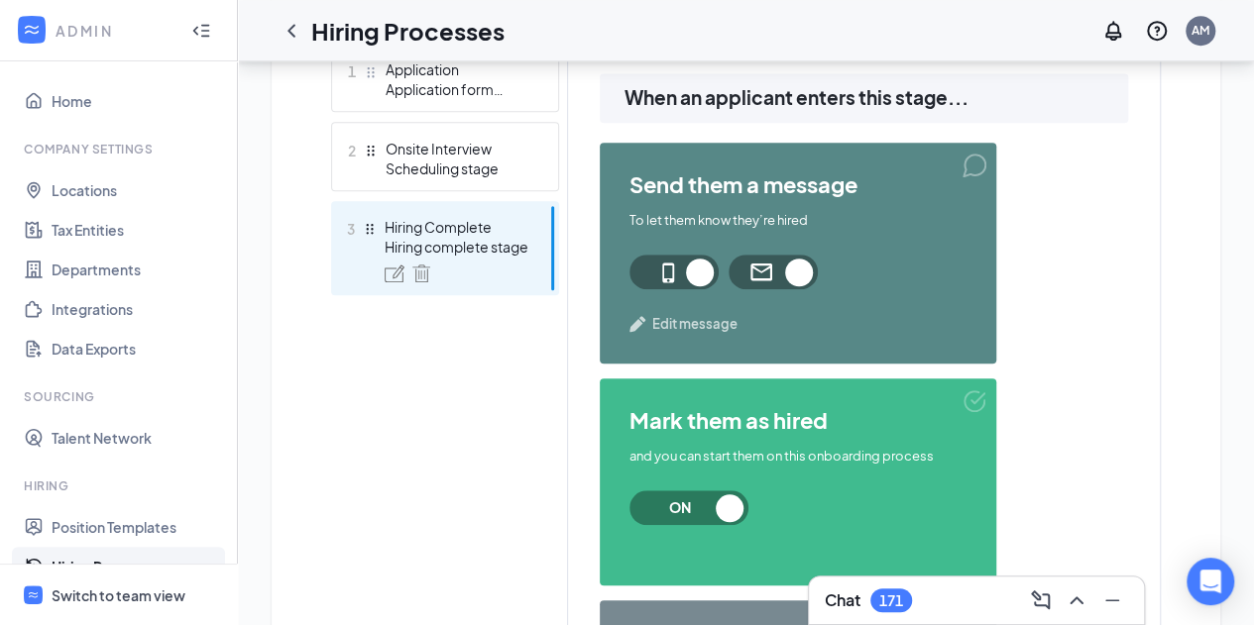
click at [702, 332] on span "Edit message" at bounding box center [694, 324] width 85 height 20
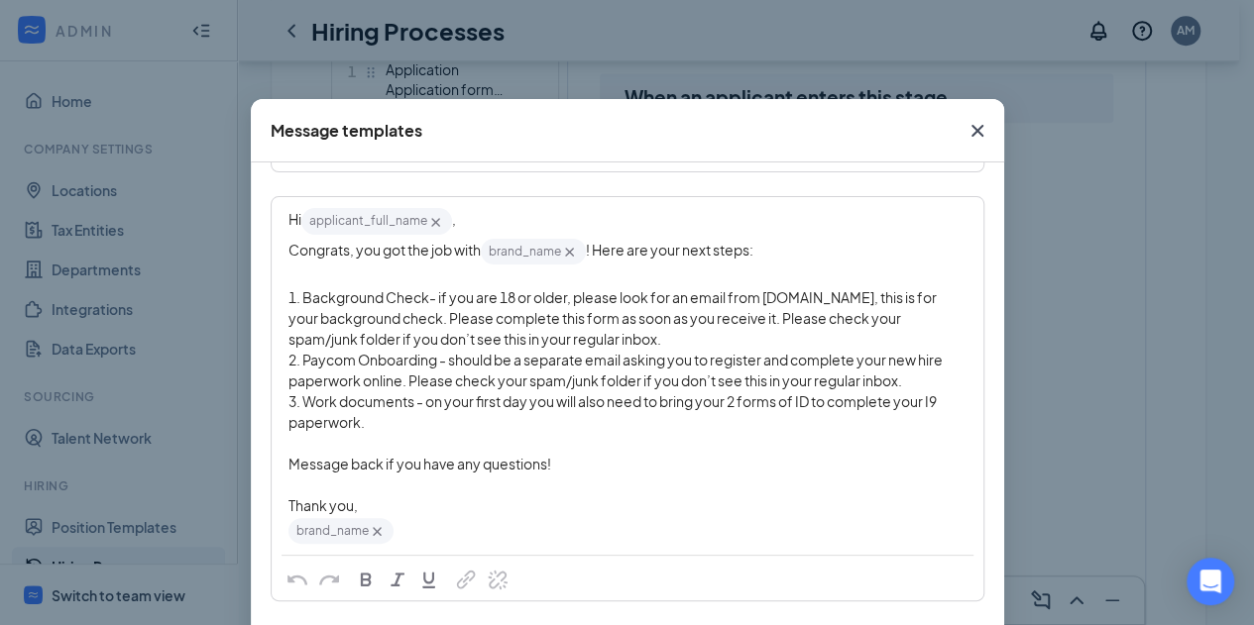
scroll to position [137, 0]
click at [978, 132] on icon "Cross" at bounding box center [977, 131] width 24 height 24
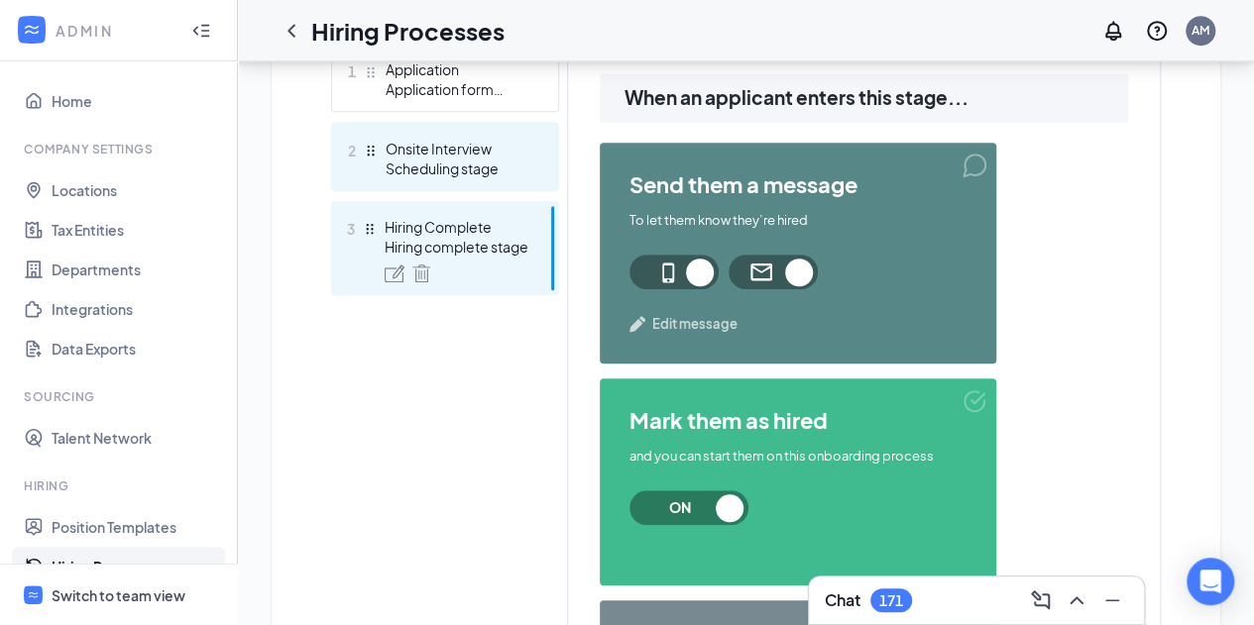
click at [480, 162] on div "Scheduling stage" at bounding box center [457, 169] width 145 height 20
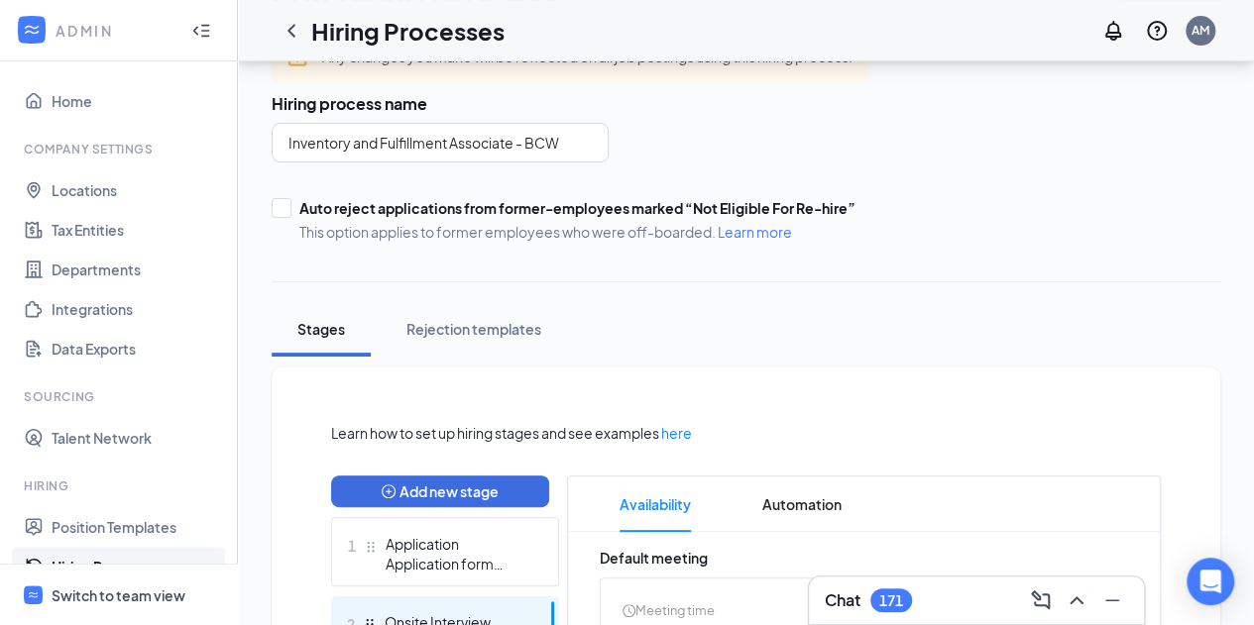
scroll to position [112, 0]
click at [130, 530] on link "Position Templates" at bounding box center [136, 527] width 169 height 40
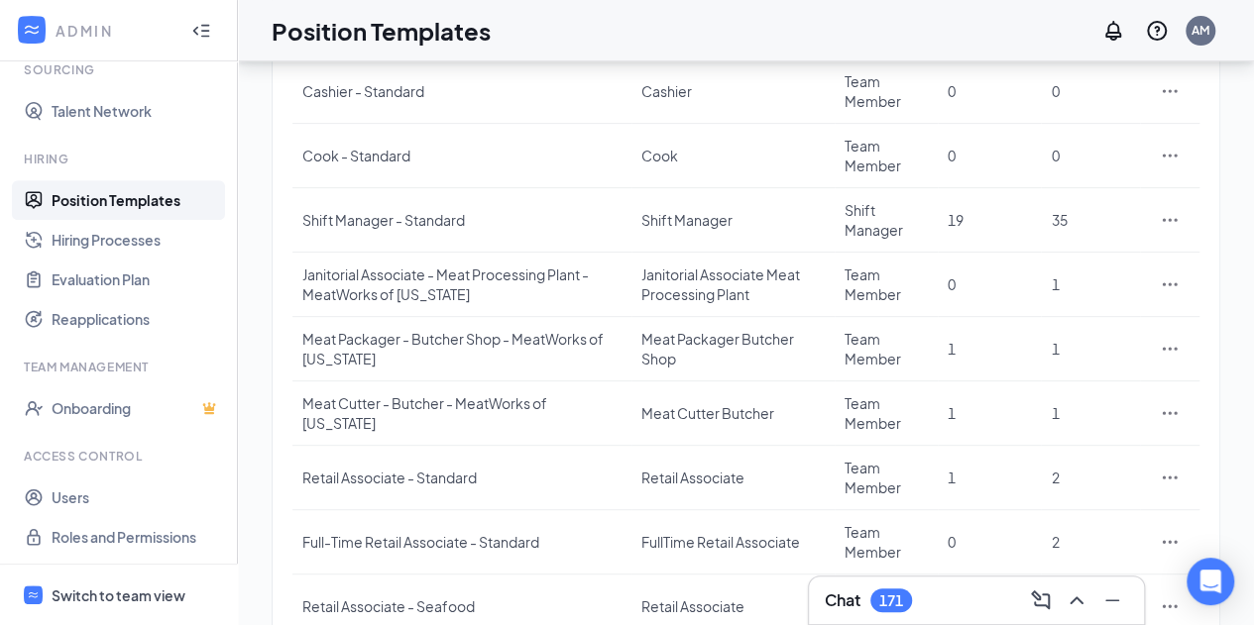
scroll to position [285, 0]
click at [89, 512] on link "Users" at bounding box center [136, 498] width 169 height 40
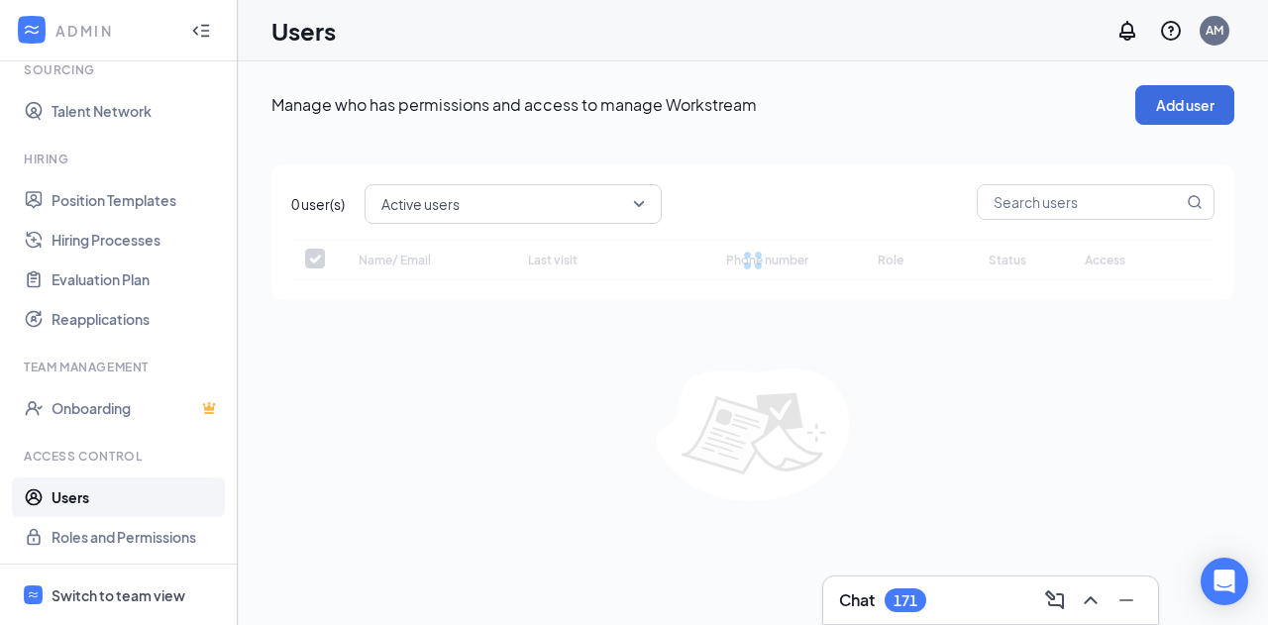
checkbox input "false"
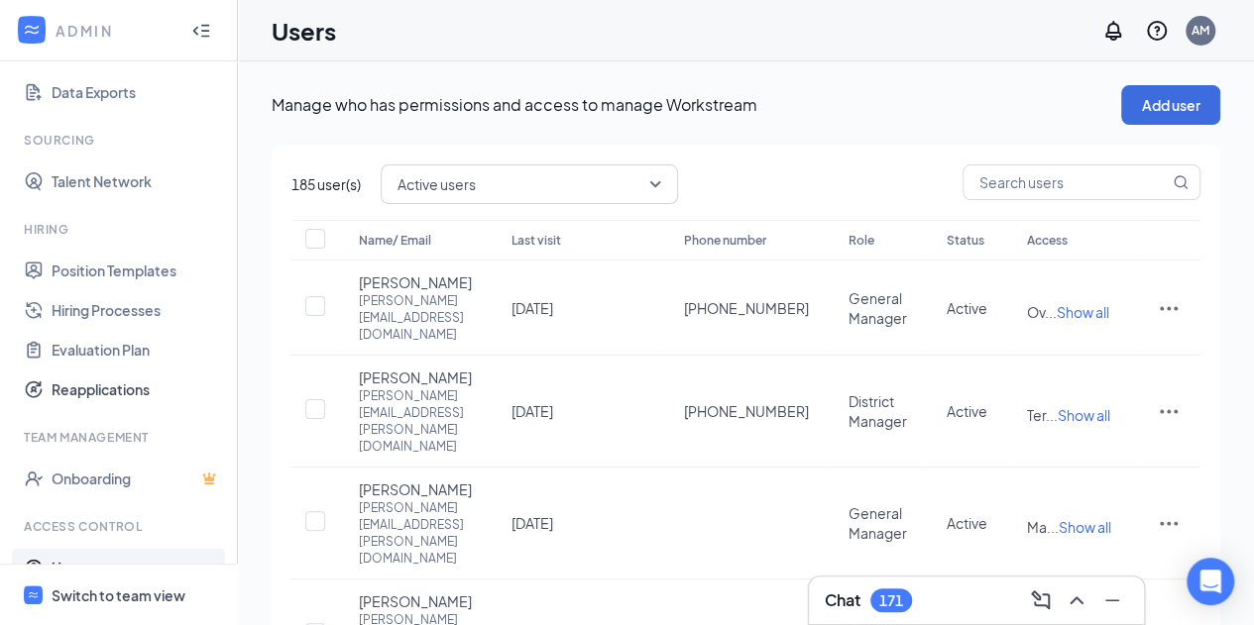
scroll to position [327, 0]
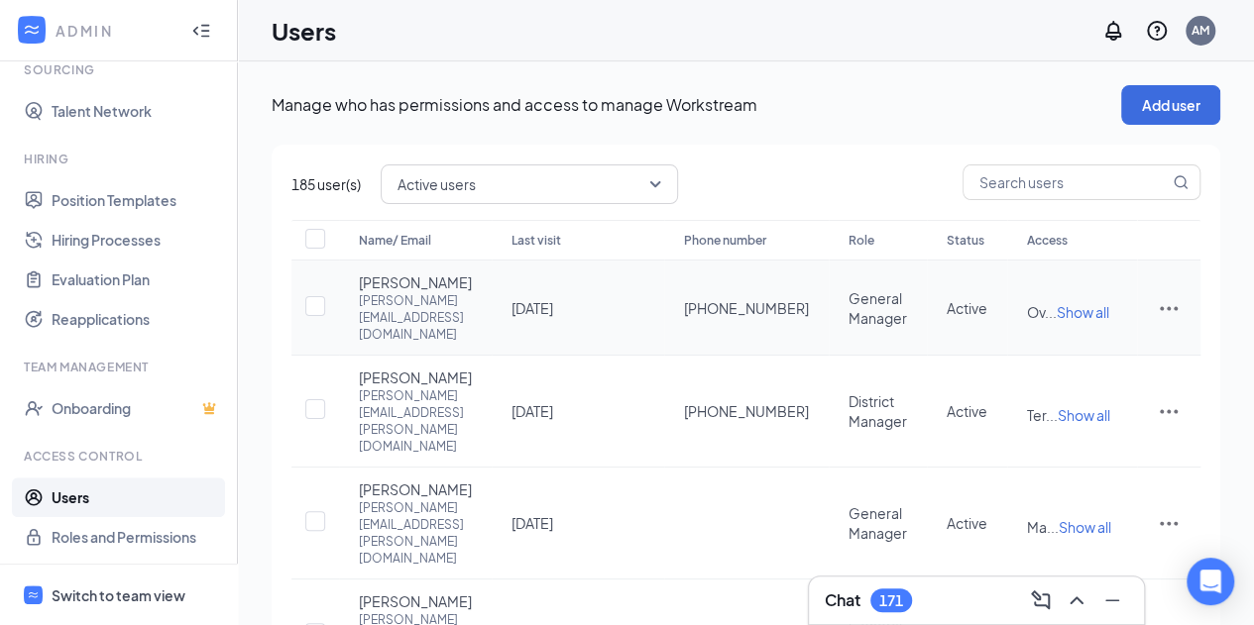
click at [1082, 321] on span "Show all" at bounding box center [1082, 312] width 53 height 18
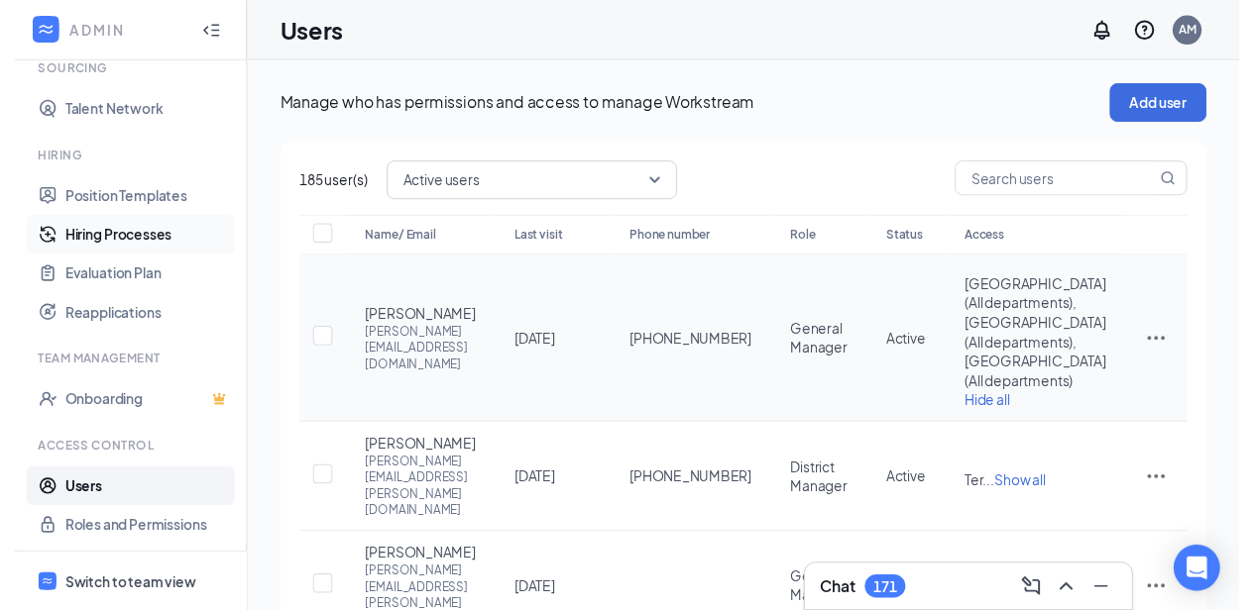
scroll to position [0, 0]
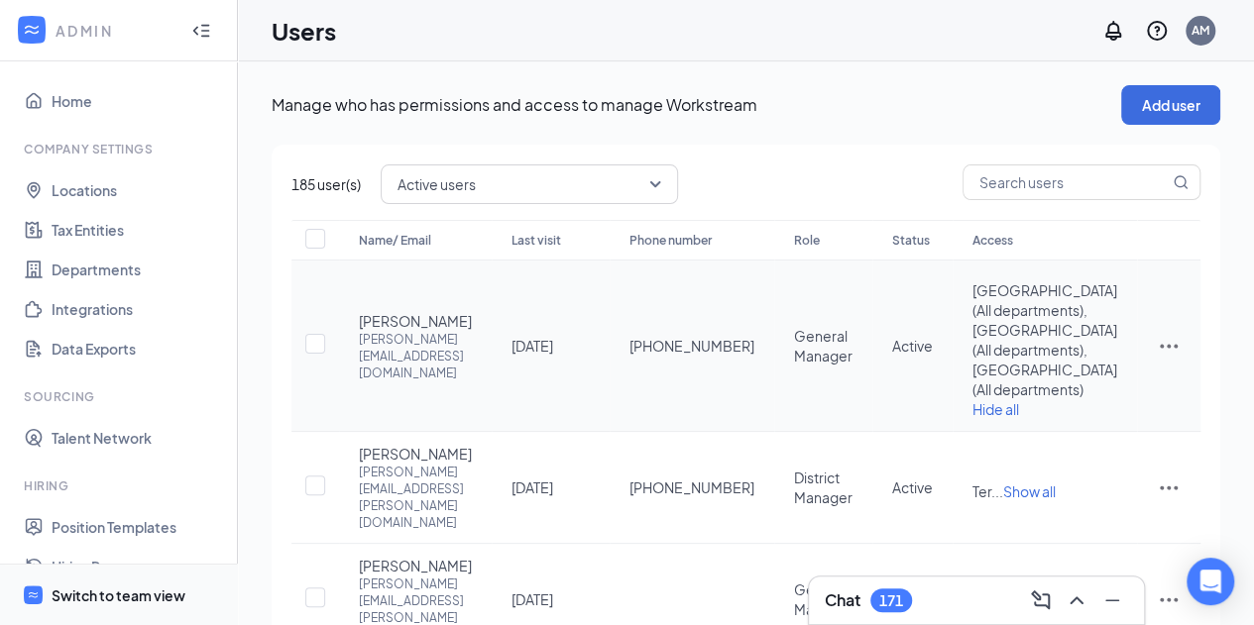
click at [114, 580] on span "Switch to team view" at bounding box center [136, 595] width 169 height 60
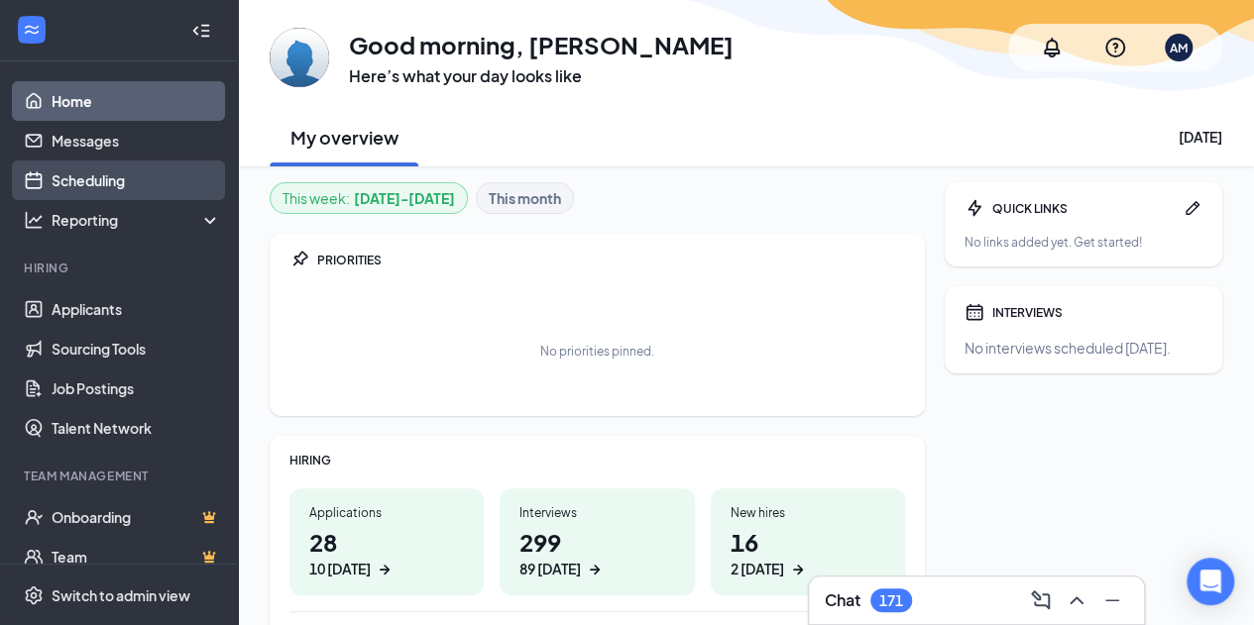
click at [130, 169] on link "Scheduling" at bounding box center [136, 181] width 169 height 40
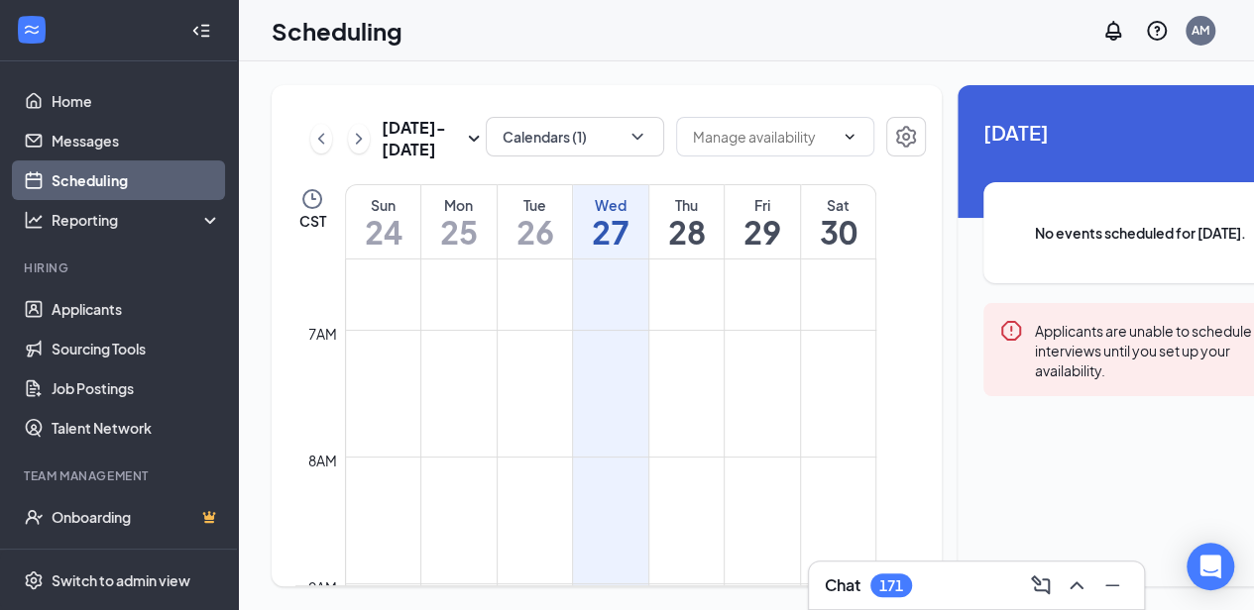
scroll to position [813, 0]
click at [565, 117] on button "Calendars (1)" at bounding box center [575, 137] width 178 height 40
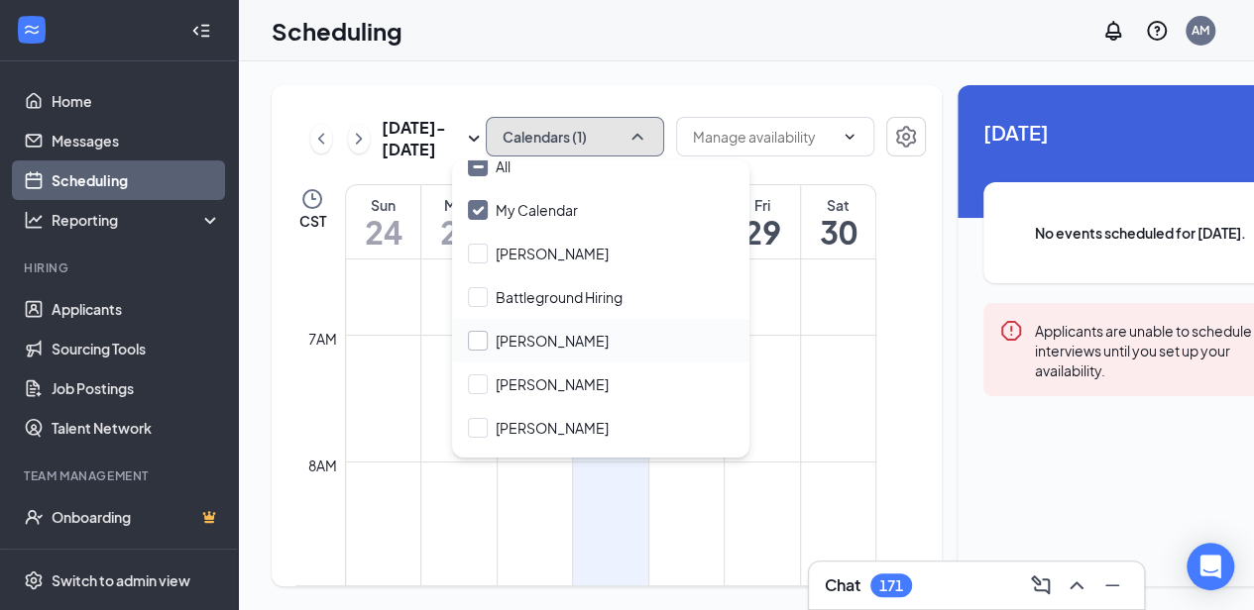
scroll to position [0, 0]
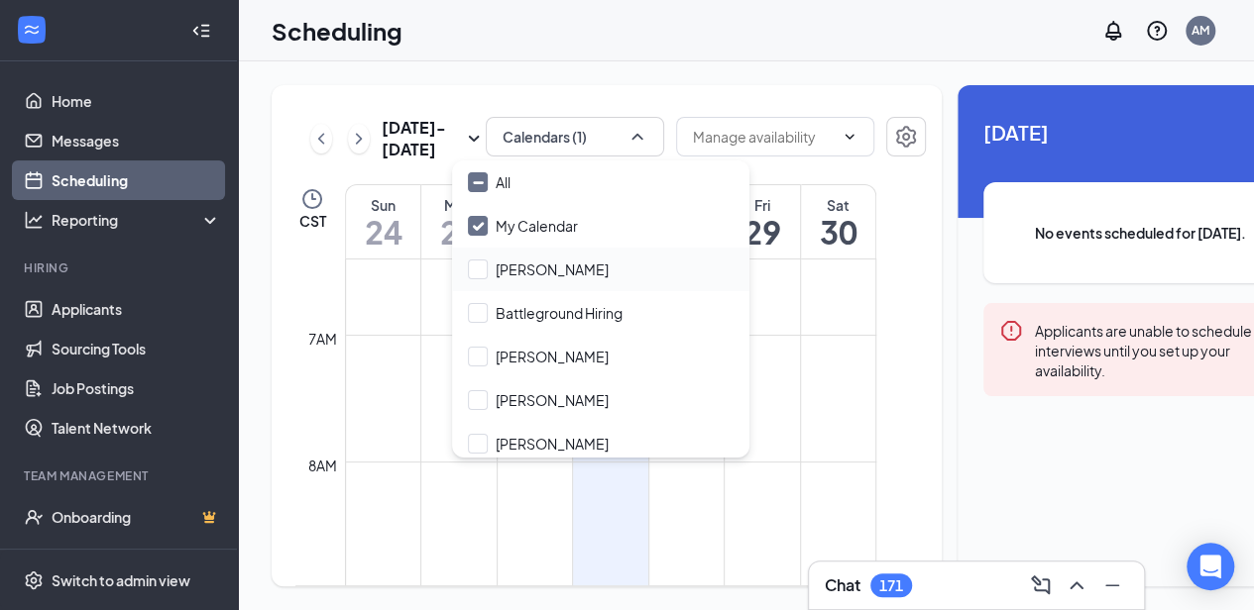
click at [559, 248] on div "[PERSON_NAME]" at bounding box center [600, 270] width 297 height 44
click at [809, 161] on div at bounding box center [775, 139] width 198 height 44
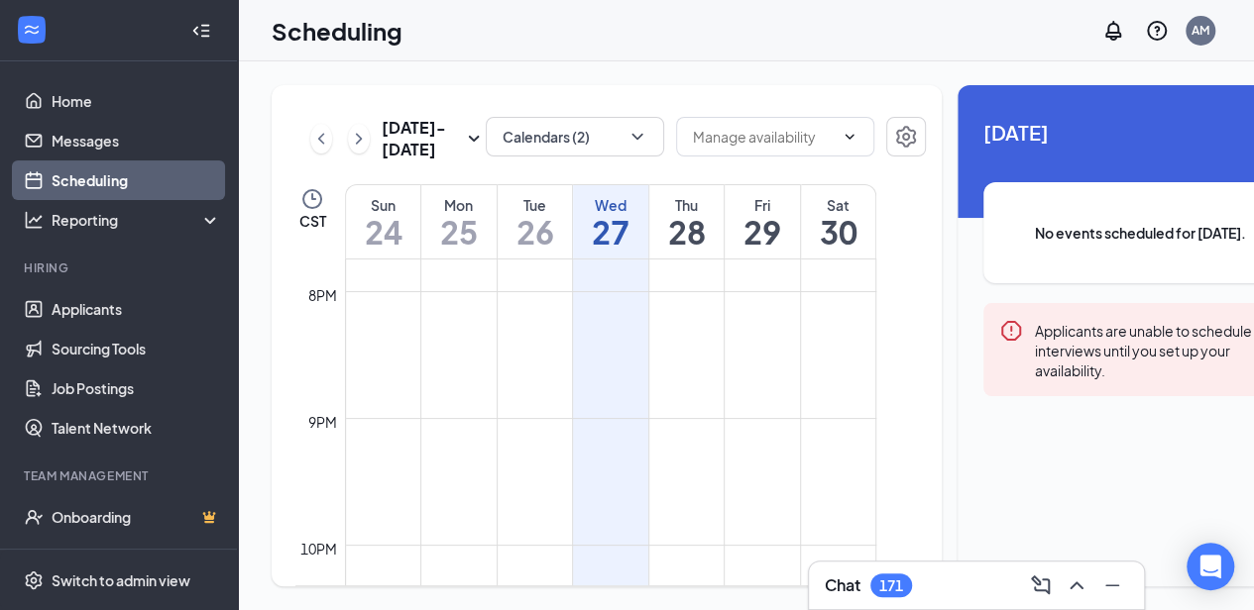
scroll to position [2530, 0]
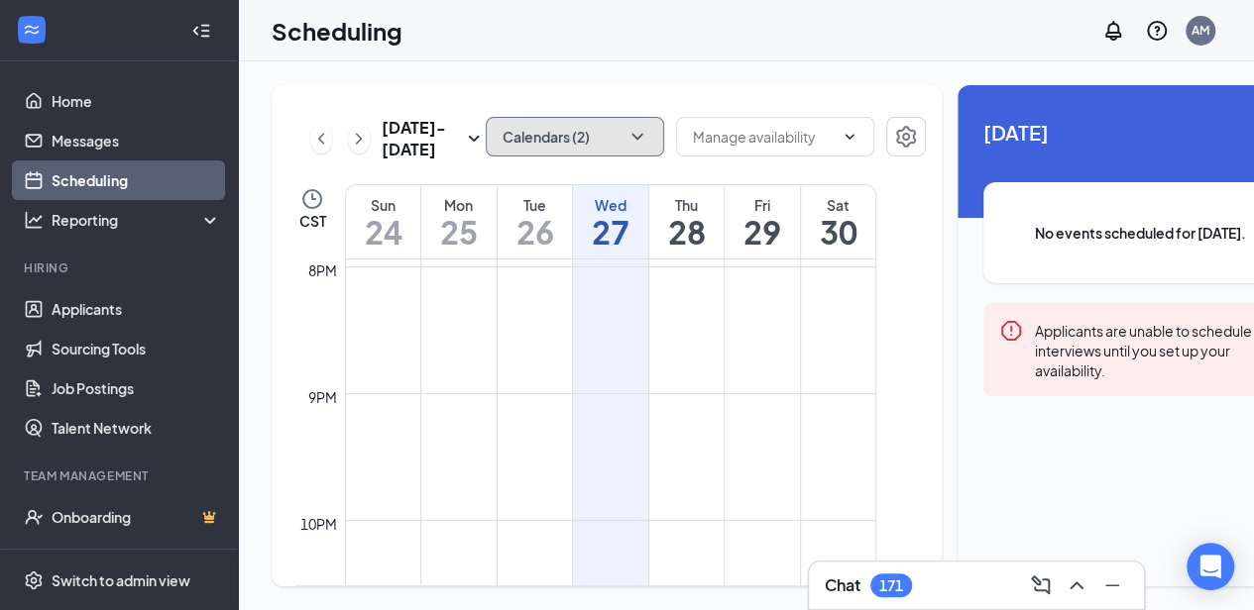
click at [601, 119] on button "Calendars (2)" at bounding box center [575, 137] width 178 height 40
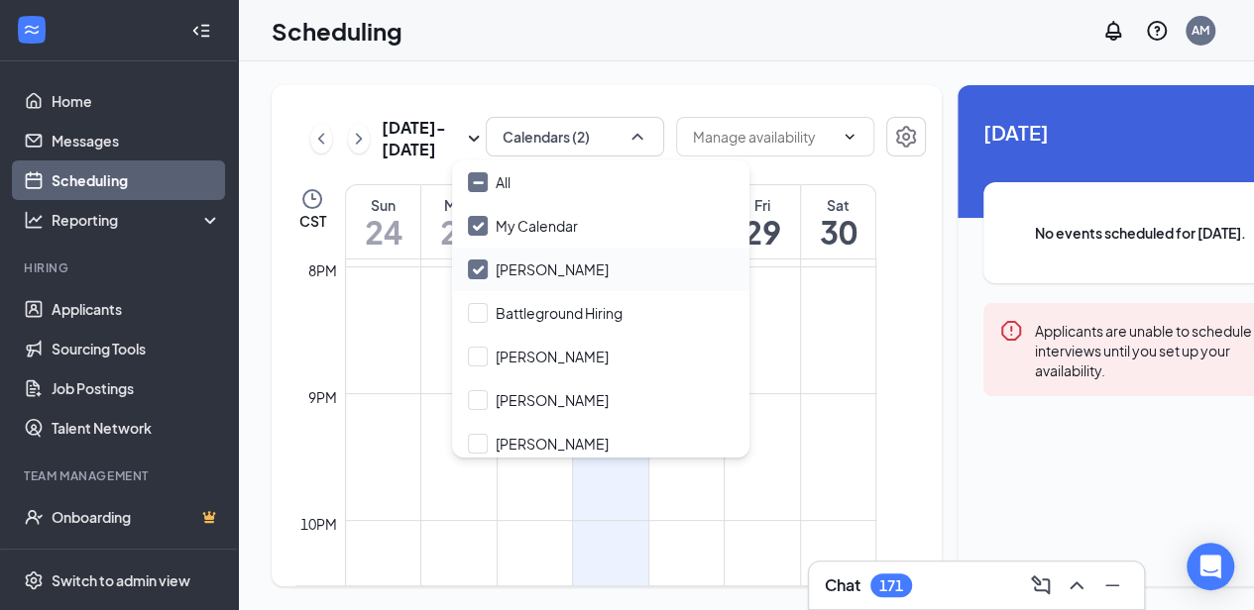
click at [537, 250] on div "[PERSON_NAME]" at bounding box center [600, 270] width 297 height 44
checkbox input "false"
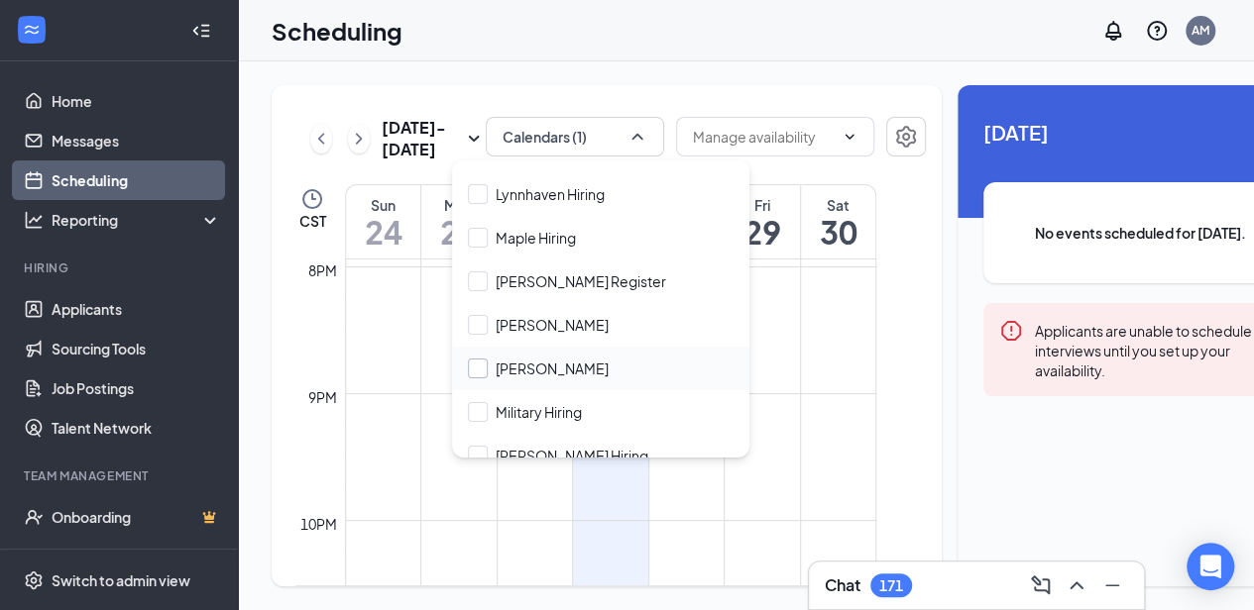
scroll to position [1709, 0]
click at [564, 358] on input "[PERSON_NAME]" at bounding box center [538, 368] width 141 height 20
checkbox input "true"
click at [802, 161] on div at bounding box center [775, 139] width 198 height 44
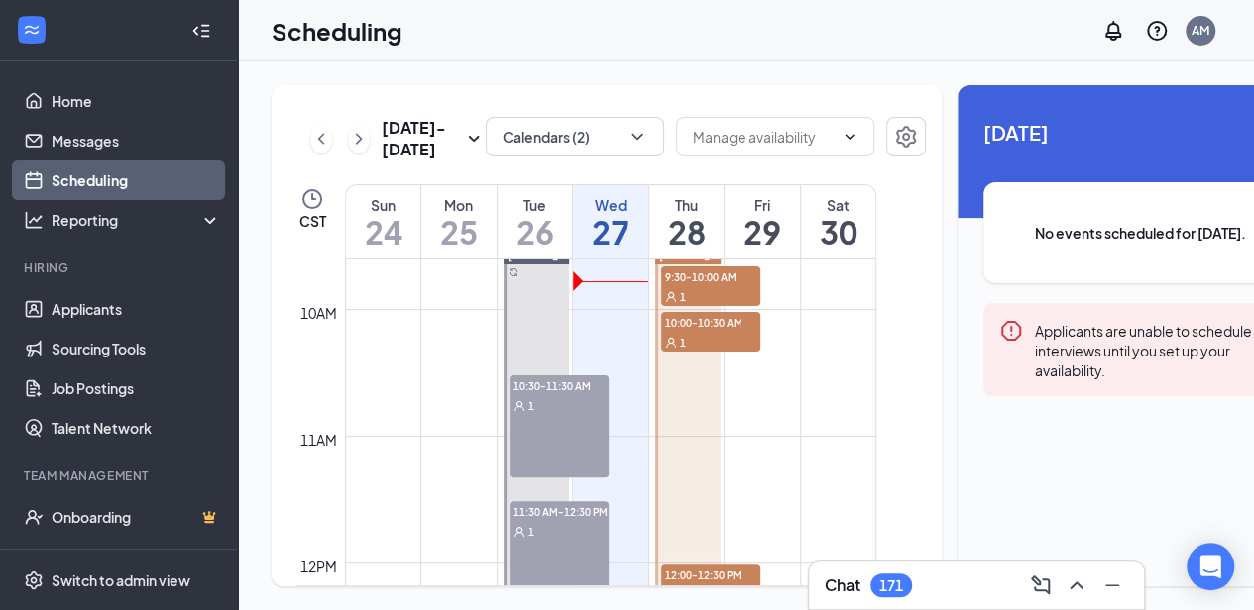
scroll to position [1219, 0]
click at [356, 151] on icon "ChevronRight" at bounding box center [359, 139] width 20 height 24
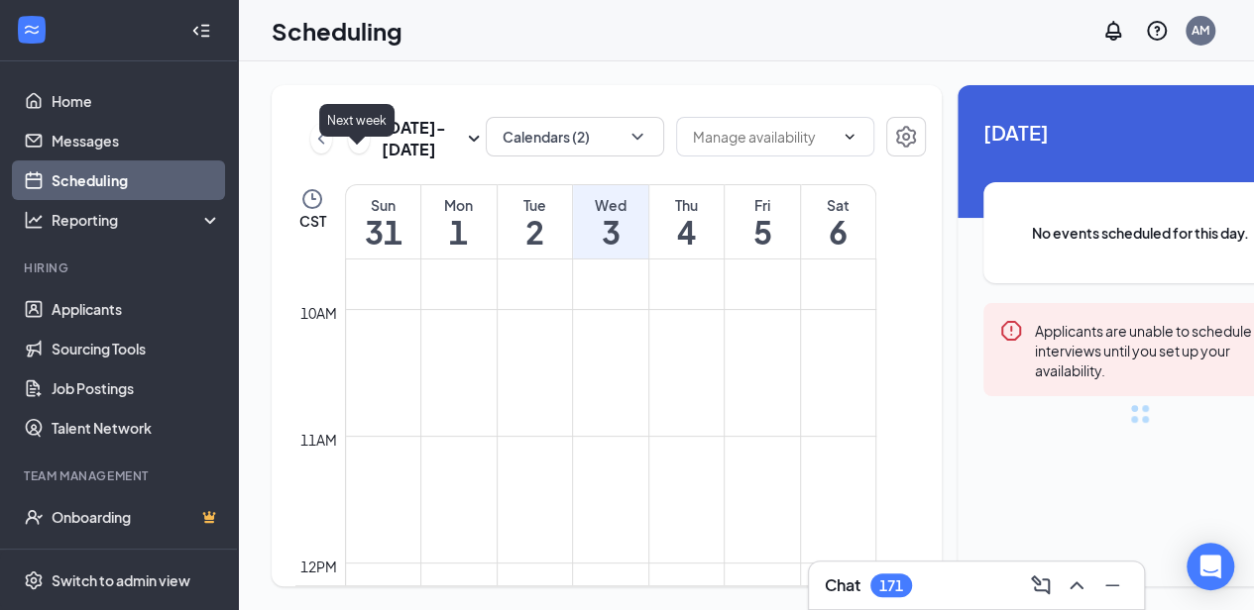
scroll to position [974, 0]
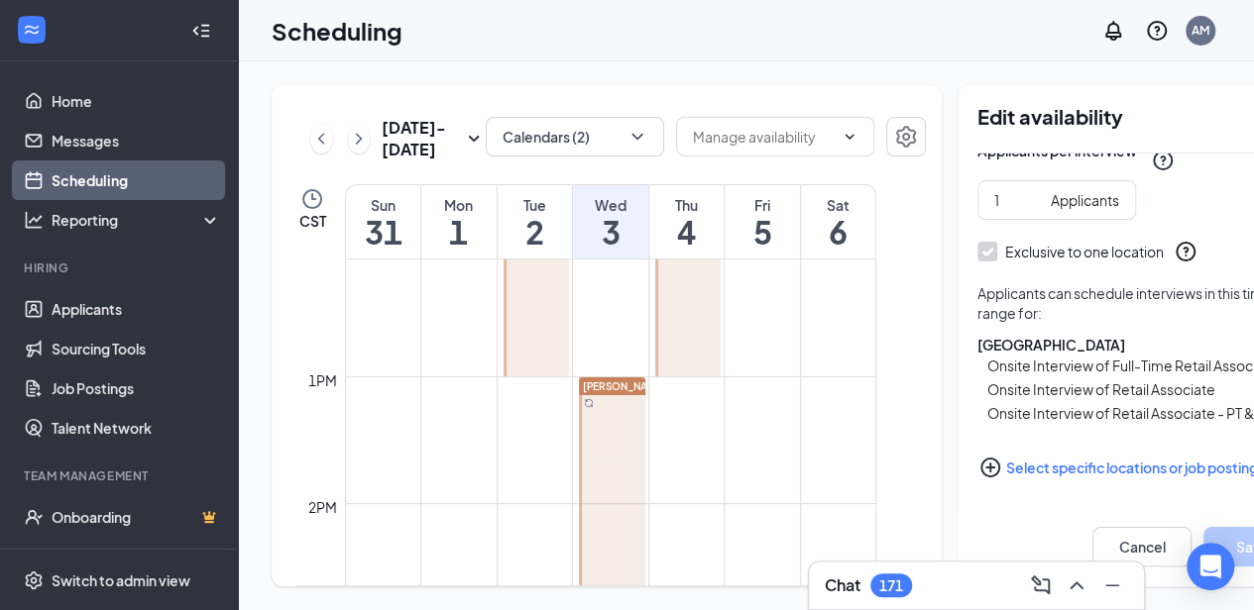
scroll to position [1533, 0]
click at [628, 429] on div at bounding box center [612, 567] width 66 height 380
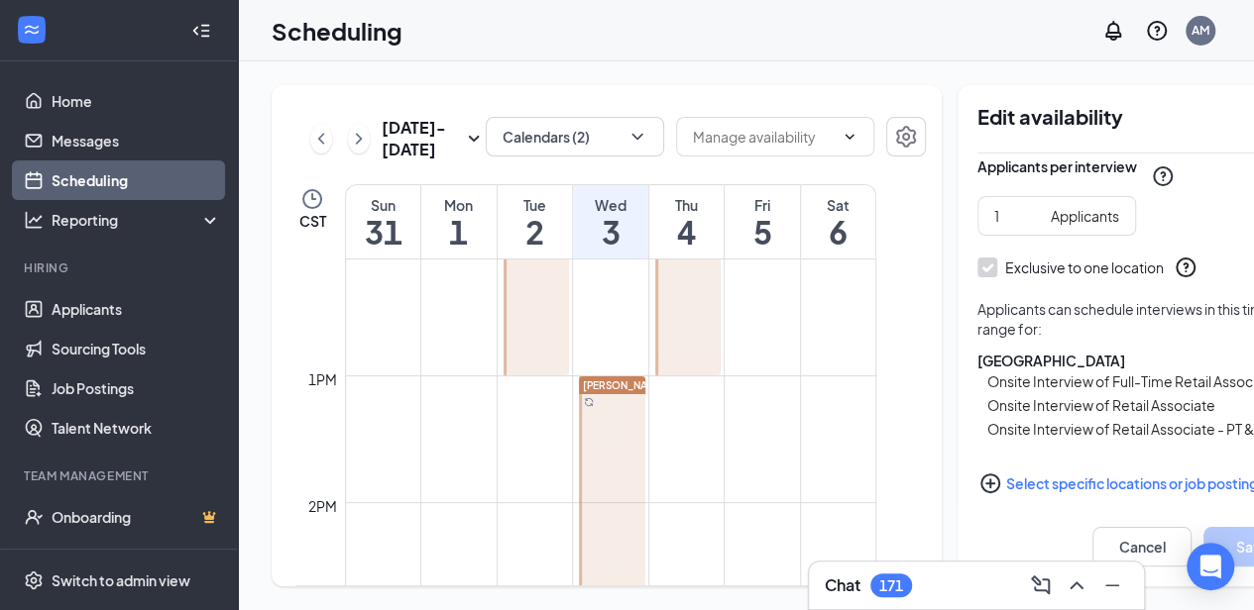
scroll to position [325, 0]
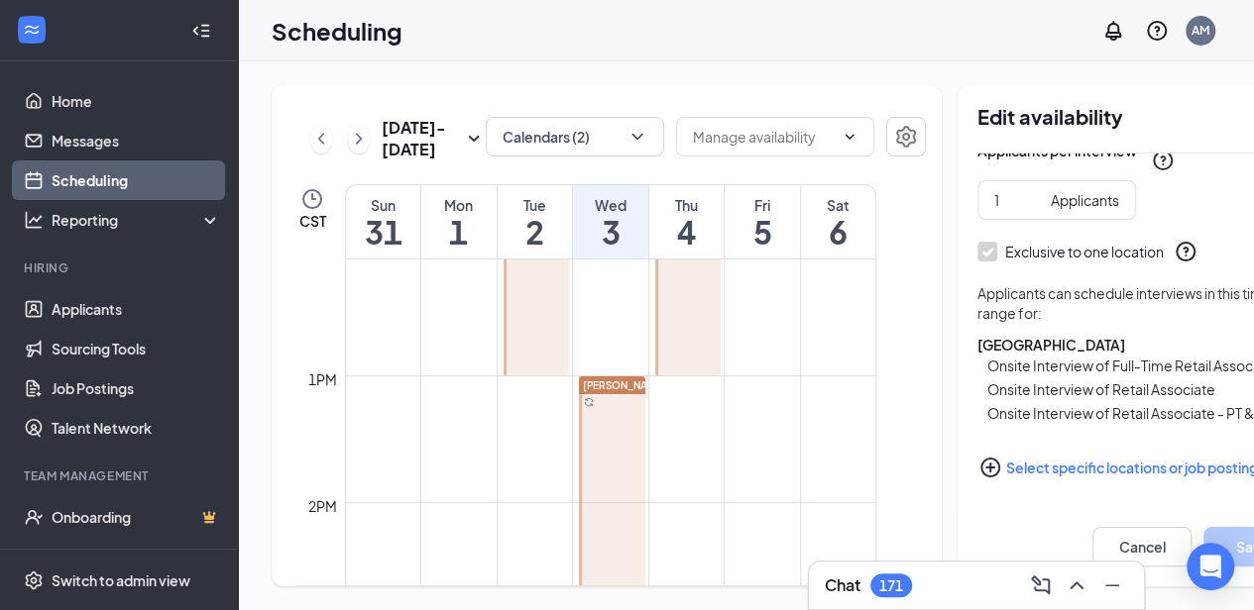
click at [692, 340] on div at bounding box center [688, 154] width 66 height 443
